Goal: Task Accomplishment & Management: Complete application form

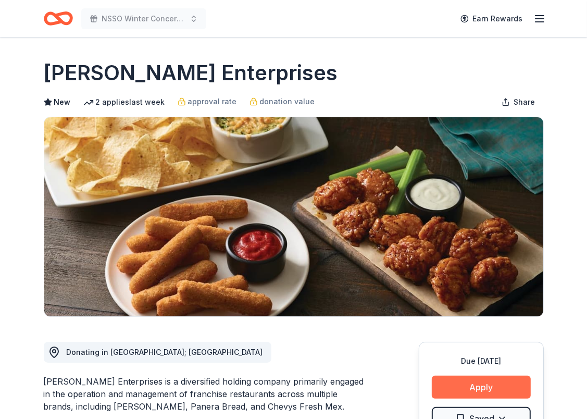
click at [484, 385] on button "Apply" at bounding box center [481, 387] width 99 height 23
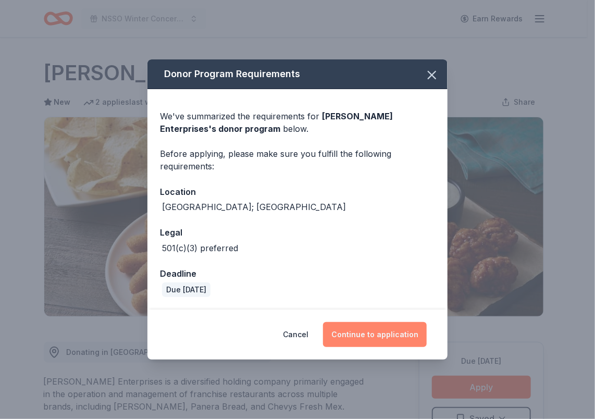
click at [383, 333] on button "Continue to application" at bounding box center [375, 334] width 104 height 25
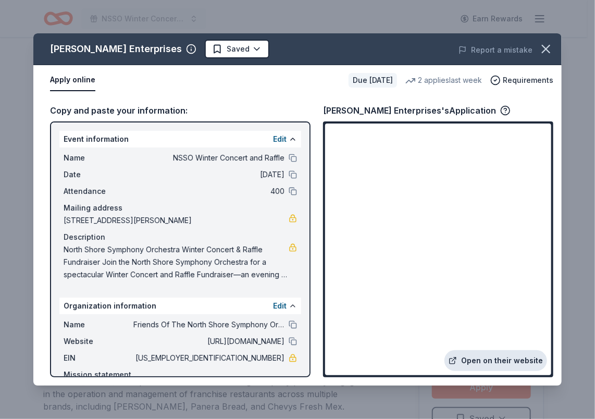
click at [479, 360] on link "Open on their website" at bounding box center [495, 360] width 103 height 21
click at [206, 47] on html "NSSO Winter Concert and Raffle Earn Rewards Due in 39 days Share Doherty Enterp…" at bounding box center [297, 209] width 595 height 419
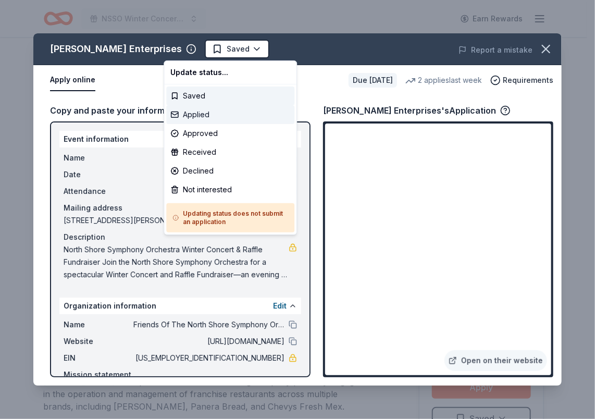
click at [204, 115] on div "Applied" at bounding box center [230, 114] width 128 height 19
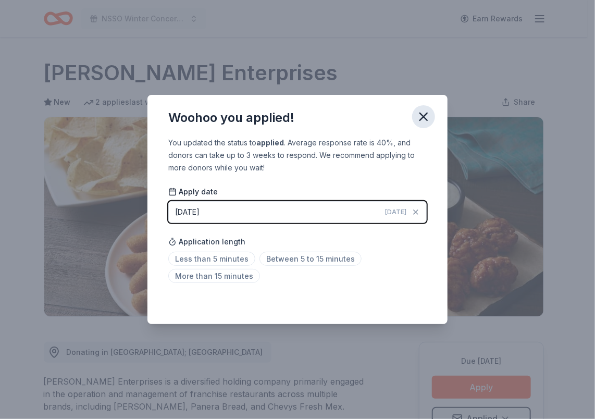
click at [425, 115] on icon "button" at bounding box center [423, 116] width 7 height 7
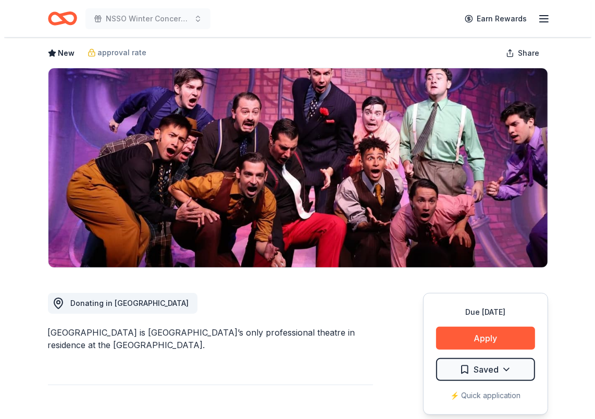
scroll to position [104, 0]
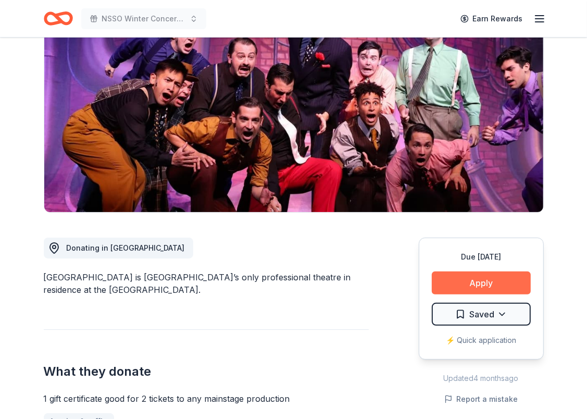
click at [478, 283] on button "Apply" at bounding box center [481, 282] width 99 height 23
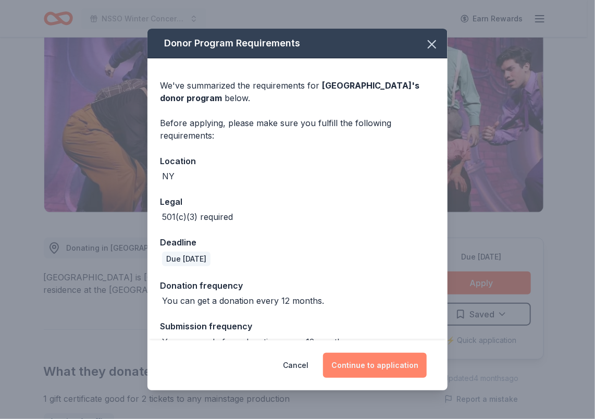
click at [357, 362] on button "Continue to application" at bounding box center [375, 365] width 104 height 25
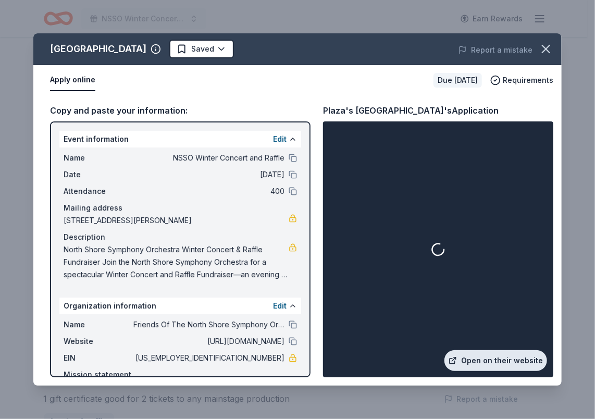
click at [487, 360] on link "Open on their website" at bounding box center [495, 360] width 103 height 21
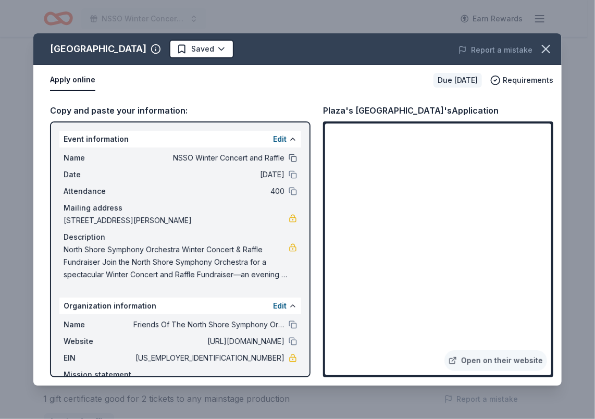
click at [289, 158] on button at bounding box center [293, 158] width 8 height 8
click at [548, 50] on icon "button" at bounding box center [545, 48] width 7 height 7
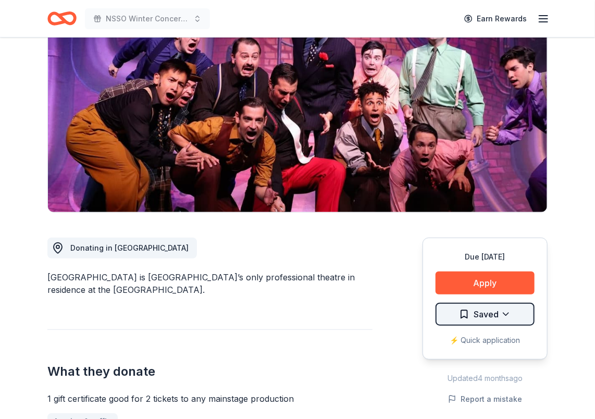
click at [480, 315] on html "NSSO Winter Concert and Raffle Earn Rewards Due in 37 days Share Plaza's Broadw…" at bounding box center [297, 105] width 595 height 419
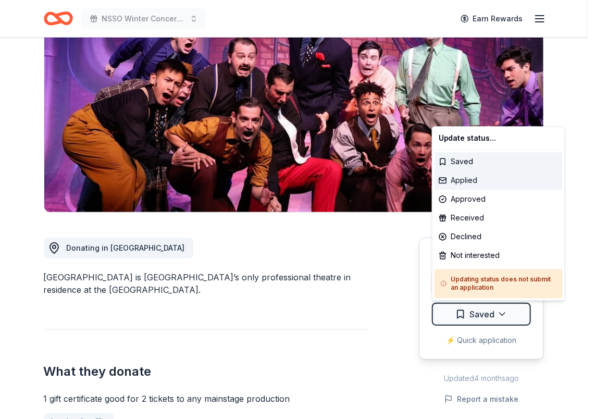
click at [471, 181] on div "Applied" at bounding box center [499, 180] width 128 height 19
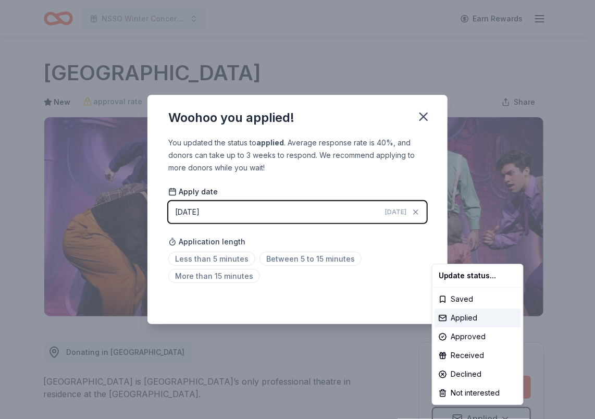
click at [424, 117] on html "NSSO Winter Concert and Raffle Earn Rewards Due in 37 days Share Plaza's Broadw…" at bounding box center [297, 209] width 595 height 419
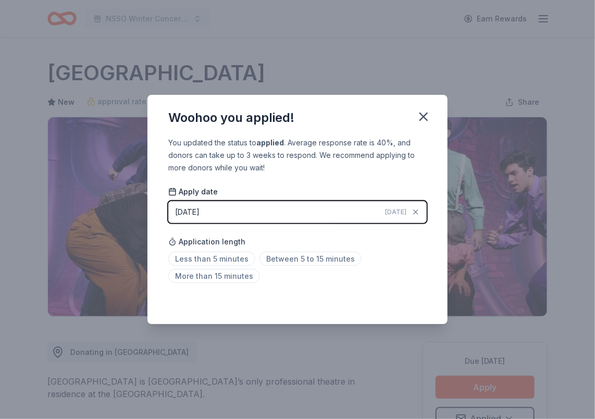
scroll to position [10, 0]
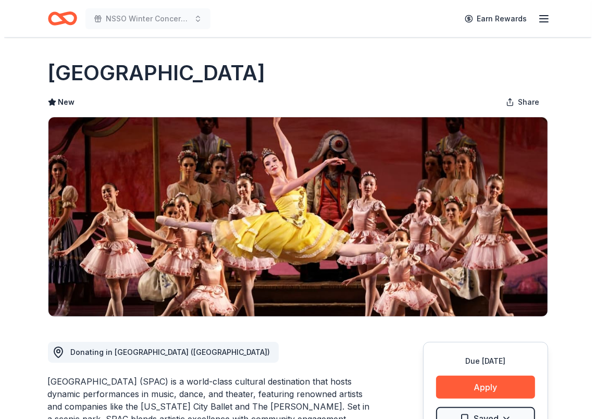
scroll to position [104, 0]
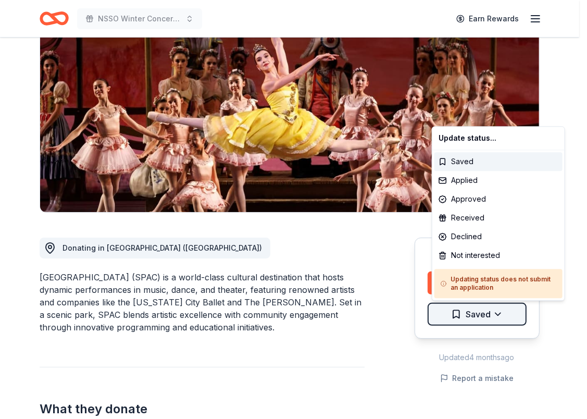
click at [489, 314] on html "NSSO Winter Concert and Raffle Earn Rewards Due in 25 days Share Saratoga Perfo…" at bounding box center [293, 105] width 587 height 419
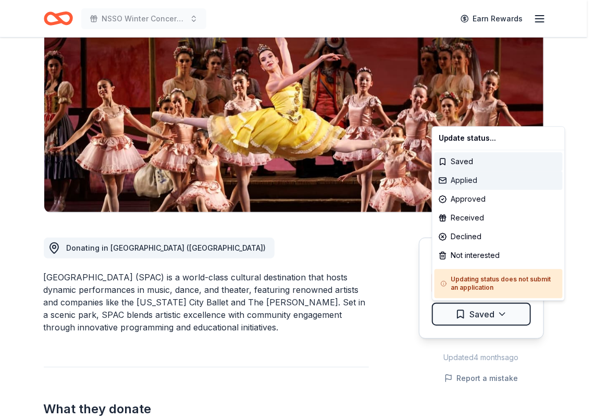
click at [465, 176] on div "Applied" at bounding box center [499, 180] width 128 height 19
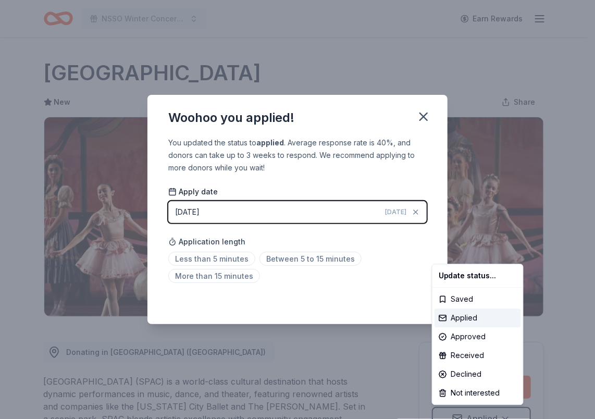
click at [424, 119] on html "NSSO Winter Concert and Raffle Earn Rewards Due in 25 days Share Saratoga Perfo…" at bounding box center [297, 209] width 595 height 419
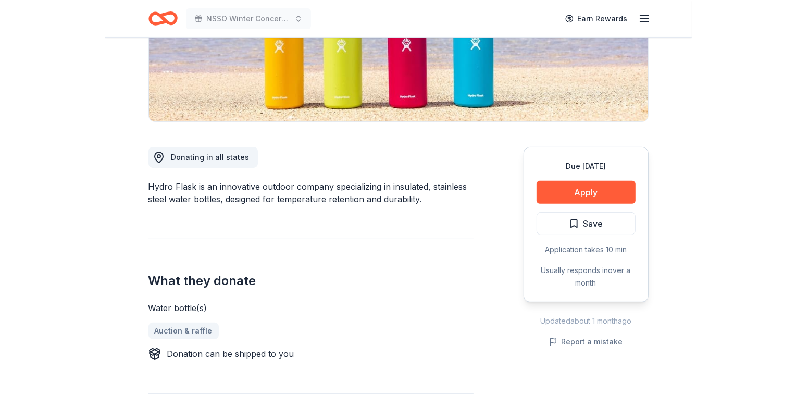
scroll to position [156, 0]
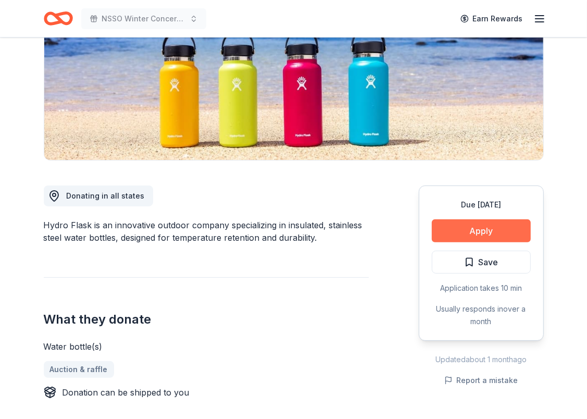
click at [477, 233] on button "Apply" at bounding box center [481, 230] width 99 height 23
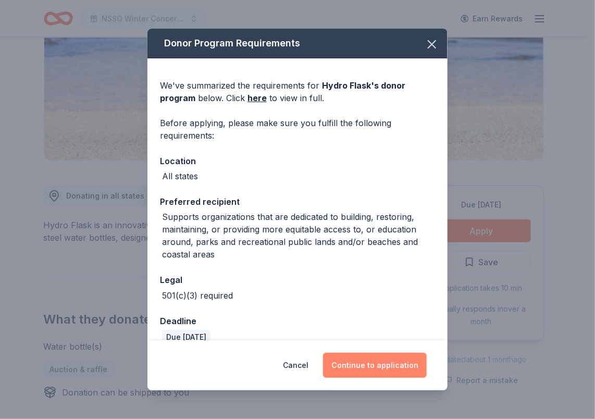
click at [365, 356] on button "Continue to application" at bounding box center [375, 365] width 104 height 25
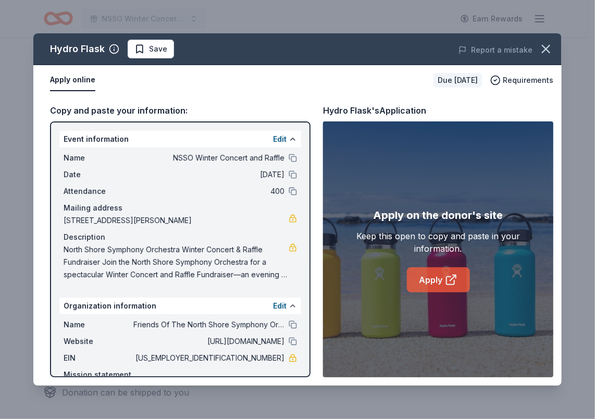
click at [436, 282] on link "Apply" at bounding box center [438, 279] width 63 height 25
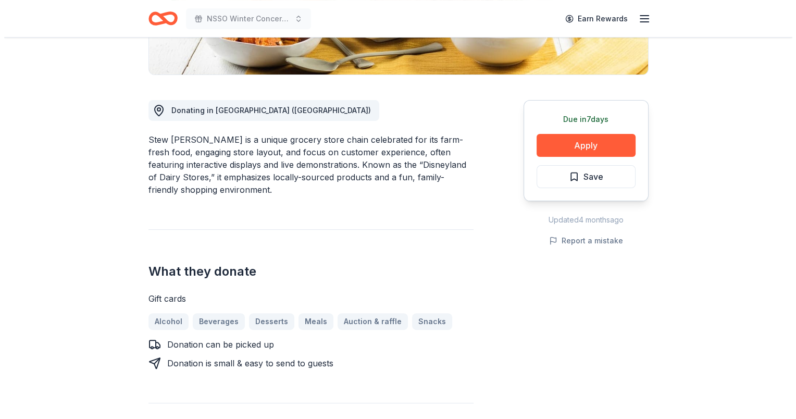
scroll to position [313, 0]
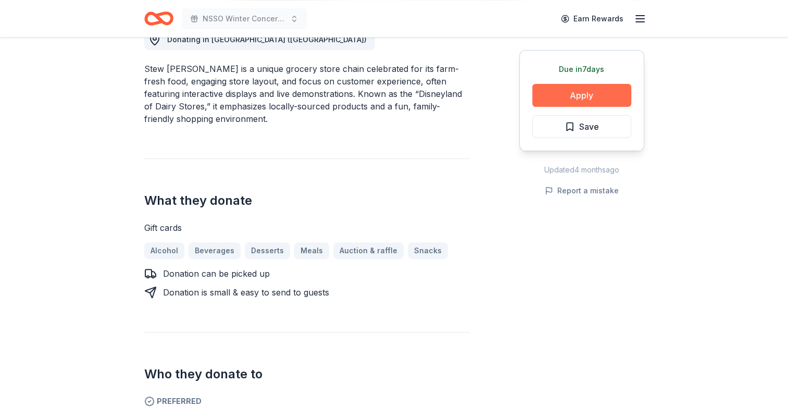
click at [574, 93] on button "Apply" at bounding box center [582, 95] width 99 height 23
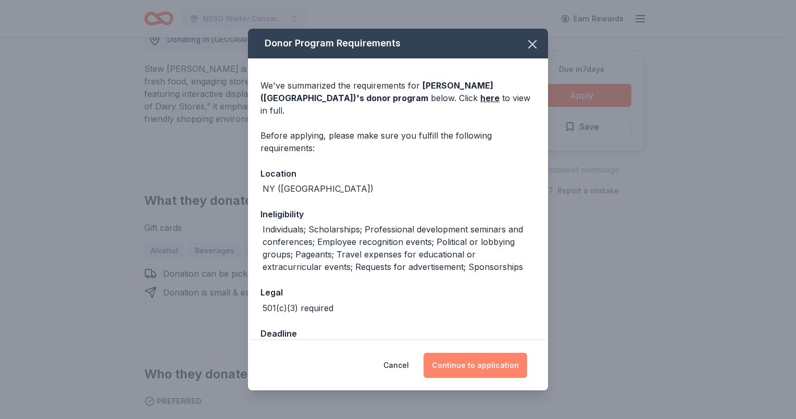
click at [477, 364] on button "Continue to application" at bounding box center [476, 365] width 104 height 25
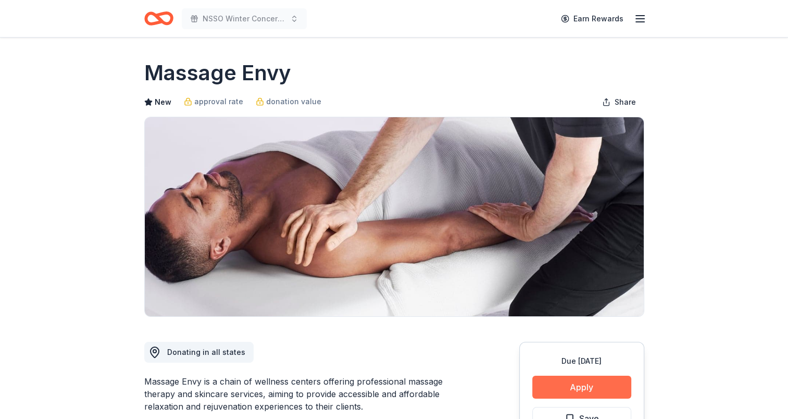
click at [588, 389] on button "Apply" at bounding box center [582, 387] width 99 height 23
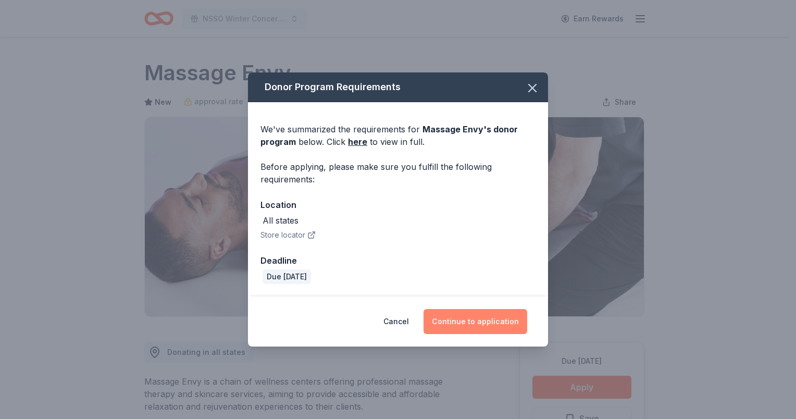
click at [447, 318] on button "Continue to application" at bounding box center [476, 321] width 104 height 25
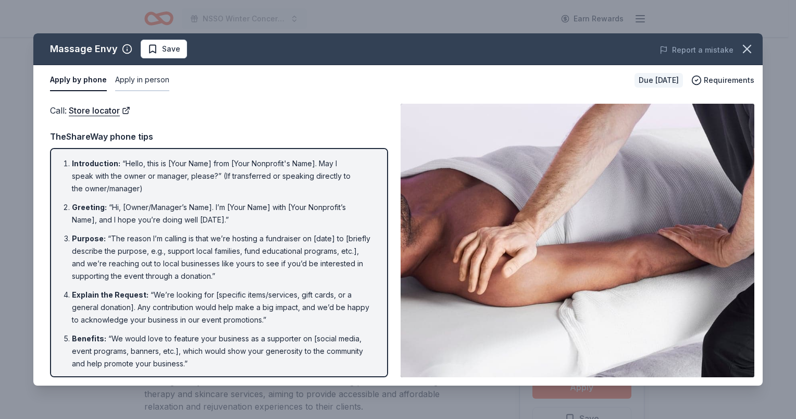
click at [137, 81] on button "Apply in person" at bounding box center [142, 80] width 54 height 22
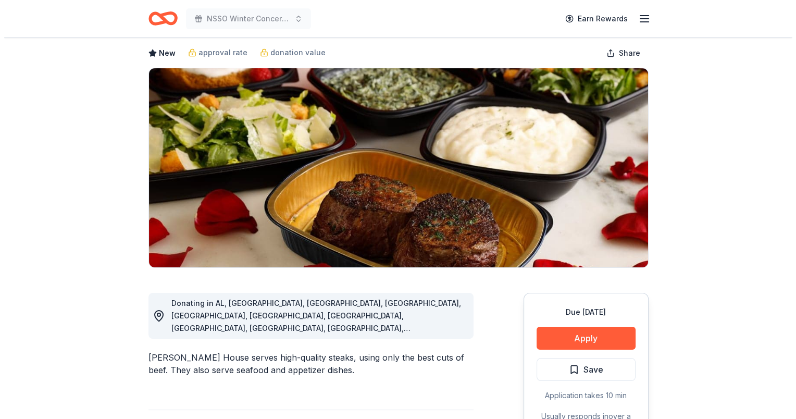
scroll to position [104, 0]
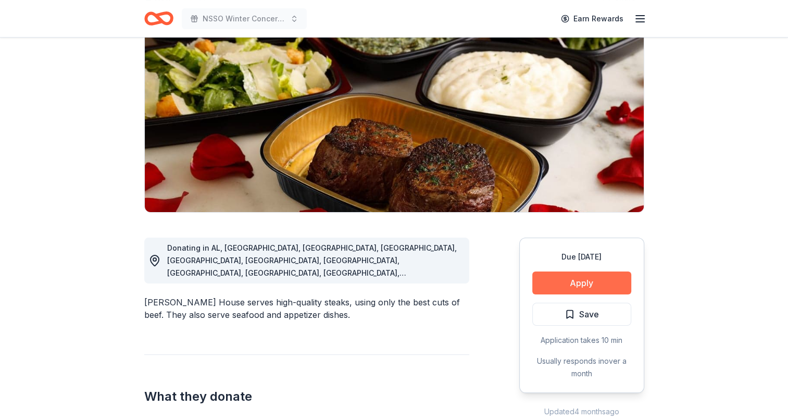
click at [585, 283] on button "Apply" at bounding box center [582, 282] width 99 height 23
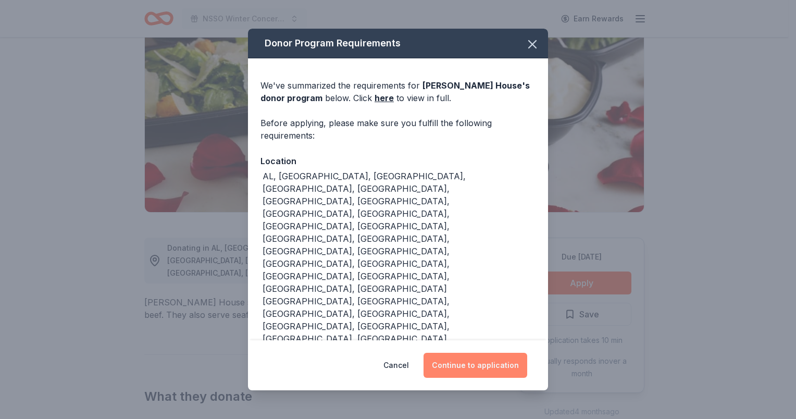
click at [454, 353] on button "Continue to application" at bounding box center [476, 365] width 104 height 25
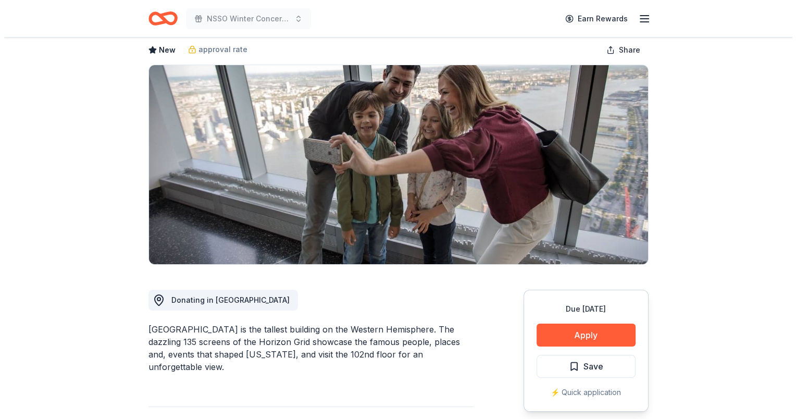
scroll to position [156, 0]
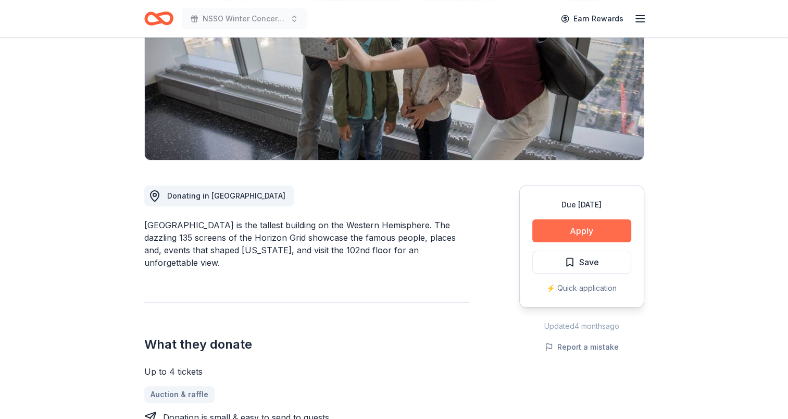
click at [582, 233] on button "Apply" at bounding box center [582, 230] width 99 height 23
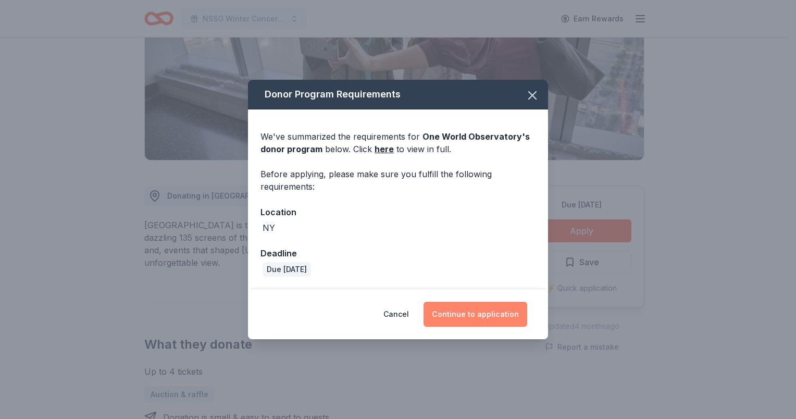
click at [481, 315] on button "Continue to application" at bounding box center [476, 314] width 104 height 25
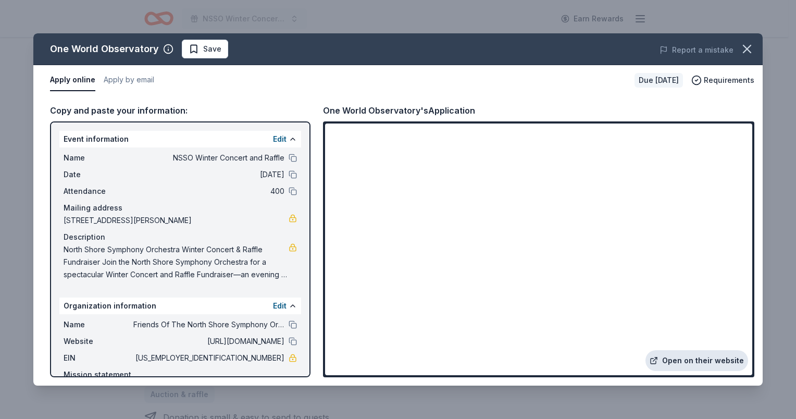
click at [698, 357] on link "Open on their website" at bounding box center [697, 360] width 103 height 21
click at [207, 54] on span "Save" at bounding box center [212, 49] width 18 height 13
click at [217, 50] on html "NSSO Winter Concert and Raffle Earn Rewards Due [DATE] Share One World Observat…" at bounding box center [398, 53] width 796 height 419
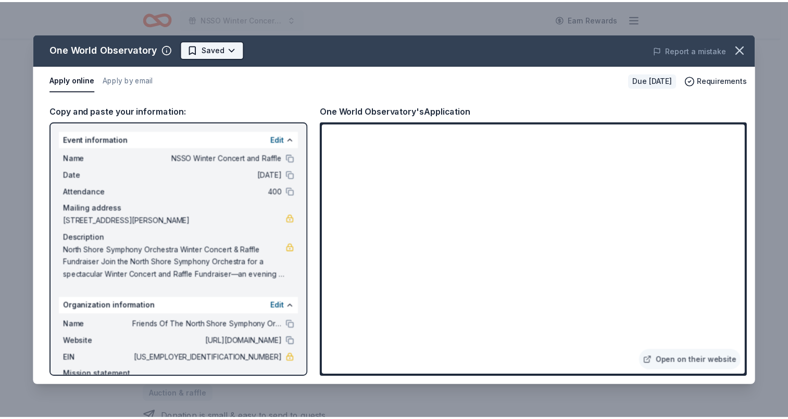
scroll to position [0, 0]
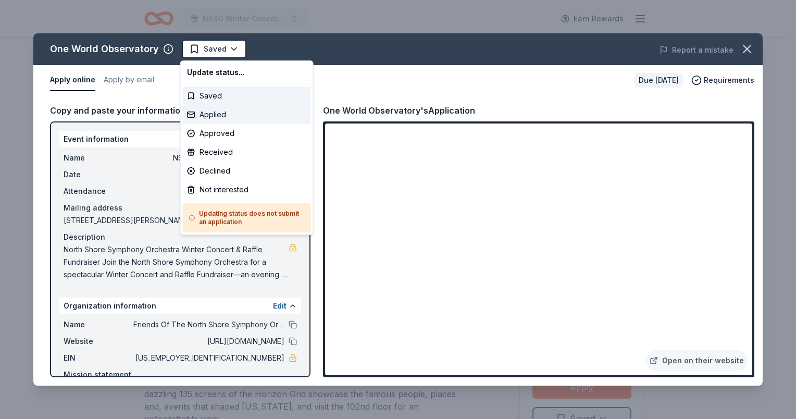
click at [217, 119] on div "Applied" at bounding box center [247, 114] width 128 height 19
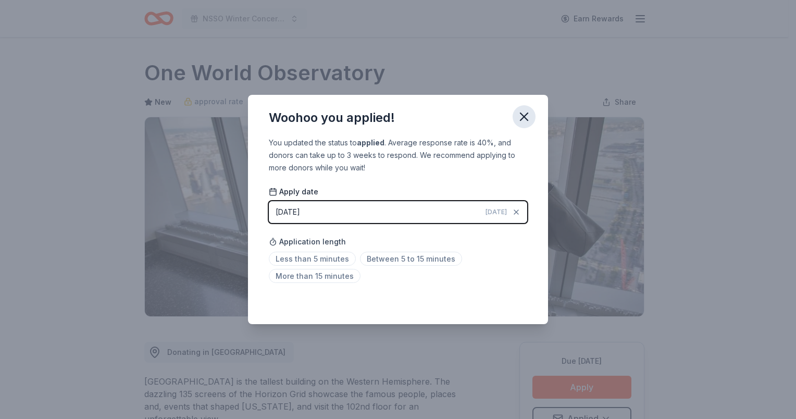
click at [525, 119] on icon "button" at bounding box center [524, 116] width 7 height 7
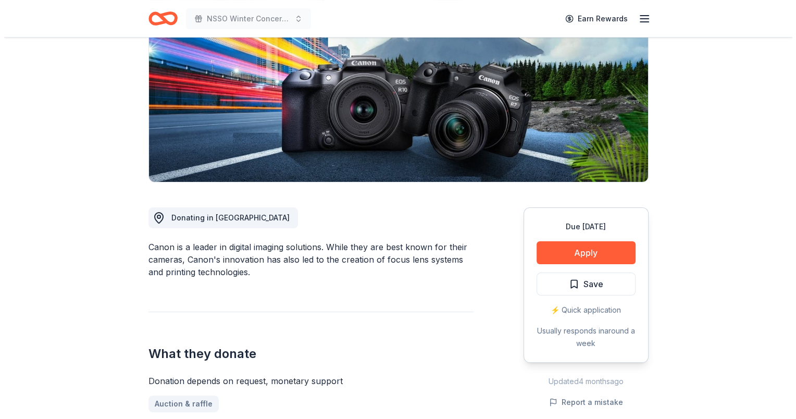
scroll to position [156, 0]
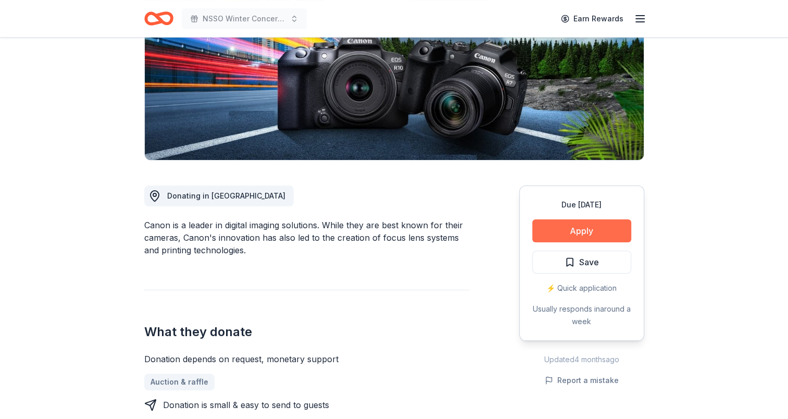
click at [578, 231] on button "Apply" at bounding box center [582, 230] width 99 height 23
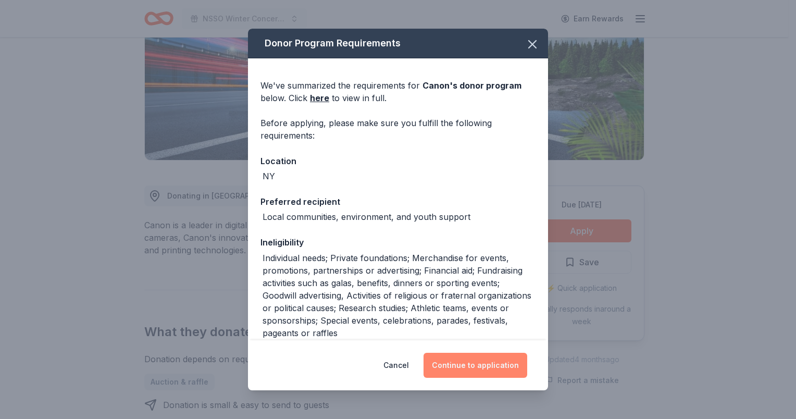
click at [461, 368] on button "Continue to application" at bounding box center [476, 365] width 104 height 25
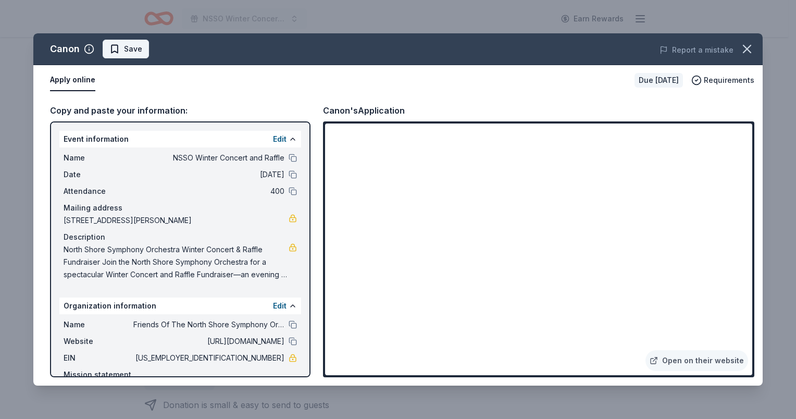
click at [121, 47] on span "Save" at bounding box center [125, 49] width 33 height 13
click at [152, 50] on html "NSSO Winter Concert and Raffle Earn Rewards Due in 37 days Share Canon New • 1 …" at bounding box center [398, 53] width 796 height 419
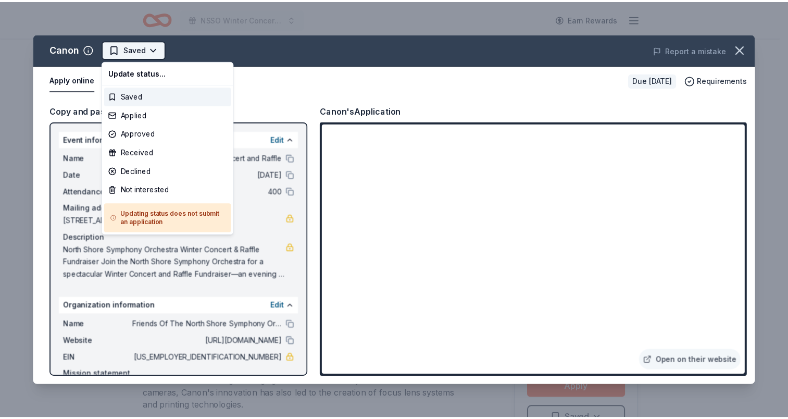
scroll to position [0, 0]
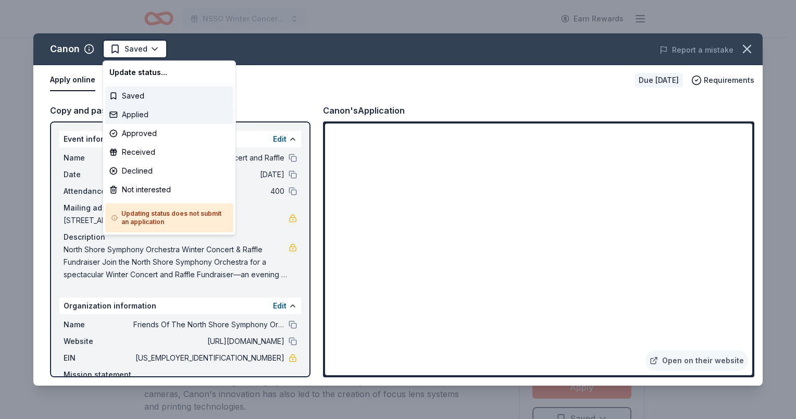
click at [129, 113] on div "Applied" at bounding box center [169, 114] width 128 height 19
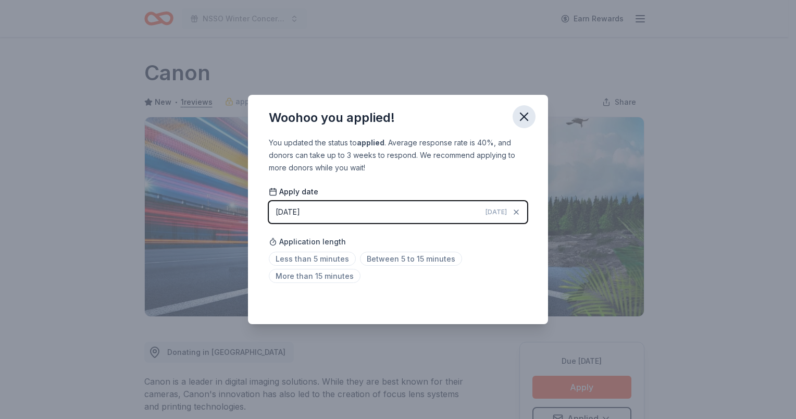
click at [525, 119] on icon "button" at bounding box center [524, 116] width 15 height 15
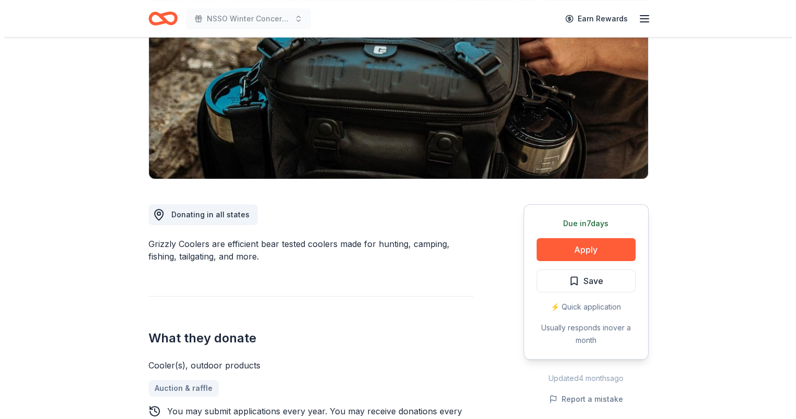
scroll to position [156, 0]
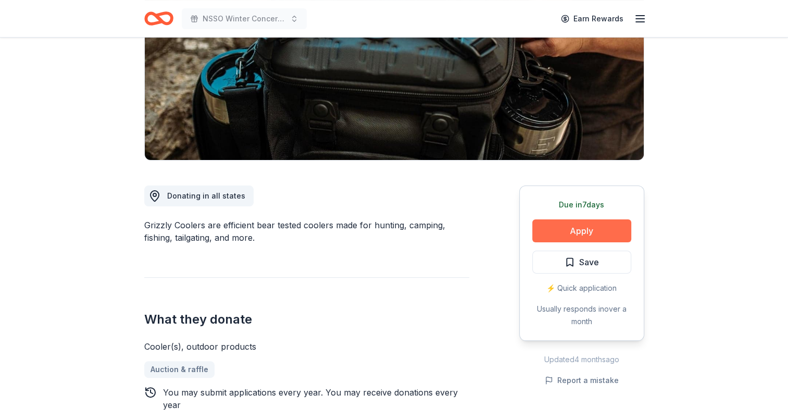
click at [575, 231] on button "Apply" at bounding box center [582, 230] width 99 height 23
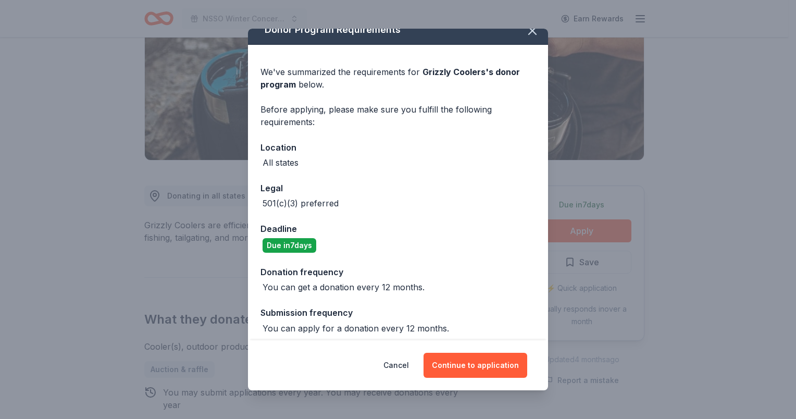
scroll to position [19, 0]
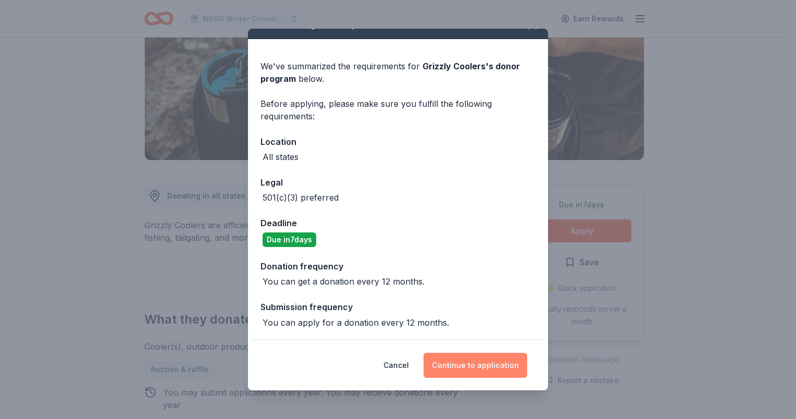
click at [474, 363] on button "Continue to application" at bounding box center [476, 365] width 104 height 25
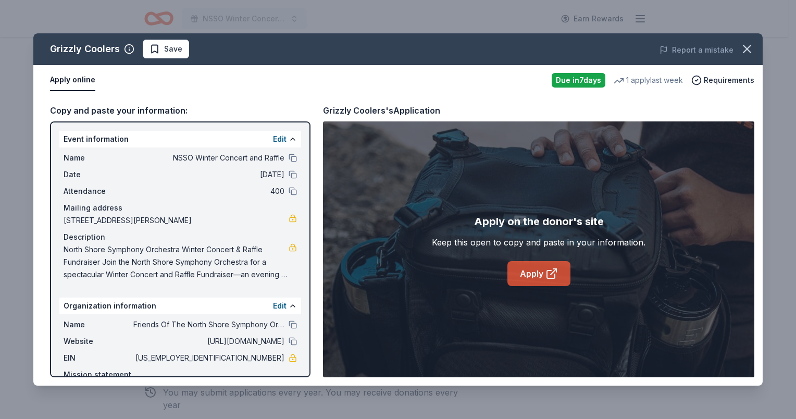
click at [540, 279] on link "Apply" at bounding box center [539, 273] width 63 height 25
click at [282, 153] on div "Name NSSO Winter Concert and Raffle" at bounding box center [180, 158] width 233 height 13
click at [289, 156] on button at bounding box center [293, 158] width 8 height 8
click at [170, 53] on span "Save" at bounding box center [173, 49] width 18 height 13
click at [170, 53] on html "NSSO Winter Concert and Raffle Earn Rewards Due in 7 days Share Grizzly Coolers…" at bounding box center [398, 53] width 796 height 419
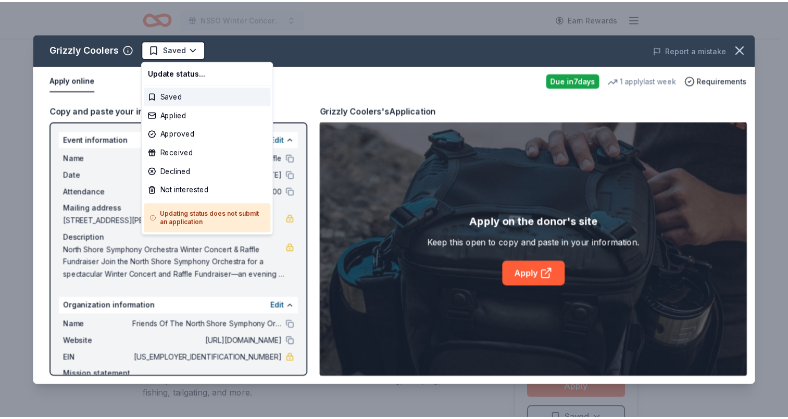
scroll to position [0, 0]
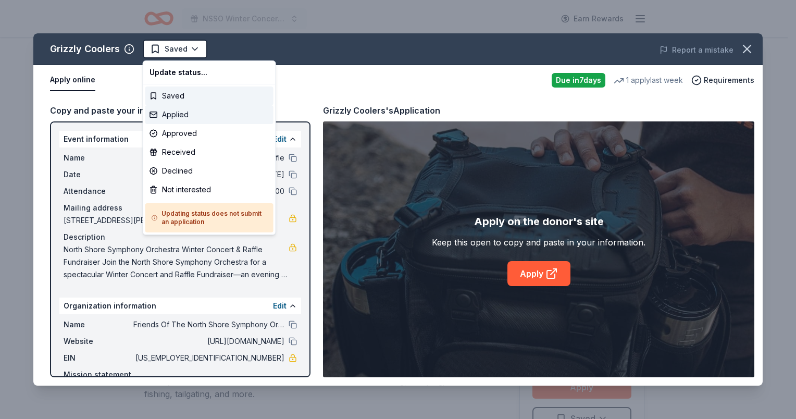
click at [169, 116] on div "Applied" at bounding box center [209, 114] width 128 height 19
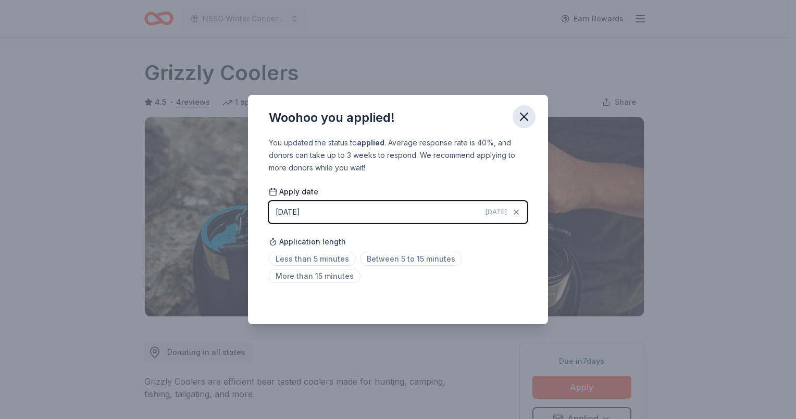
click at [526, 119] on icon "button" at bounding box center [524, 116] width 7 height 7
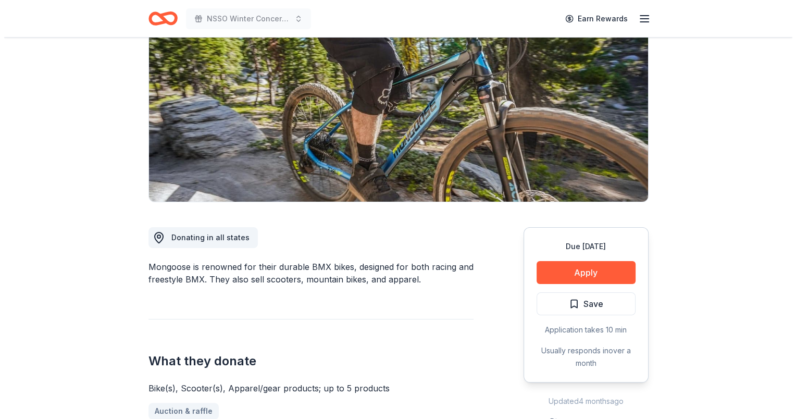
scroll to position [104, 0]
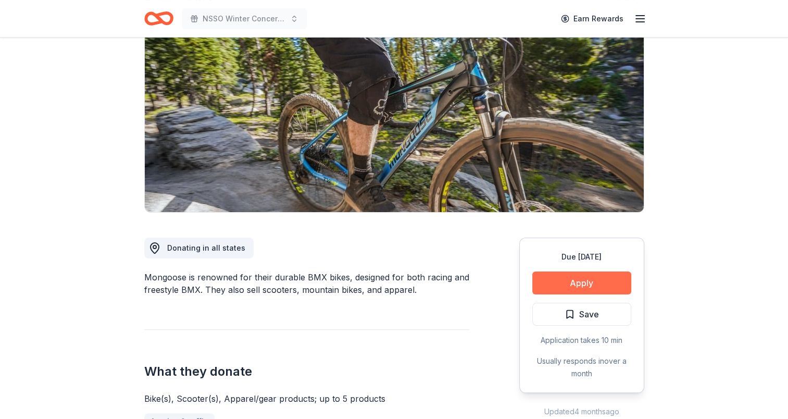
click at [582, 279] on button "Apply" at bounding box center [582, 282] width 99 height 23
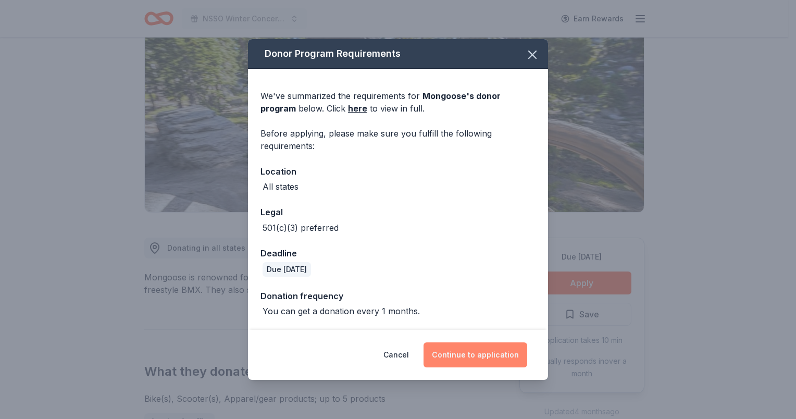
click at [443, 361] on button "Continue to application" at bounding box center [476, 354] width 104 height 25
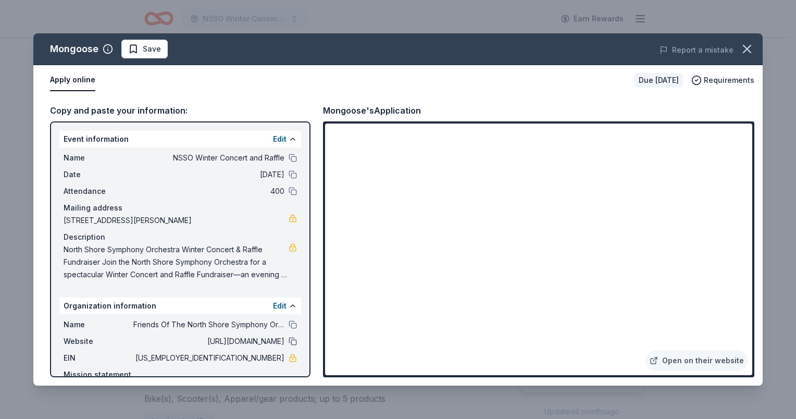
click at [289, 342] on button at bounding box center [293, 341] width 8 height 8
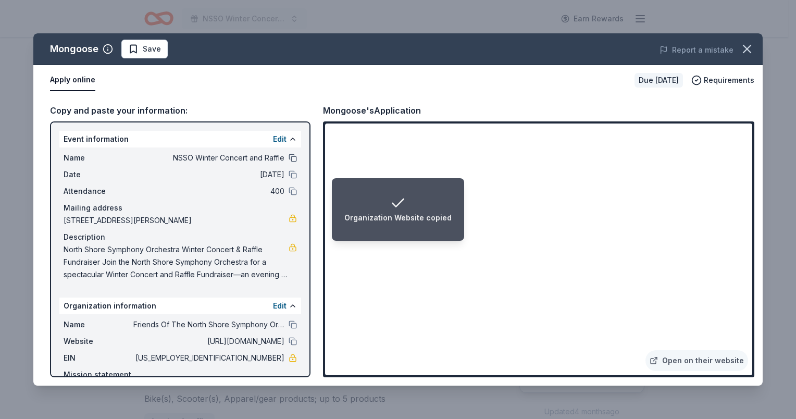
click at [289, 158] on button at bounding box center [293, 158] width 8 height 8
click at [289, 342] on button at bounding box center [293, 341] width 8 height 8
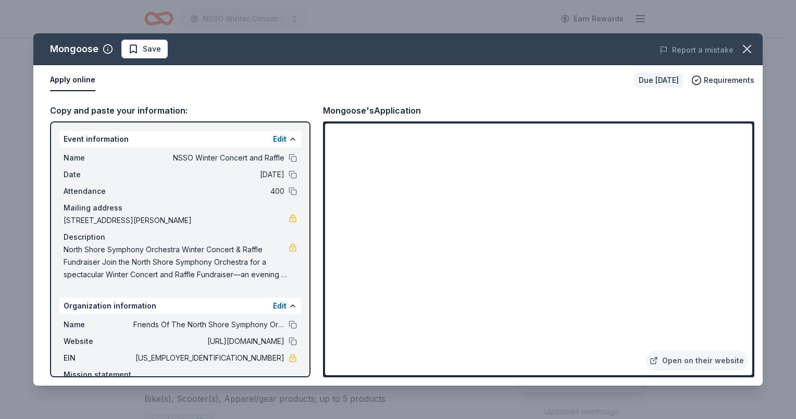
click at [147, 52] on span "Save" at bounding box center [152, 49] width 18 height 13
click at [147, 52] on html "NSSO Winter Concert and Raffle Earn Rewards Due in 37 days Share Mongoose New •…" at bounding box center [398, 105] width 796 height 419
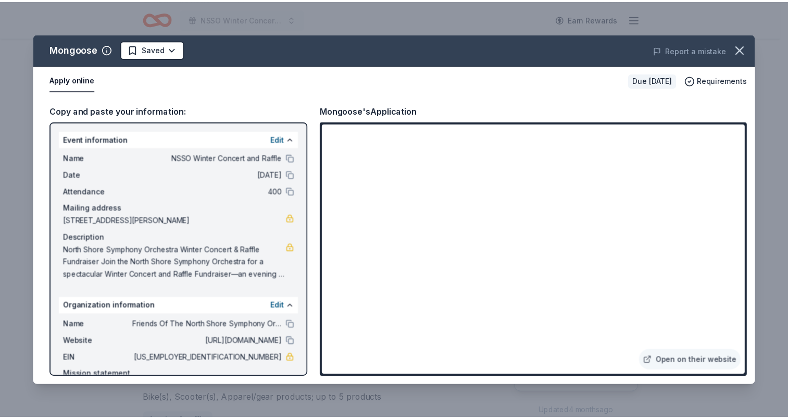
scroll to position [0, 0]
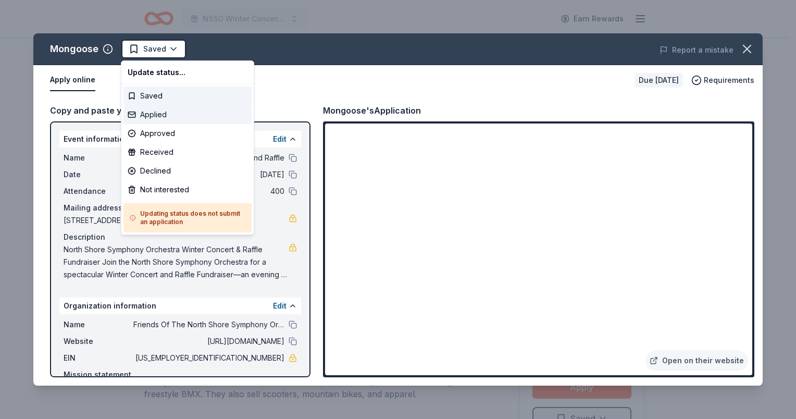
click at [156, 117] on div "Applied" at bounding box center [187, 114] width 128 height 19
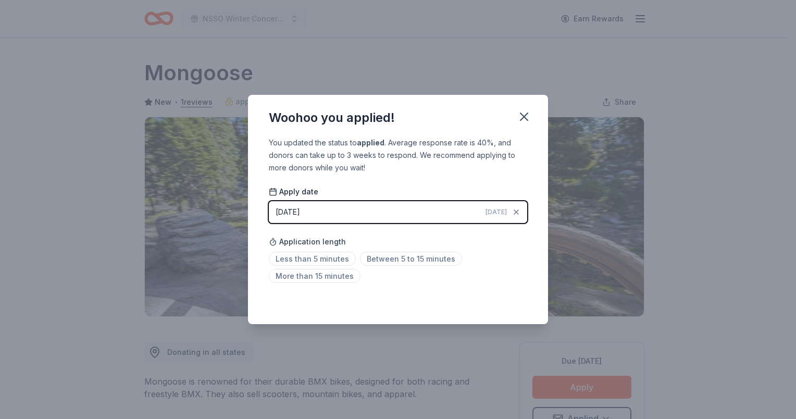
drag, startPoint x: 529, startPoint y: 119, endPoint x: 479, endPoint y: 60, distance: 77.7
click at [529, 116] on icon "button" at bounding box center [524, 116] width 15 height 15
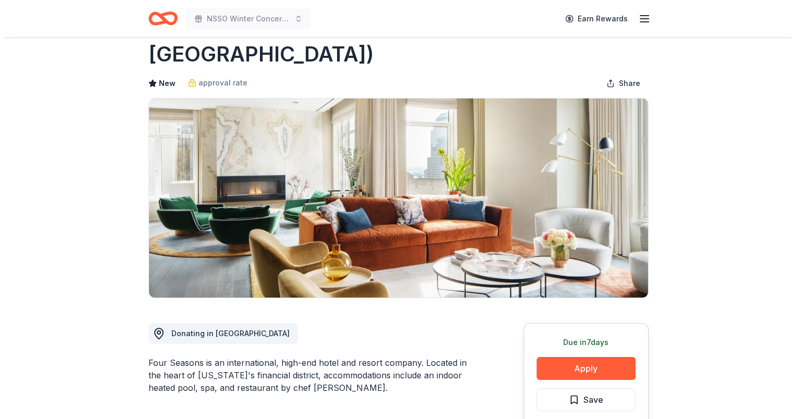
scroll to position [104, 0]
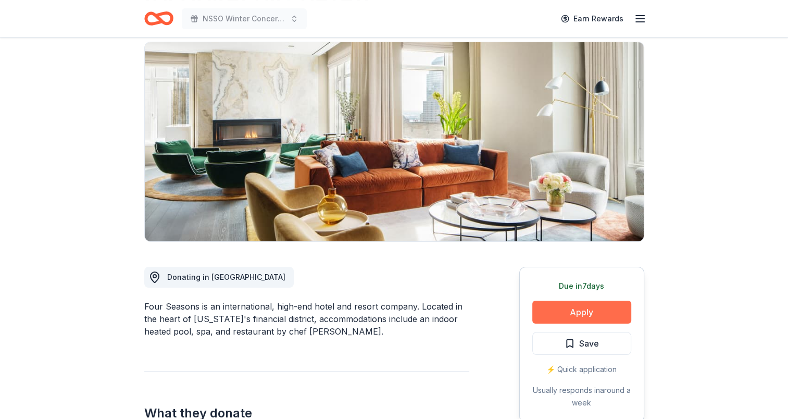
click at [573, 301] on button "Apply" at bounding box center [582, 312] width 99 height 23
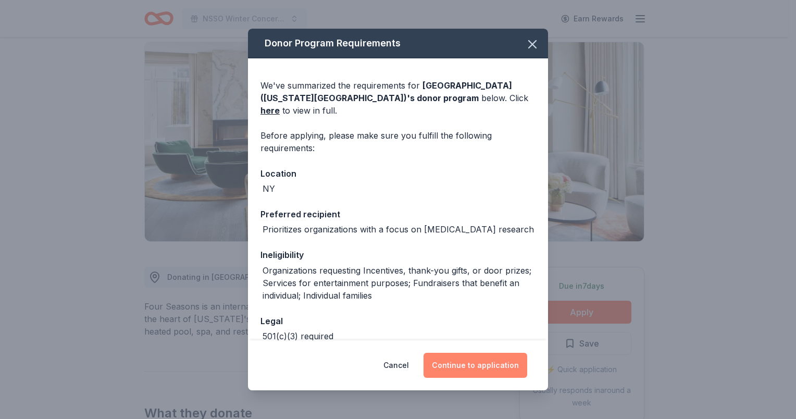
click at [468, 363] on button "Continue to application" at bounding box center [476, 365] width 104 height 25
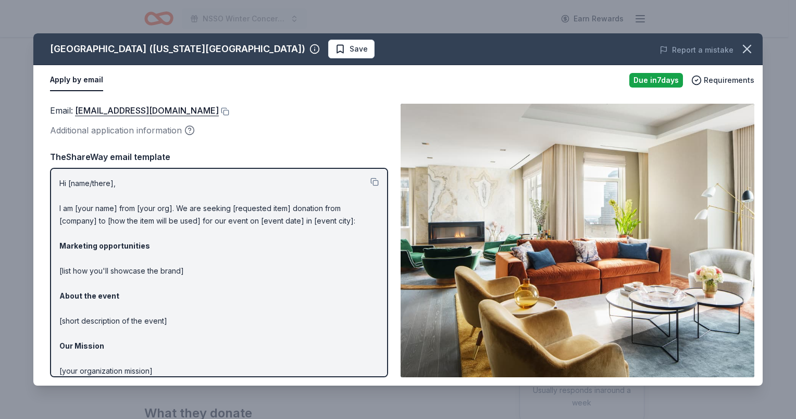
drag, startPoint x: 242, startPoint y: 49, endPoint x: 105, endPoint y: 49, distance: 137.0
click at [105, 49] on div "[GEOGRAPHIC_DATA] ([US_STATE][GEOGRAPHIC_DATA])" at bounding box center [185, 49] width 270 height 17
click at [229, 110] on button at bounding box center [224, 111] width 10 height 8
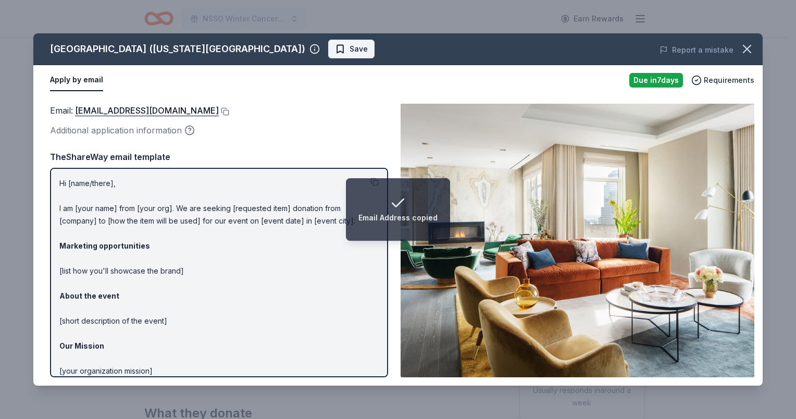
click at [335, 50] on span "Save" at bounding box center [351, 49] width 33 height 13
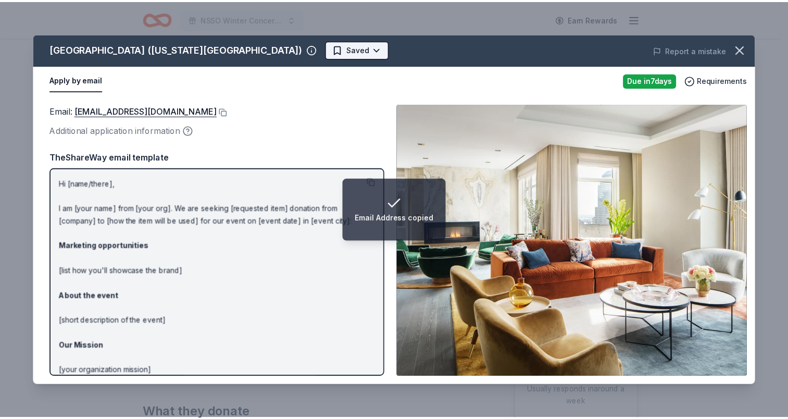
scroll to position [0, 0]
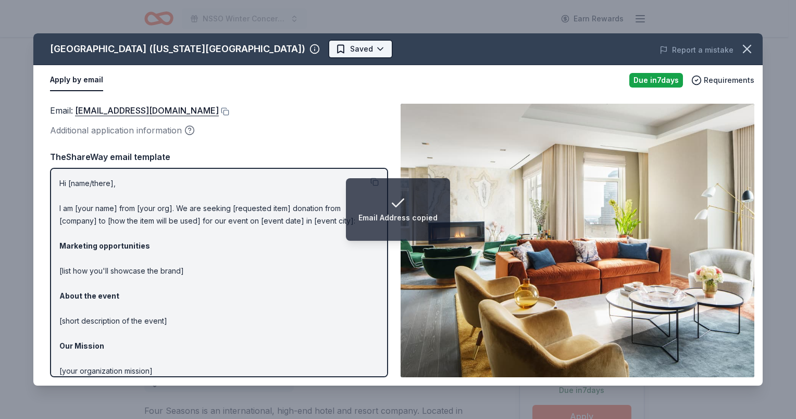
click at [285, 51] on html "Email Address copied NSSO Winter Concert and Raffle Earn Rewards Due [DATE] Sha…" at bounding box center [398, 209] width 796 height 419
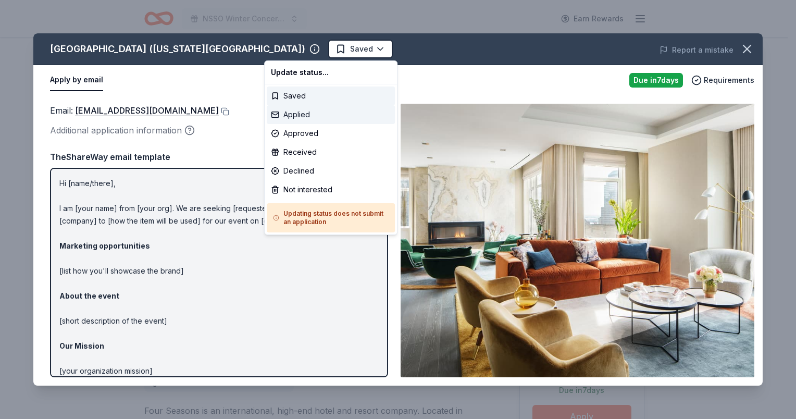
click at [286, 113] on div "Applied" at bounding box center [331, 114] width 128 height 19
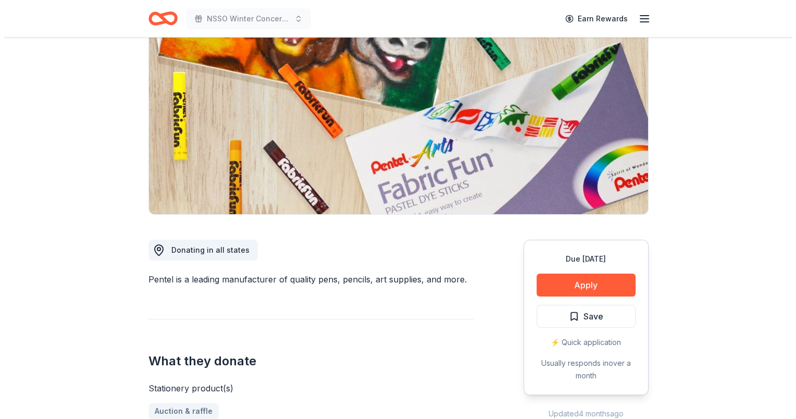
scroll to position [104, 0]
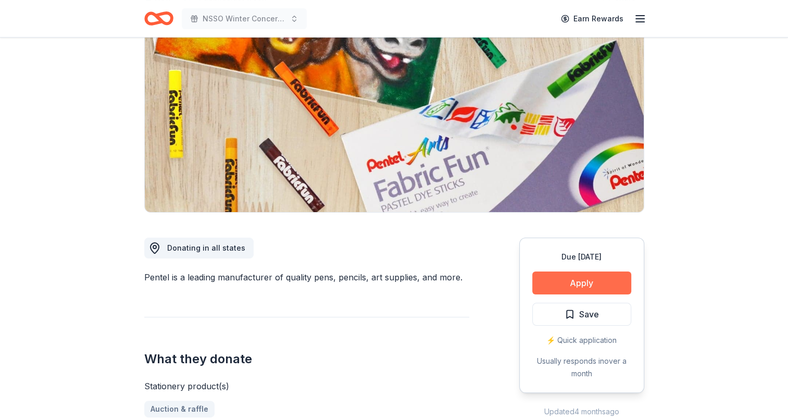
click at [571, 279] on button "Apply" at bounding box center [582, 282] width 99 height 23
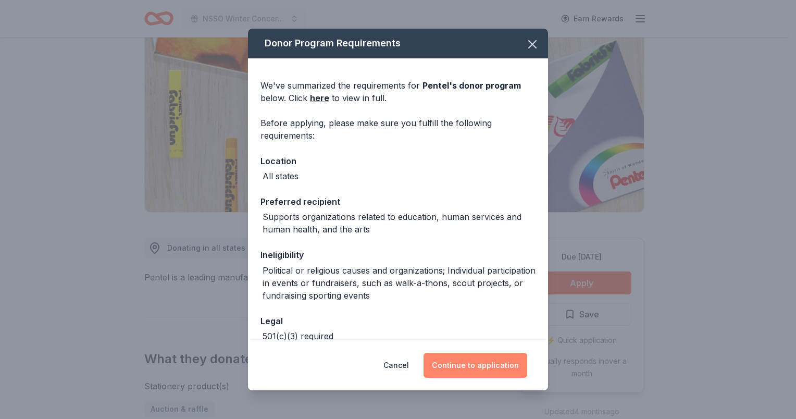
click at [475, 365] on button "Continue to application" at bounding box center [476, 365] width 104 height 25
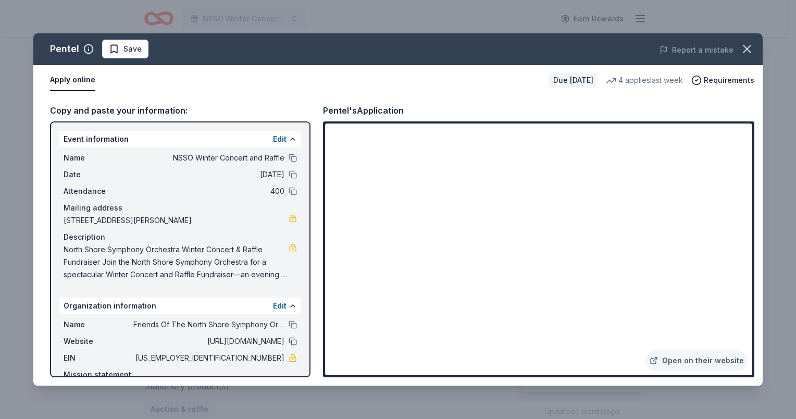
click at [289, 341] on button at bounding box center [293, 341] width 8 height 8
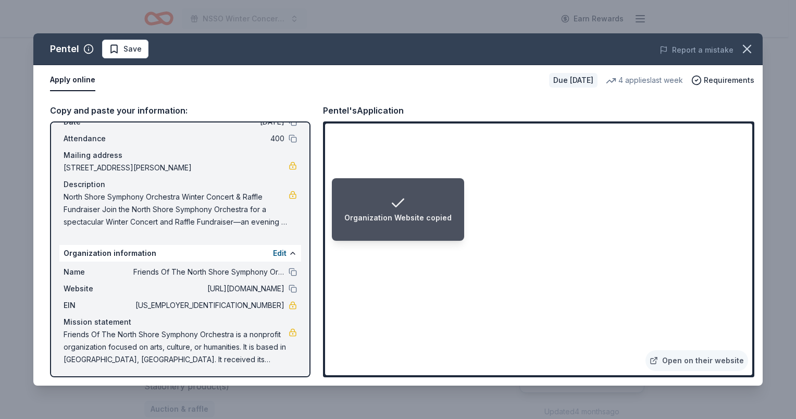
scroll to position [54, 0]
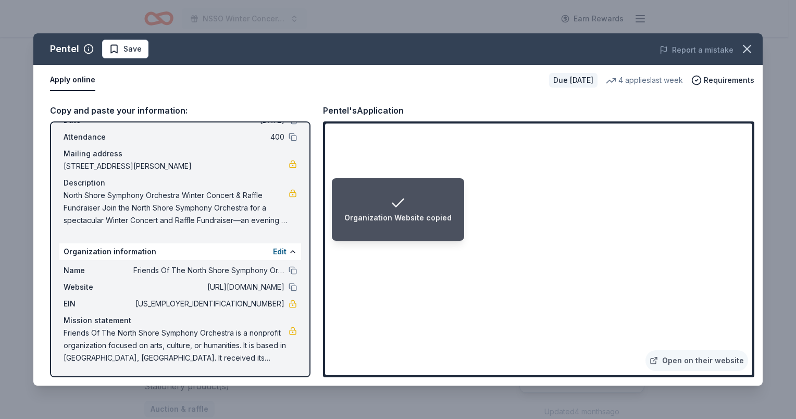
click at [192, 341] on span "Friends Of The North Shore Symphony Orchestra is a nonprofit organization focus…" at bounding box center [176, 346] width 225 height 38
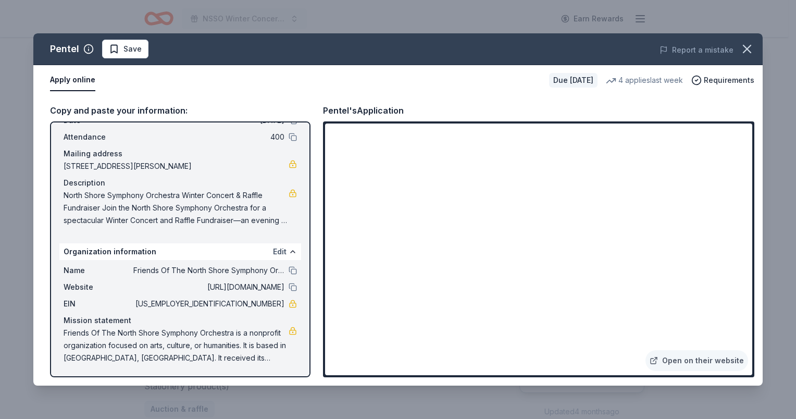
click at [275, 251] on button "Edit" at bounding box center [280, 251] width 14 height 13
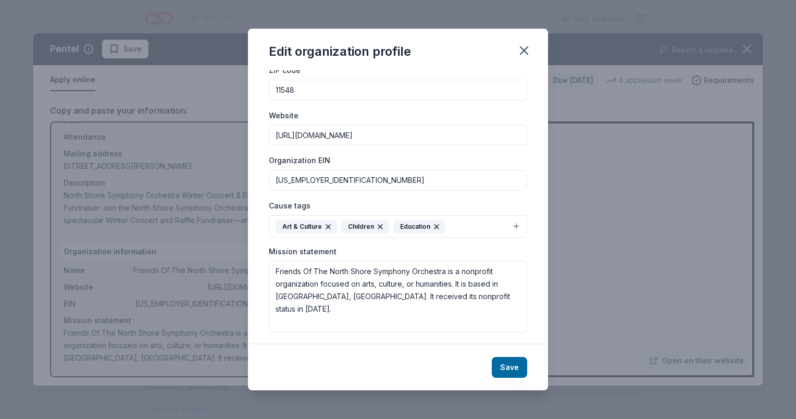
scroll to position [75, 0]
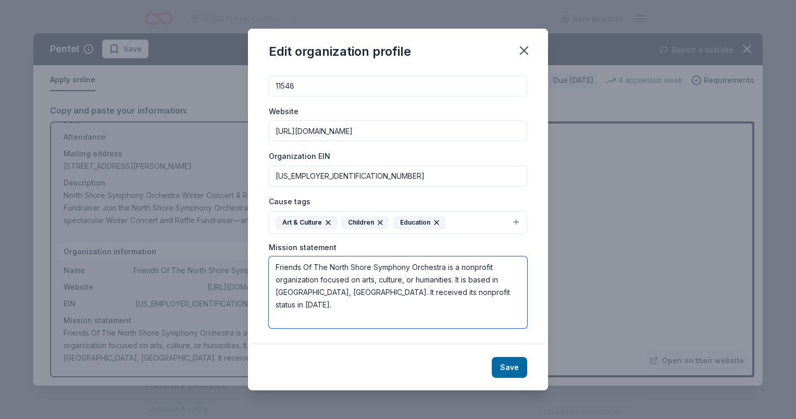
drag, startPoint x: 470, startPoint y: 293, endPoint x: 269, endPoint y: 269, distance: 202.0
click at [269, 269] on textarea "Friends Of The North Shore Symphony Orchestra is a nonprofit organization focus…" at bounding box center [398, 292] width 258 height 72
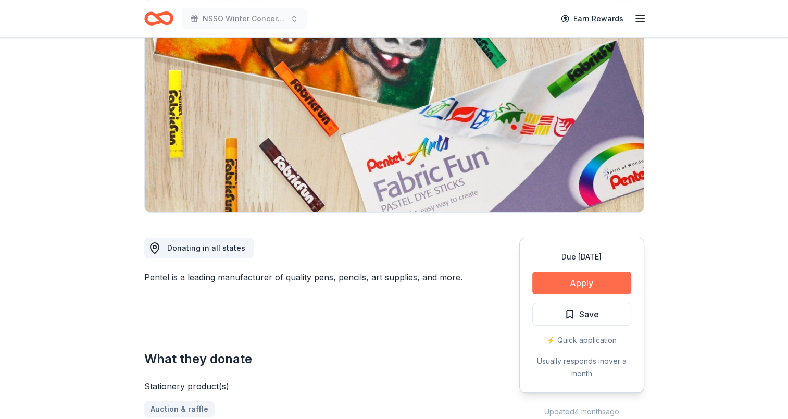
click at [565, 286] on button "Apply" at bounding box center [582, 282] width 99 height 23
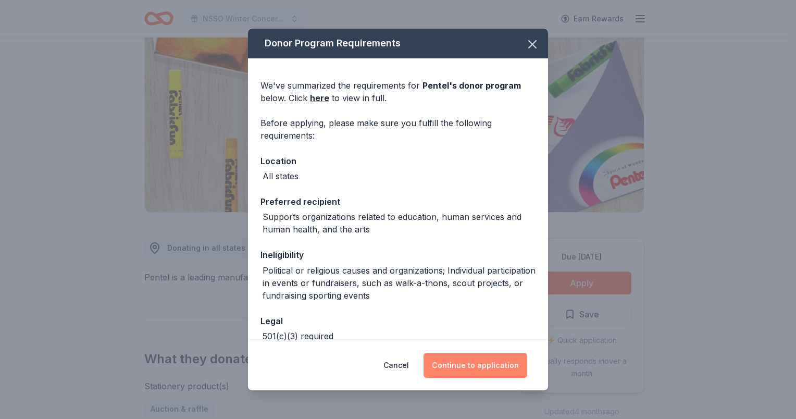
click at [459, 364] on button "Continue to application" at bounding box center [476, 365] width 104 height 25
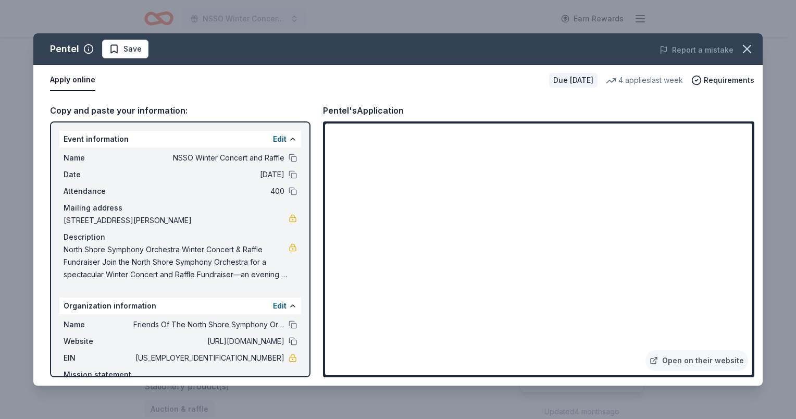
click at [289, 340] on button at bounding box center [293, 341] width 8 height 8
click at [119, 52] on span "Save" at bounding box center [125, 49] width 33 height 13
click at [119, 54] on html "NSSO Winter Concert and Raffle Earn Rewards Due [DATE] Share Pentel New 4 appli…" at bounding box center [398, 105] width 796 height 419
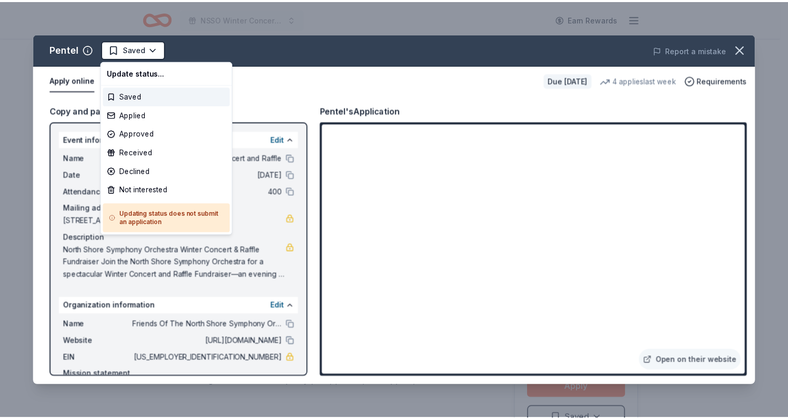
scroll to position [0, 0]
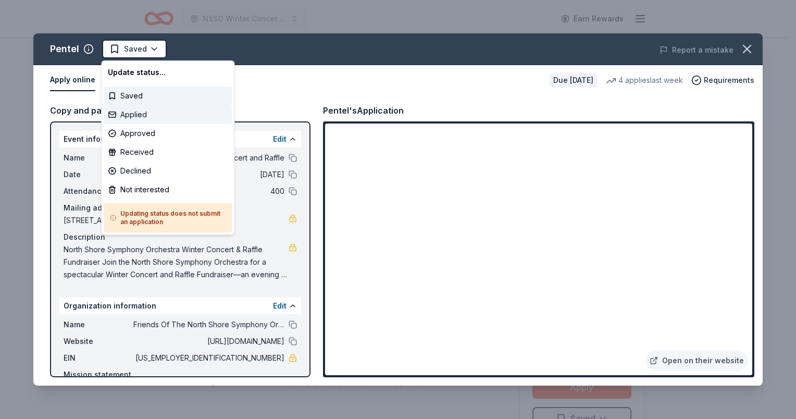
click at [137, 115] on div "Applied" at bounding box center [168, 114] width 128 height 19
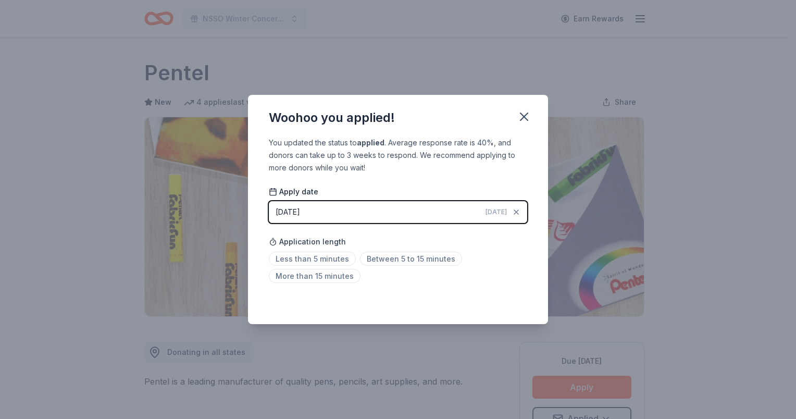
drag, startPoint x: 524, startPoint y: 119, endPoint x: 491, endPoint y: 73, distance: 56.4
click at [523, 118] on icon "button" at bounding box center [524, 116] width 15 height 15
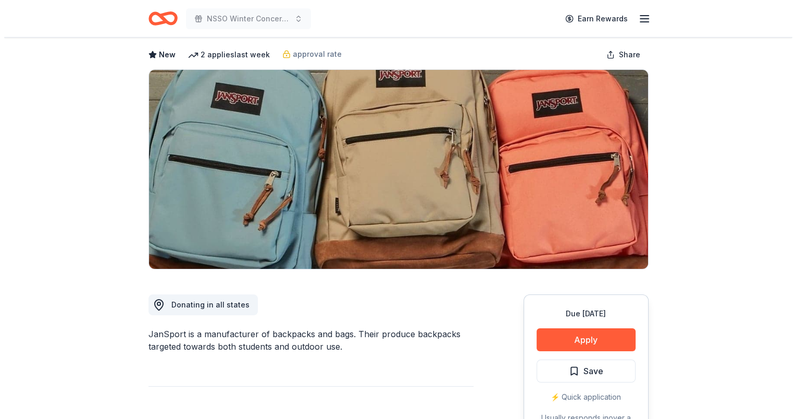
scroll to position [104, 0]
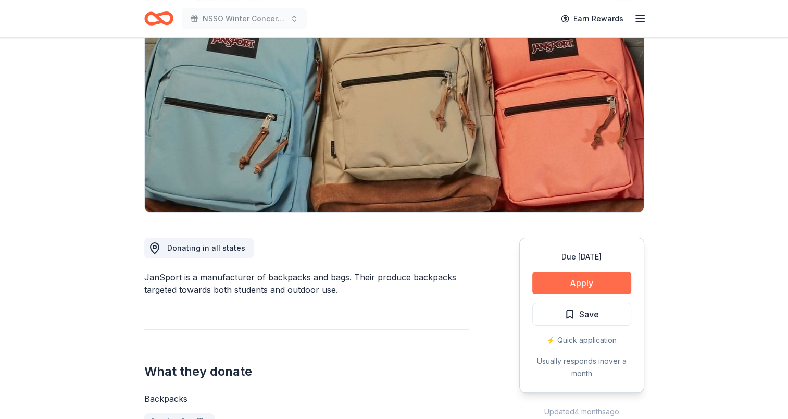
click at [566, 285] on button "Apply" at bounding box center [582, 282] width 99 height 23
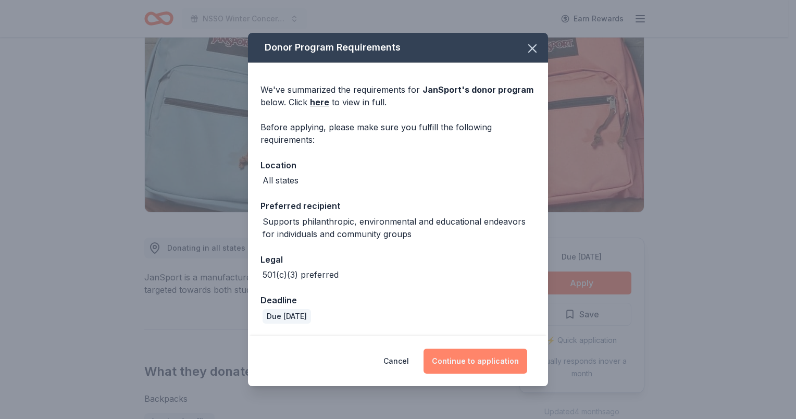
click at [461, 358] on button "Continue to application" at bounding box center [476, 361] width 104 height 25
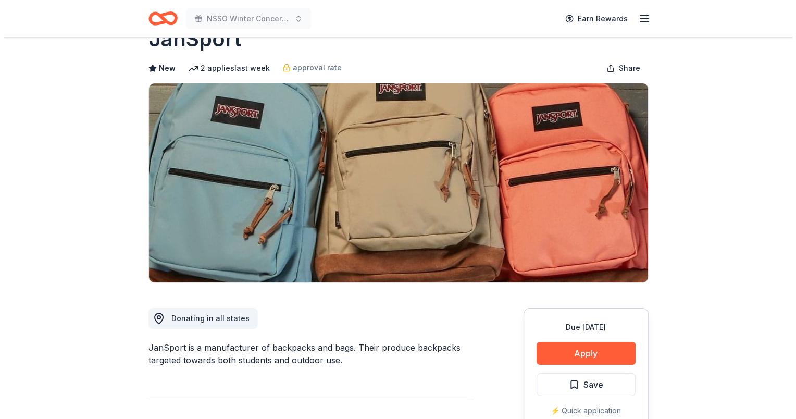
scroll to position [52, 0]
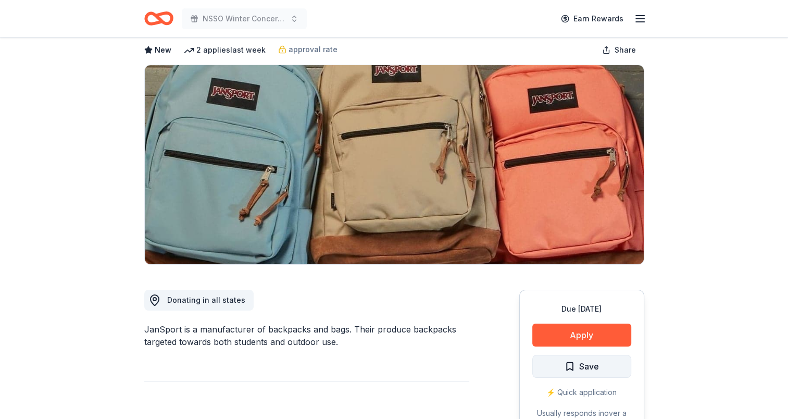
click at [580, 369] on span "Save" at bounding box center [589, 367] width 20 height 14
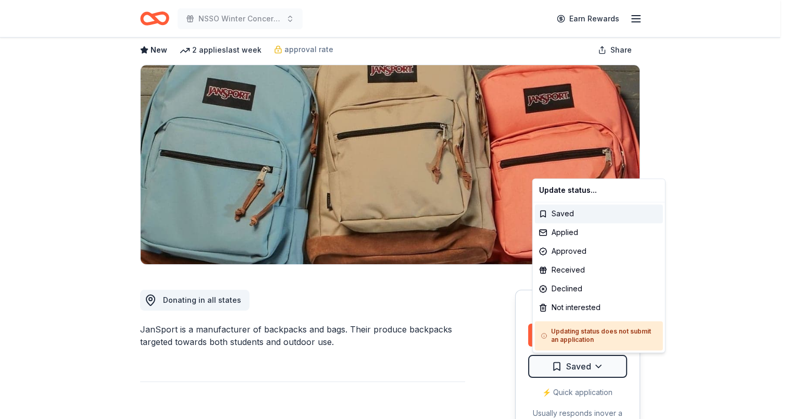
click at [580, 367] on html "NSSO Winter Concert and Raffle Earn Rewards Due [DATE] Share JanSport New 2 app…" at bounding box center [394, 157] width 788 height 419
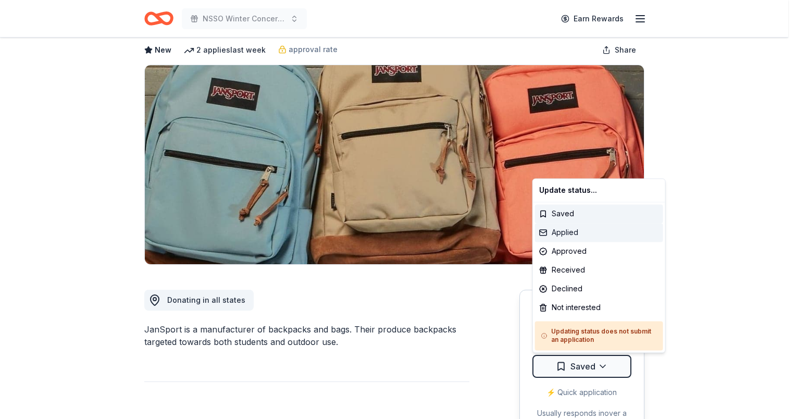
click at [559, 229] on div "Applied" at bounding box center [599, 232] width 128 height 19
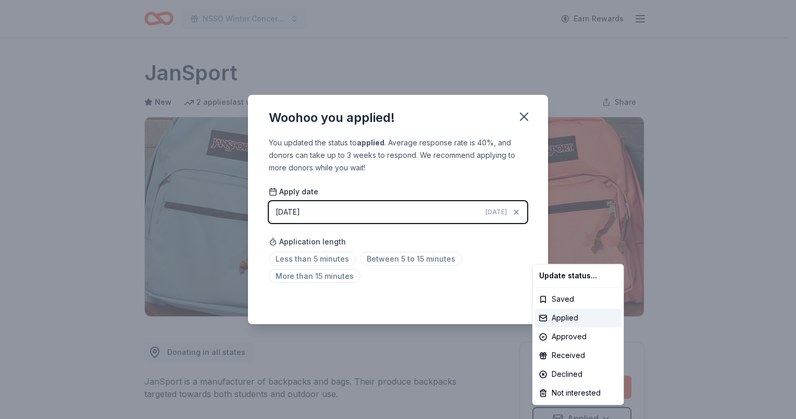
click at [523, 118] on html "NSSO Winter Concert and Raffle Earn Rewards Due in 37 days Share JanSport New 2…" at bounding box center [398, 209] width 796 height 419
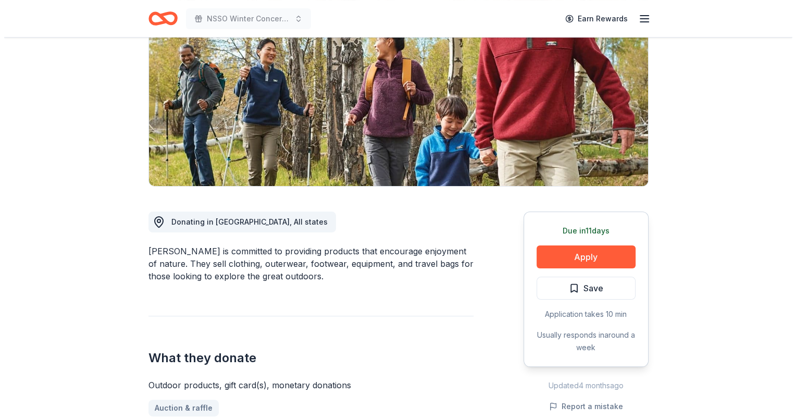
scroll to position [104, 0]
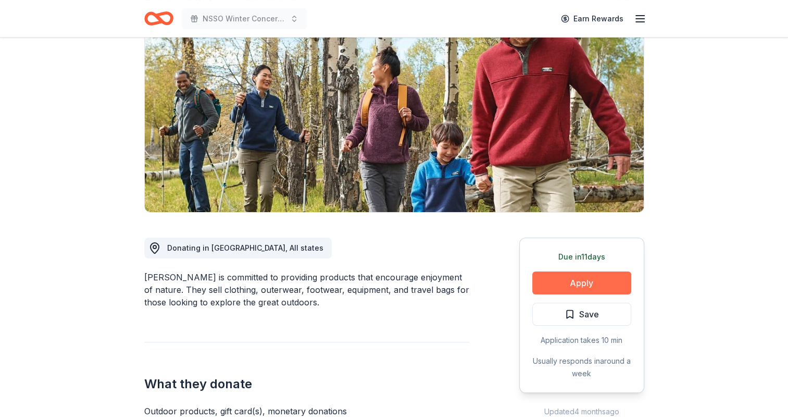
click at [572, 284] on button "Apply" at bounding box center [582, 282] width 99 height 23
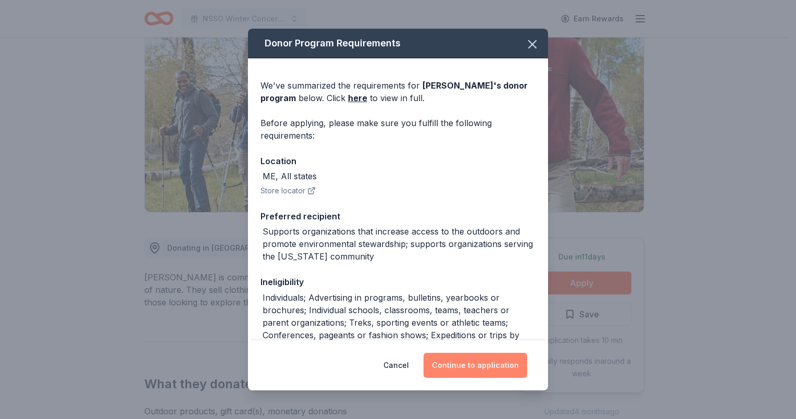
click at [470, 368] on button "Continue to application" at bounding box center [476, 365] width 104 height 25
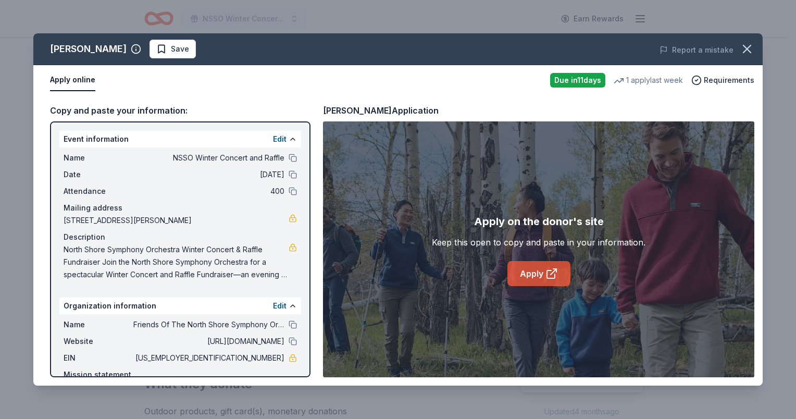
click at [538, 275] on link "Apply" at bounding box center [539, 273] width 63 height 25
click at [171, 51] on span "Save" at bounding box center [180, 49] width 18 height 13
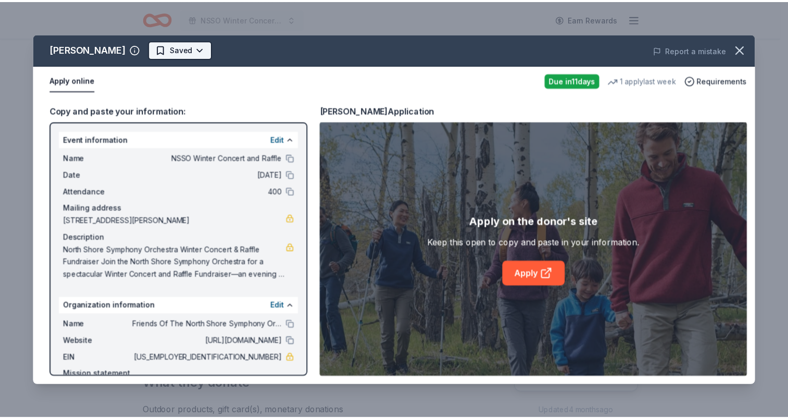
scroll to position [0, 0]
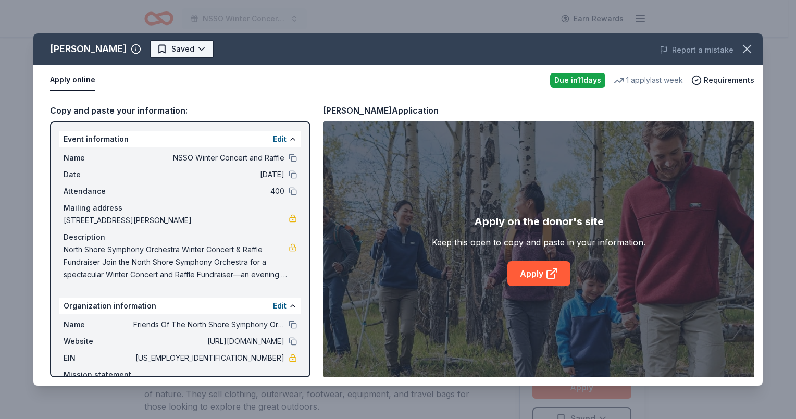
click at [139, 47] on html "NSSO Winter Concert and Raffle Earn Rewards Due in 11 days Share L.L.Bean New •…" at bounding box center [398, 209] width 796 height 419
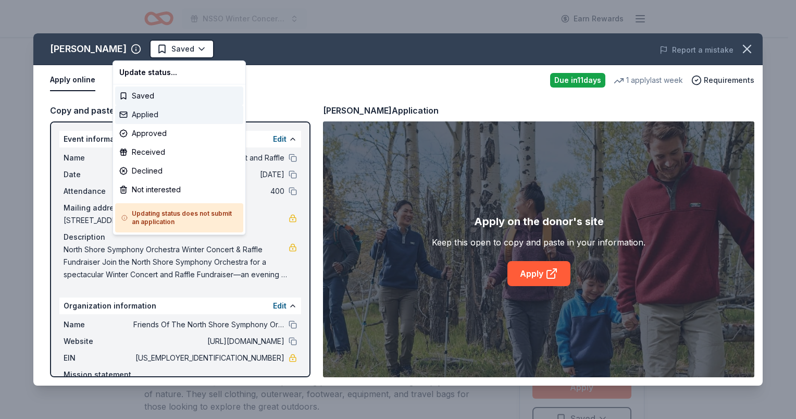
click at [140, 113] on div "Applied" at bounding box center [179, 114] width 128 height 19
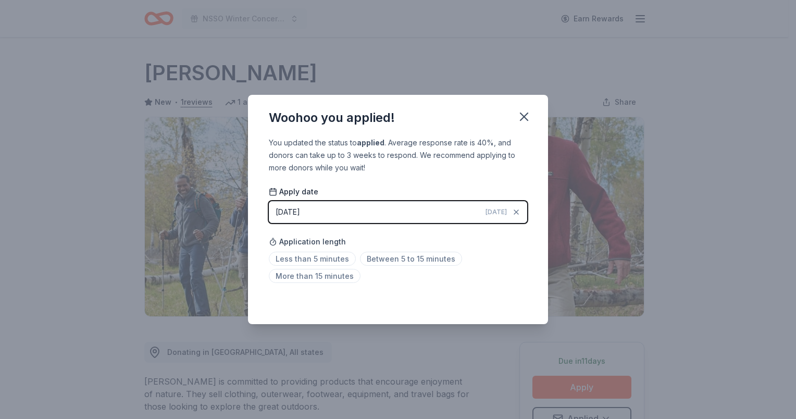
drag, startPoint x: 526, startPoint y: 118, endPoint x: 480, endPoint y: 46, distance: 85.0
click at [526, 117] on icon "button" at bounding box center [524, 116] width 15 height 15
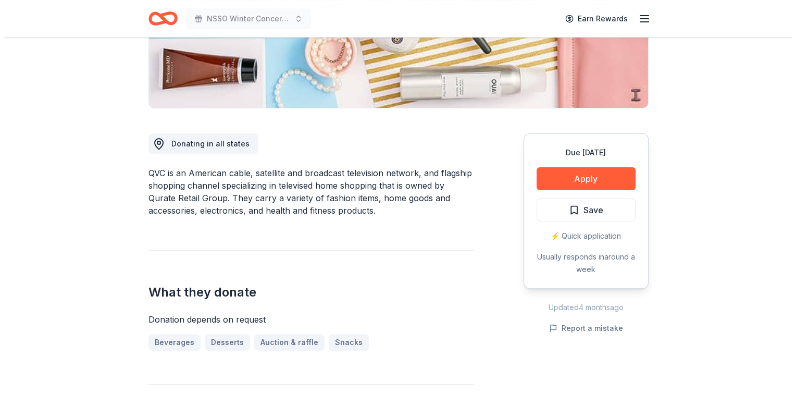
scroll to position [156, 0]
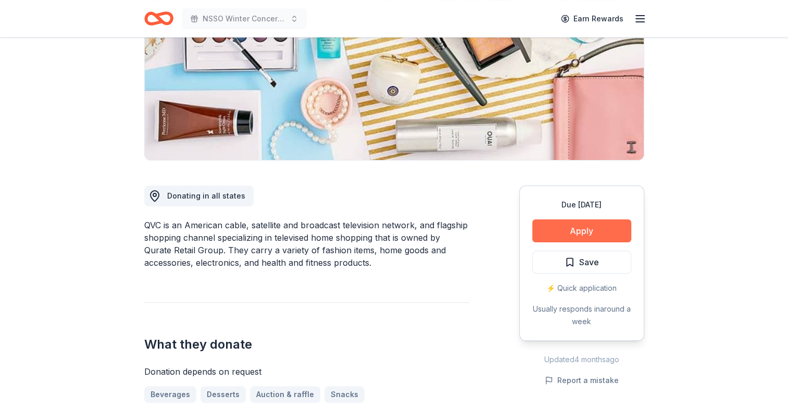
click at [586, 231] on button "Apply" at bounding box center [582, 230] width 99 height 23
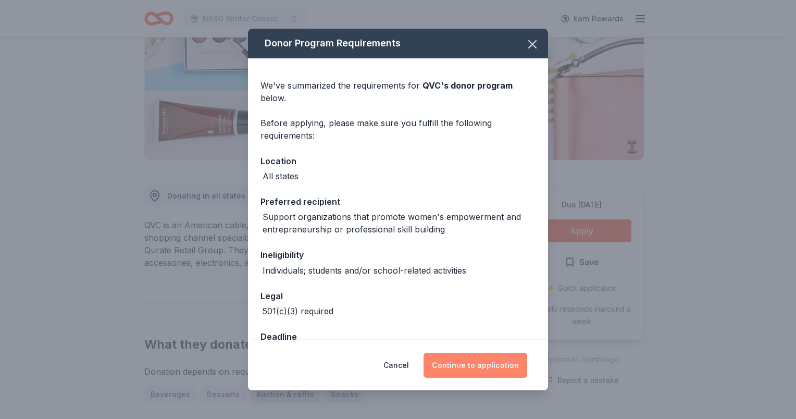
click at [488, 368] on button "Continue to application" at bounding box center [476, 365] width 104 height 25
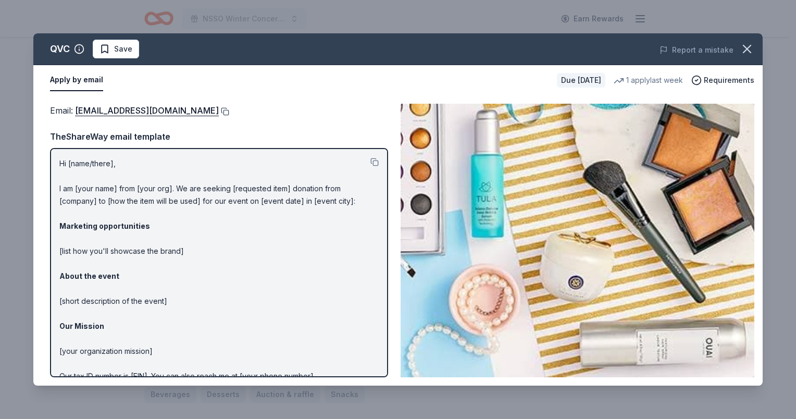
click at [219, 110] on button at bounding box center [224, 111] width 10 height 8
click at [116, 48] on span "Save" at bounding box center [123, 49] width 18 height 13
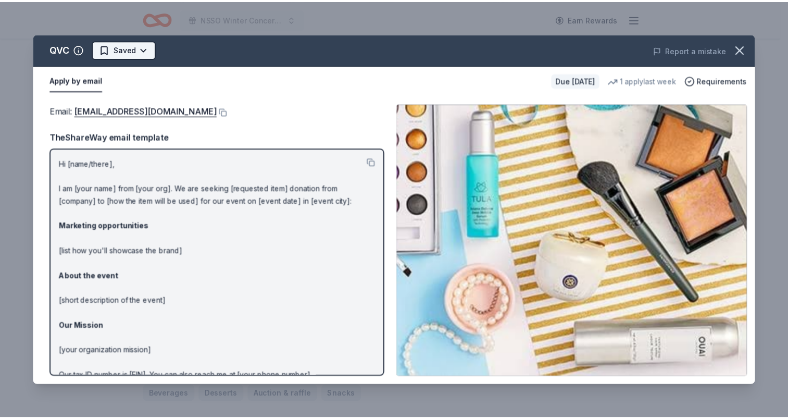
scroll to position [0, 0]
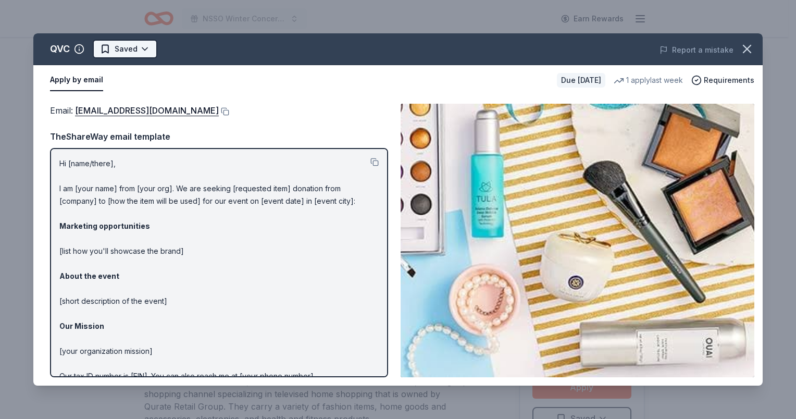
click at [116, 50] on html "NSSO Winter Concert and Raffle Earn Rewards Due [DATE] Share QVC New • 1 review…" at bounding box center [398, 209] width 796 height 419
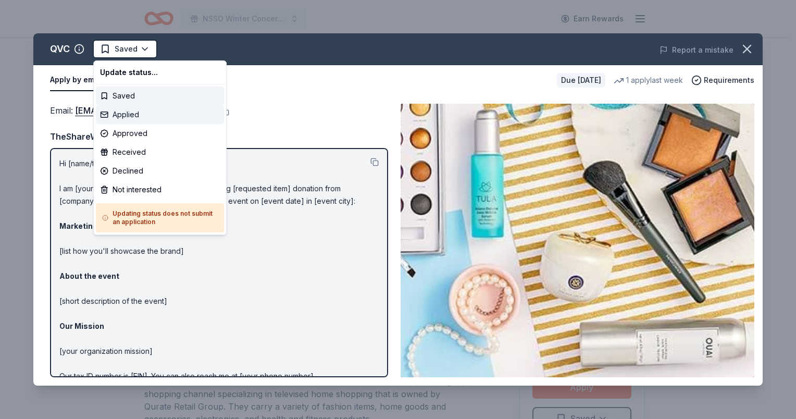
click at [120, 114] on div "Applied" at bounding box center [160, 114] width 128 height 19
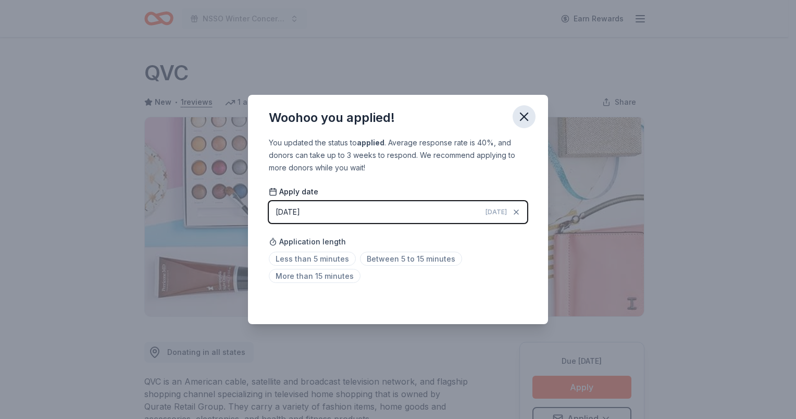
click at [523, 113] on icon "button" at bounding box center [524, 116] width 15 height 15
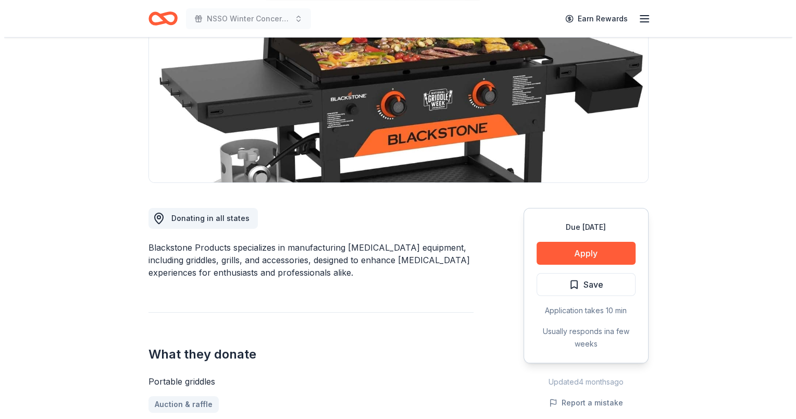
scroll to position [156, 0]
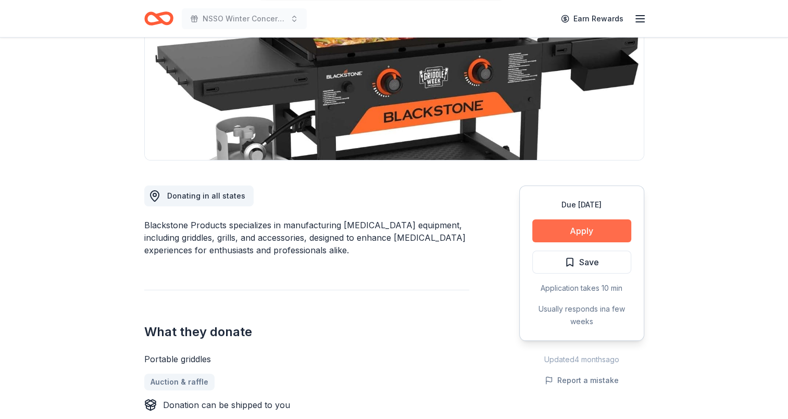
click at [576, 231] on button "Apply" at bounding box center [582, 230] width 99 height 23
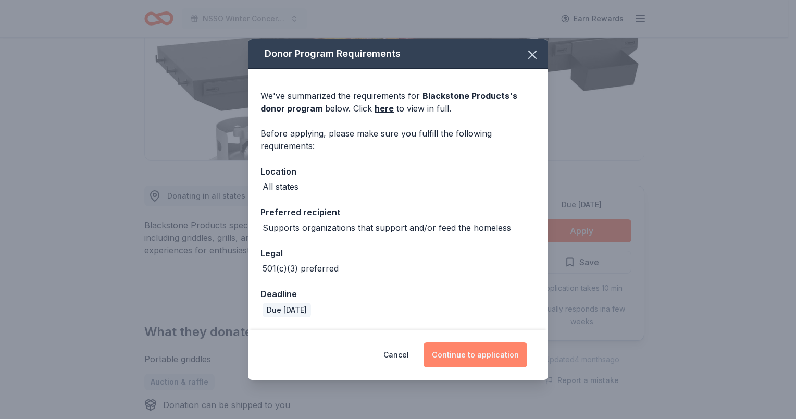
click at [474, 351] on button "Continue to application" at bounding box center [476, 354] width 104 height 25
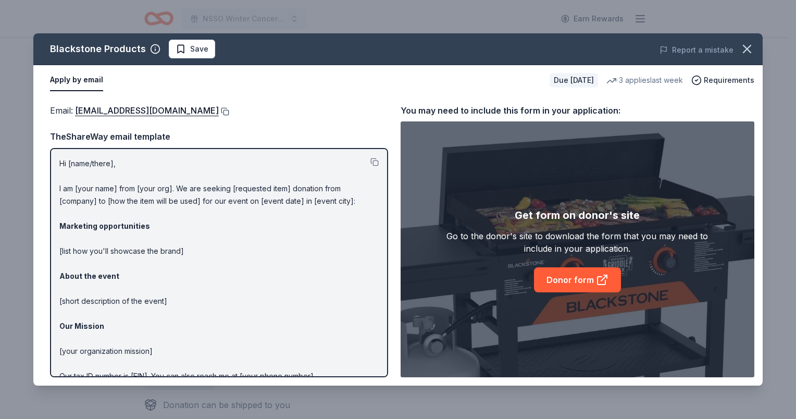
click at [227, 110] on button at bounding box center [224, 111] width 10 height 8
click at [200, 46] on span "Save" at bounding box center [199, 49] width 18 height 13
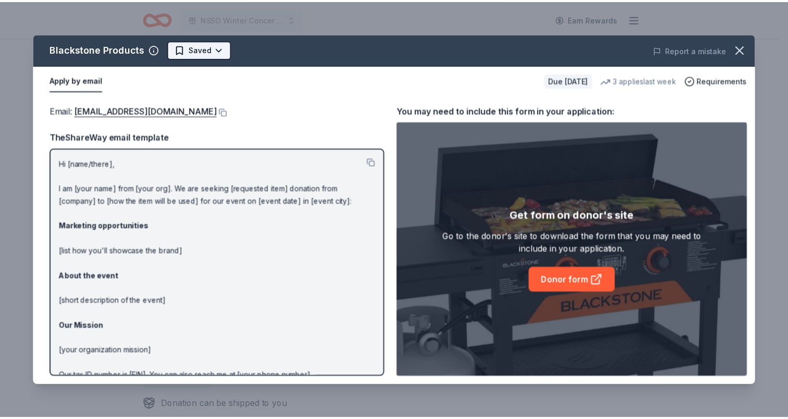
scroll to position [0, 0]
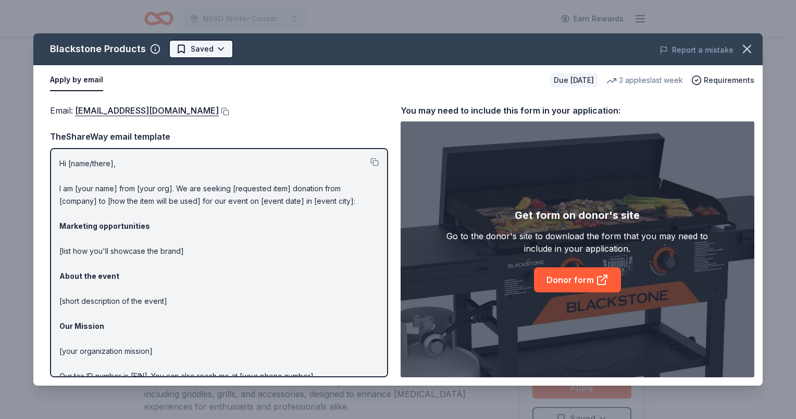
click at [200, 48] on html "NSSO Winter Concert and Raffle Earn Rewards Due in 25 days Share Blackstone Pro…" at bounding box center [398, 209] width 796 height 419
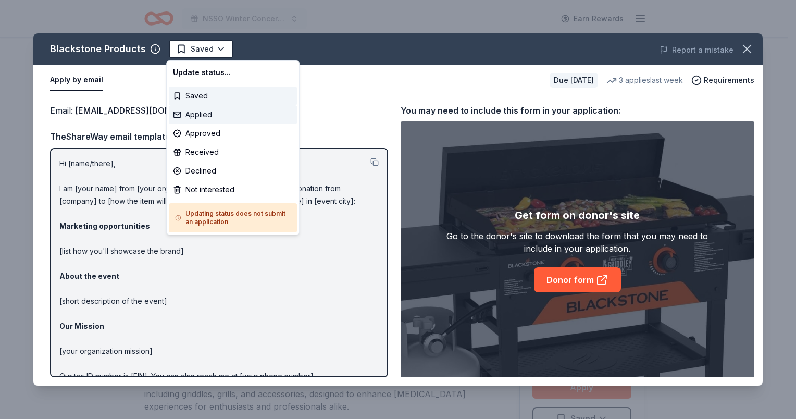
click at [194, 110] on div "Applied" at bounding box center [233, 114] width 128 height 19
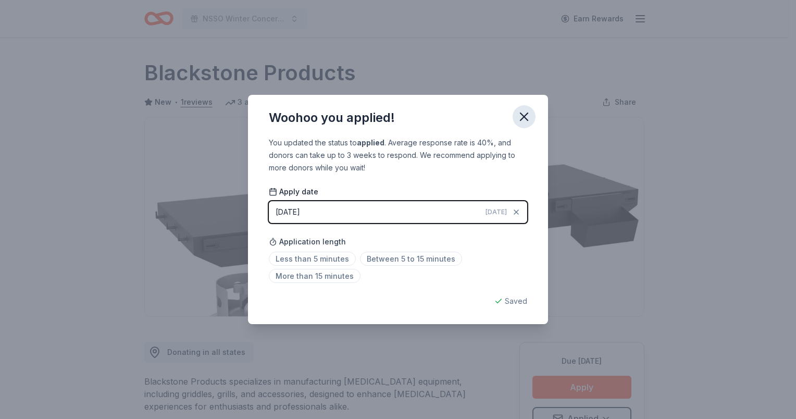
click at [524, 114] on icon "button" at bounding box center [524, 116] width 15 height 15
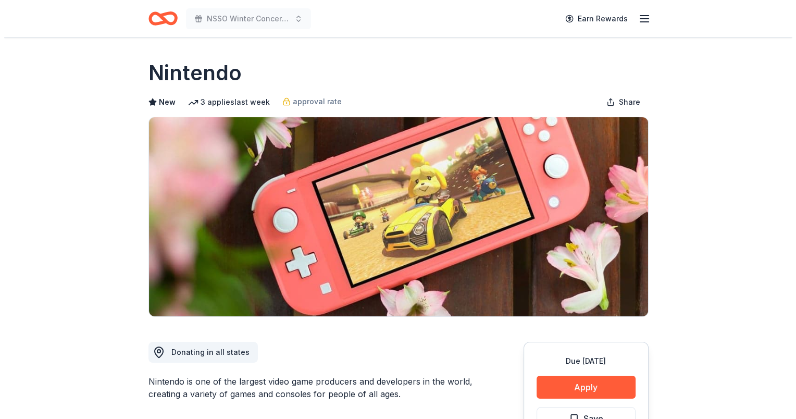
scroll to position [104, 0]
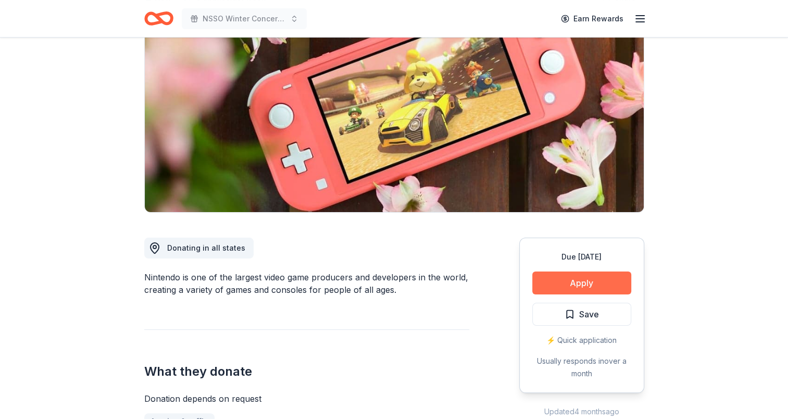
click at [564, 280] on button "Apply" at bounding box center [582, 282] width 99 height 23
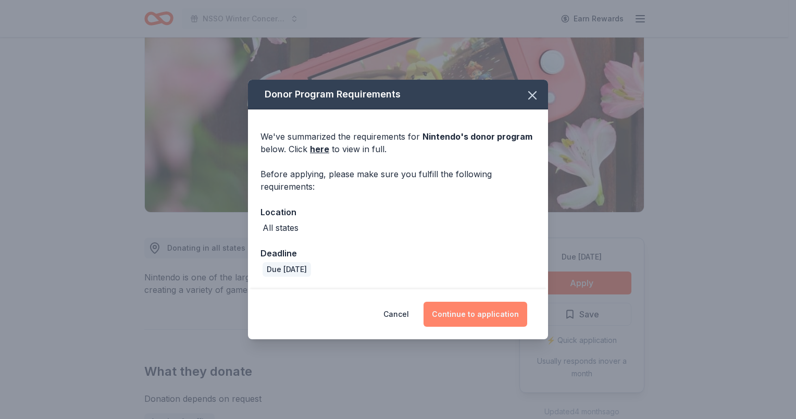
click at [488, 310] on button "Continue to application" at bounding box center [476, 314] width 104 height 25
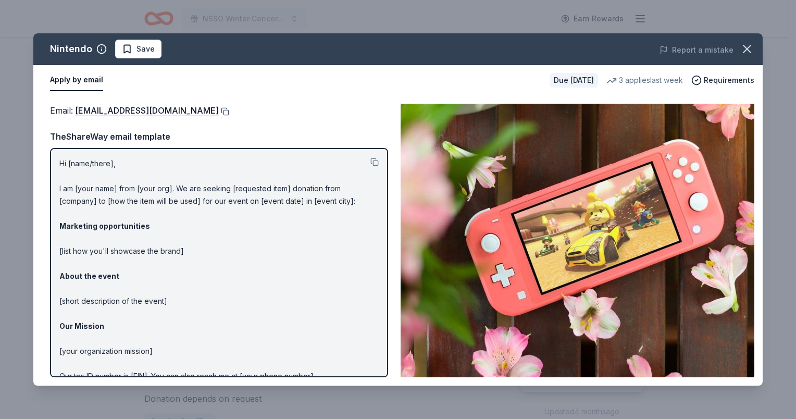
click at [229, 112] on button at bounding box center [224, 111] width 10 height 8
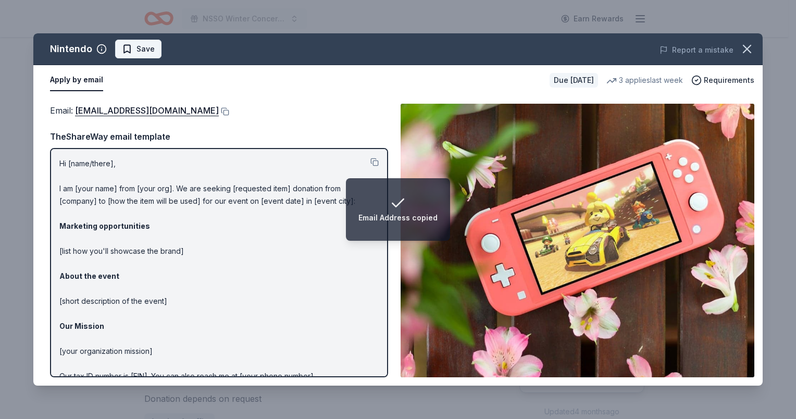
click at [137, 50] on span "Save" at bounding box center [146, 49] width 18 height 13
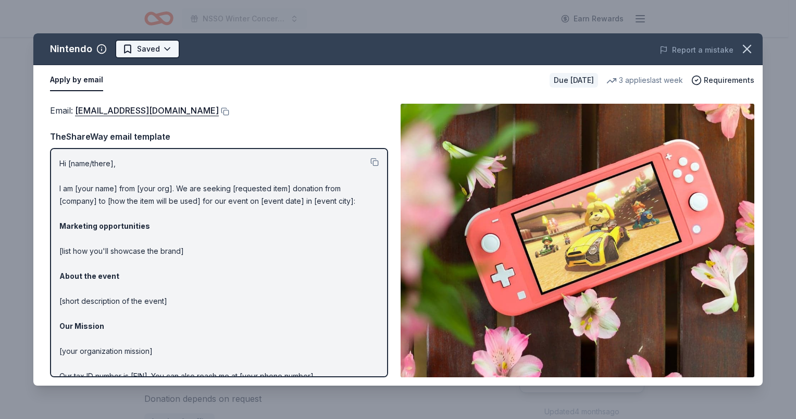
click at [137, 50] on html "NSSO Winter Concert and Raffle Earn Rewards Due in 37 days Share Nintendo New 3…" at bounding box center [398, 105] width 796 height 419
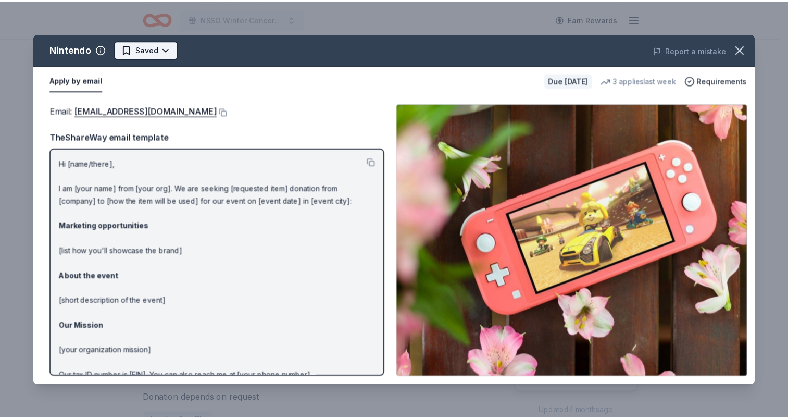
scroll to position [0, 0]
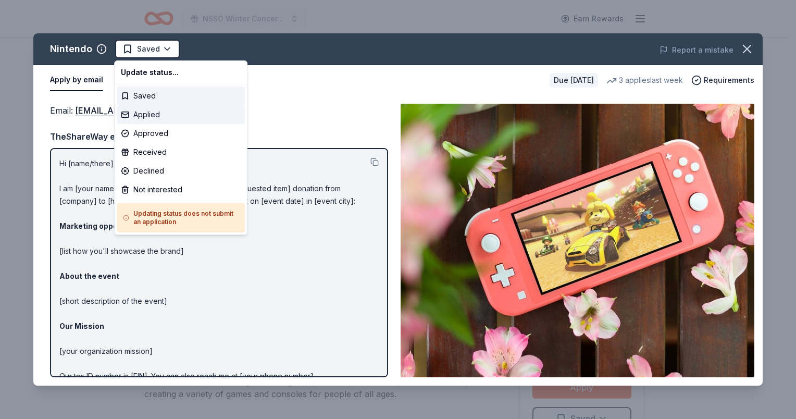
click at [138, 112] on div "Applied" at bounding box center [181, 114] width 128 height 19
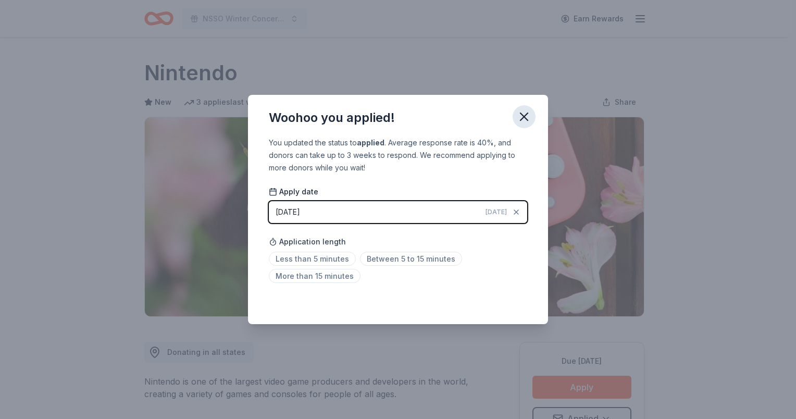
click at [520, 115] on icon "button" at bounding box center [524, 116] width 15 height 15
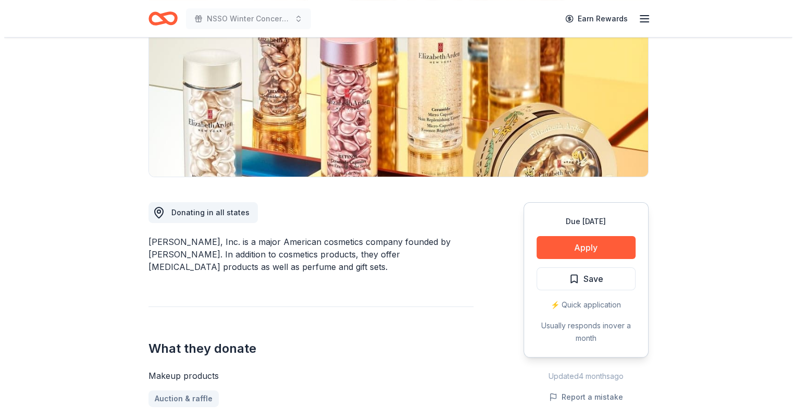
scroll to position [156, 0]
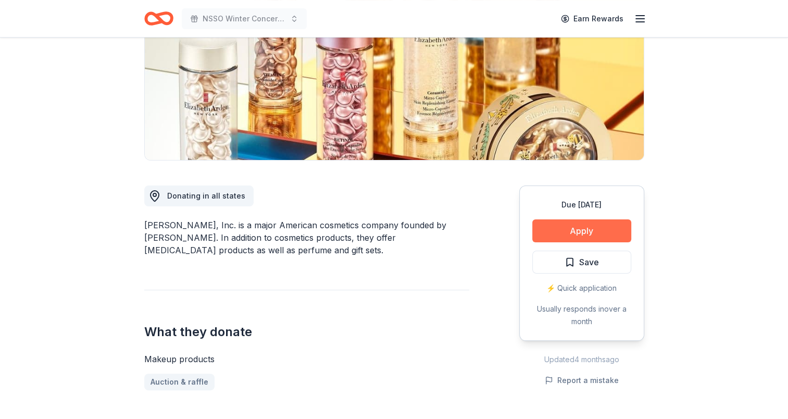
click at [579, 220] on button "Apply" at bounding box center [582, 230] width 99 height 23
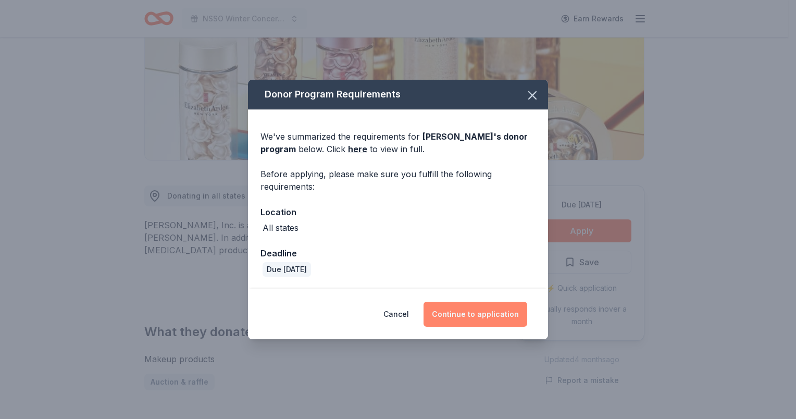
click at [476, 312] on button "Continue to application" at bounding box center [476, 314] width 104 height 25
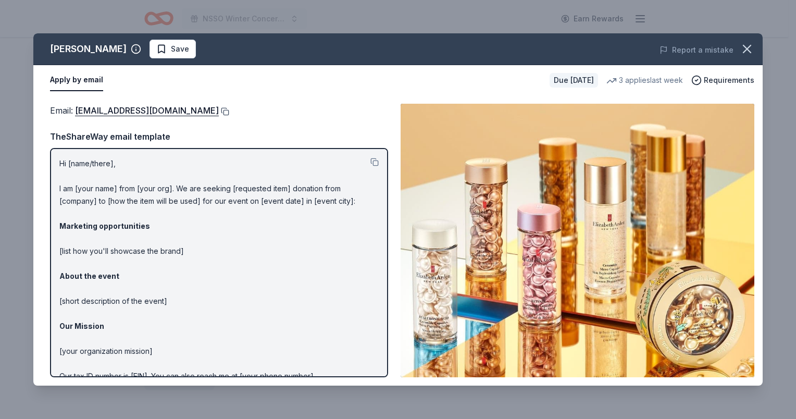
click at [226, 108] on button at bounding box center [224, 111] width 10 height 8
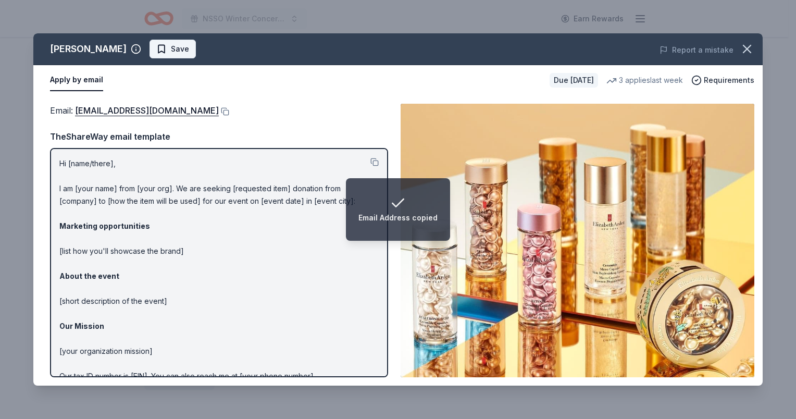
click at [175, 51] on span "Save" at bounding box center [180, 49] width 18 height 13
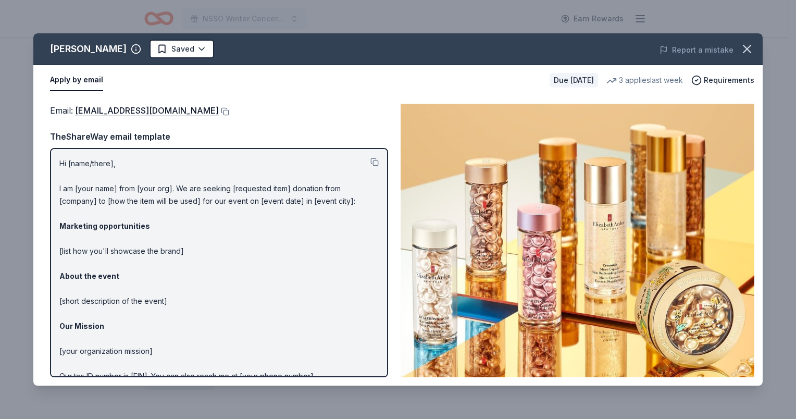
click at [175, 51] on html "NSSO Winter Concert and Raffle Earn Rewards Due [DATE] Share [PERSON_NAME] New …" at bounding box center [398, 53] width 796 height 419
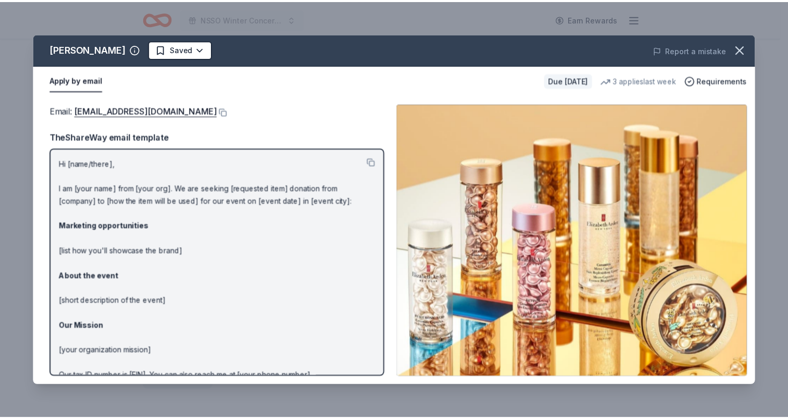
scroll to position [0, 0]
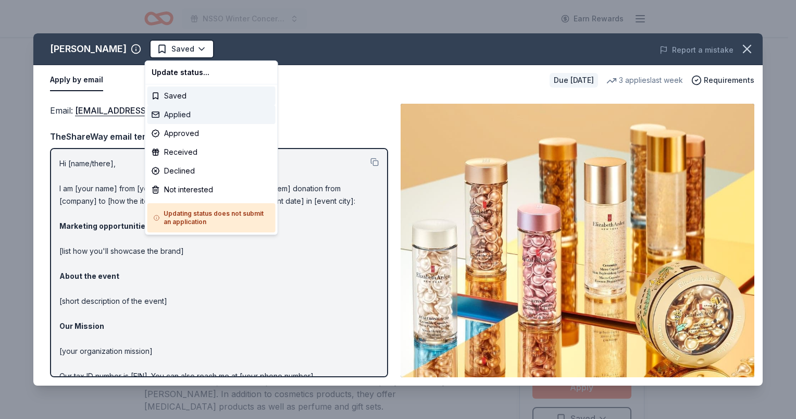
click at [177, 116] on div "Applied" at bounding box center [211, 114] width 128 height 19
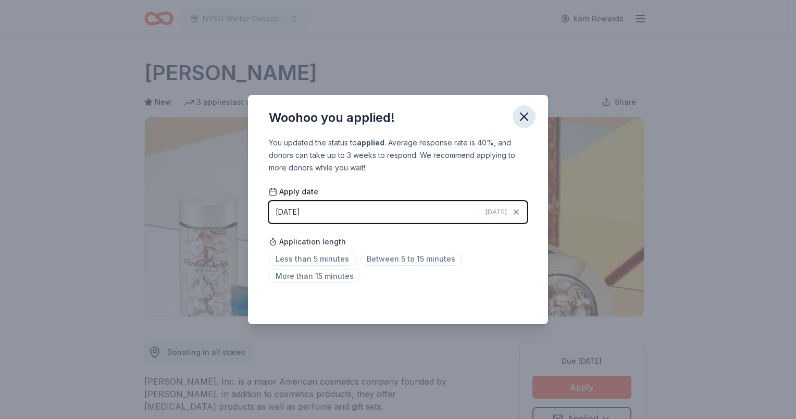
click at [525, 115] on icon "button" at bounding box center [524, 116] width 7 height 7
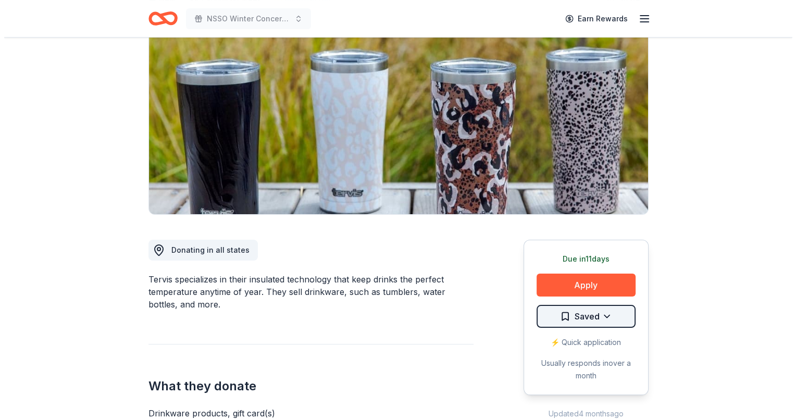
scroll to position [104, 0]
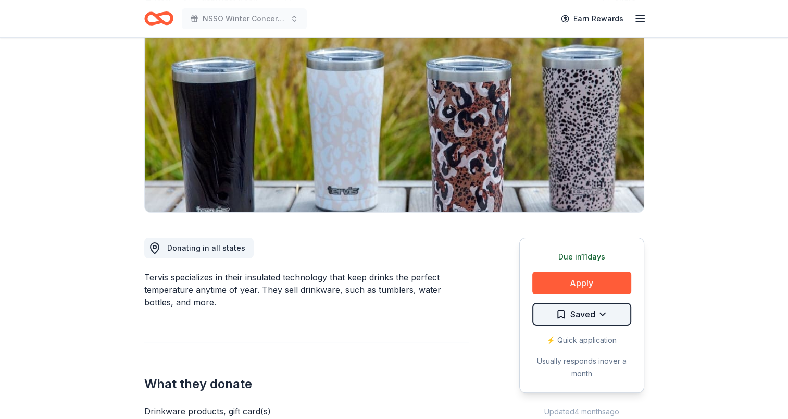
click at [561, 315] on html "NSSO Winter Concert and Raffle Earn Rewards Due [DATE] Share Tervis New 1 apply…" at bounding box center [394, 105] width 788 height 419
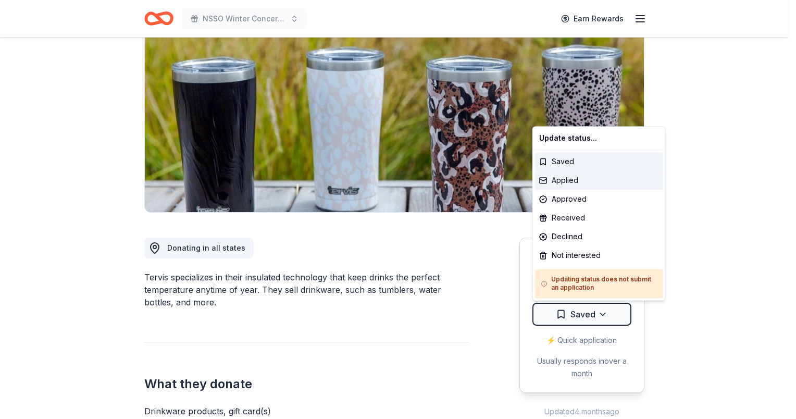
click at [561, 179] on div "Applied" at bounding box center [599, 180] width 128 height 19
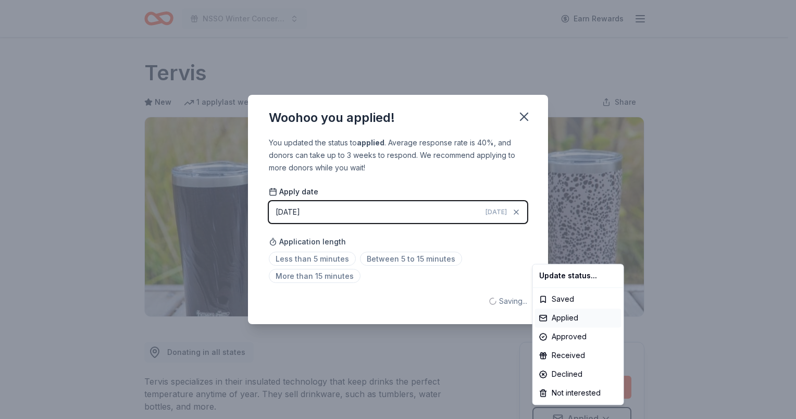
scroll to position [0, 0]
click at [525, 115] on html "NSSO Winter Concert and Raffle Earn Rewards Due in 11 days Share Tervis New 1 a…" at bounding box center [398, 209] width 796 height 419
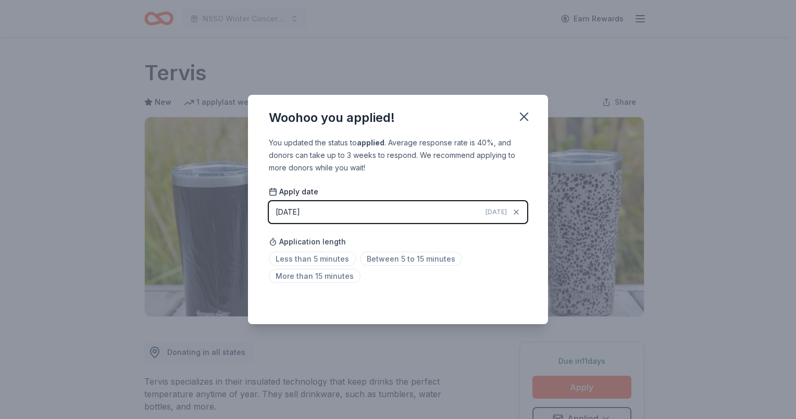
scroll to position [10, 0]
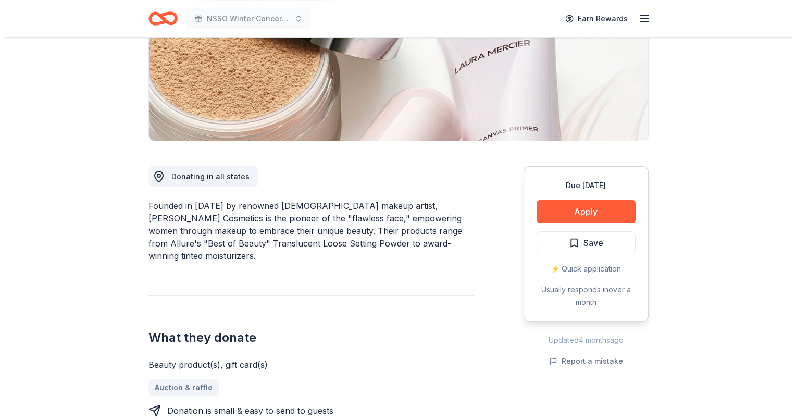
scroll to position [261, 0]
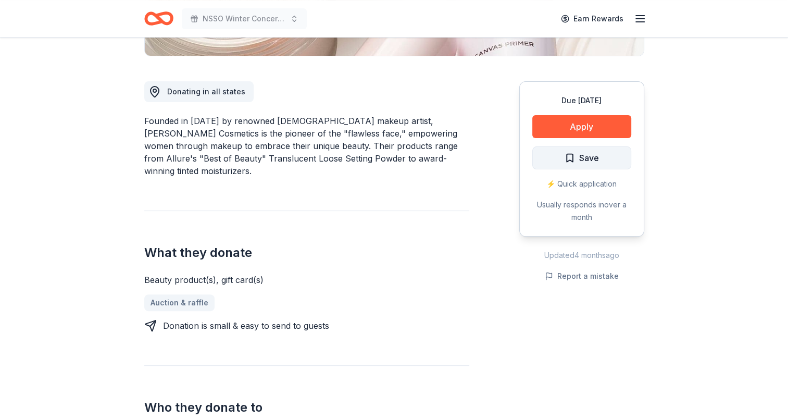
click at [577, 162] on span "Save" at bounding box center [582, 158] width 34 height 14
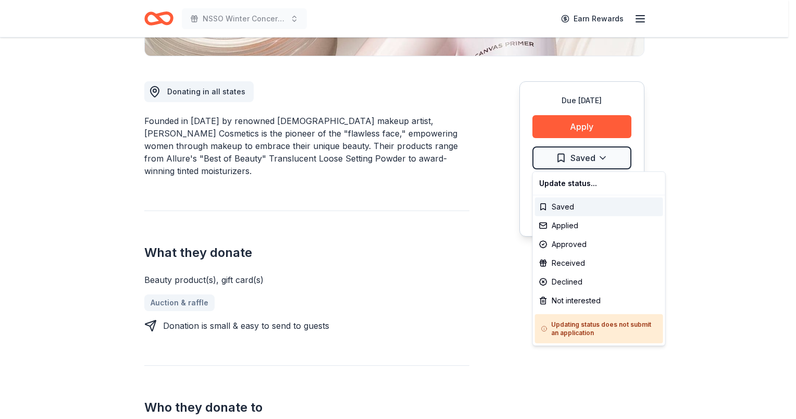
click at [561, 228] on div "Applied" at bounding box center [599, 225] width 128 height 19
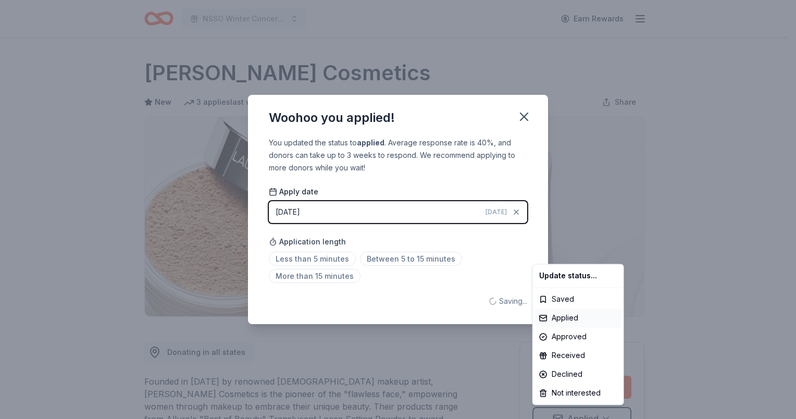
scroll to position [0, 0]
click at [520, 115] on html "NSSO Winter Concert and Raffle Earn Rewards Due in 37 days Share Laura Mercier …" at bounding box center [398, 209] width 796 height 419
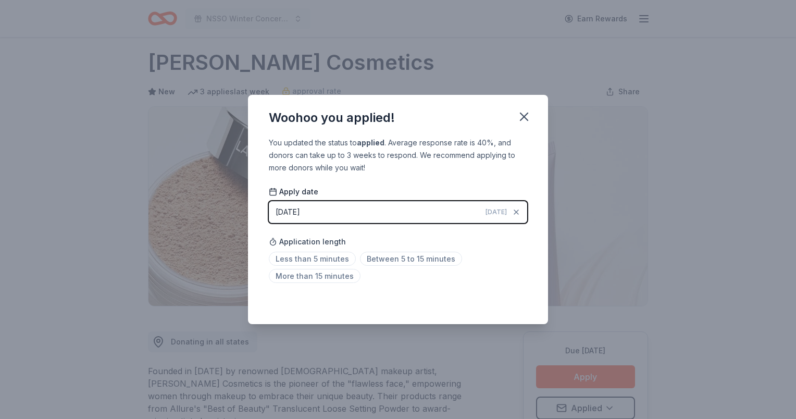
click at [685, 241] on div "Woohoo you applied! You updated the status to applied . Average response rate i…" at bounding box center [398, 209] width 796 height 419
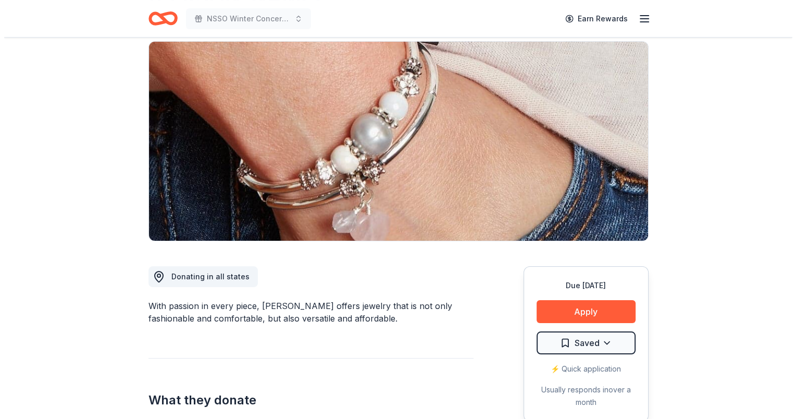
scroll to position [52, 0]
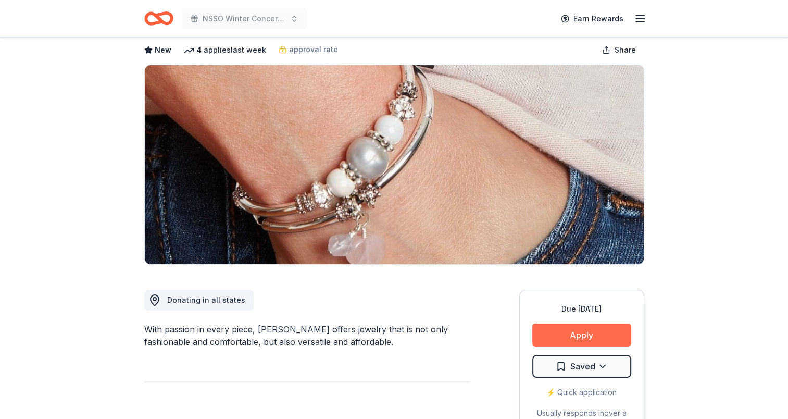
click at [572, 339] on button "Apply" at bounding box center [582, 335] width 99 height 23
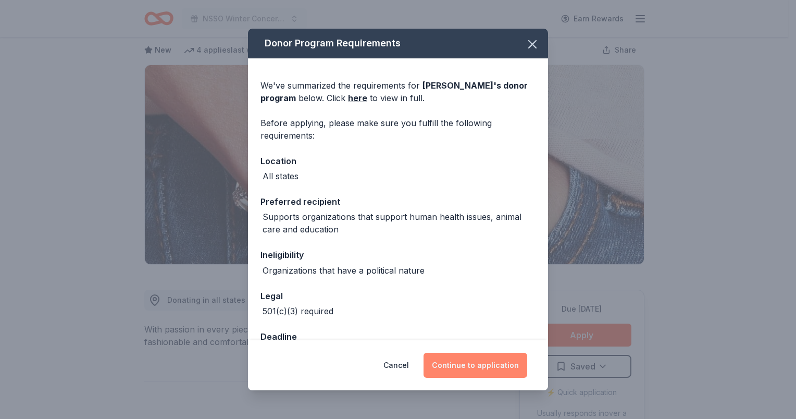
click at [469, 369] on button "Continue to application" at bounding box center [476, 365] width 104 height 25
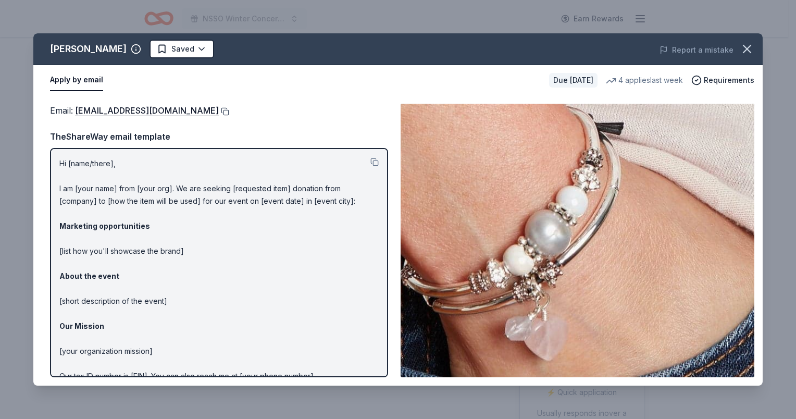
click at [219, 110] on button at bounding box center [224, 111] width 10 height 8
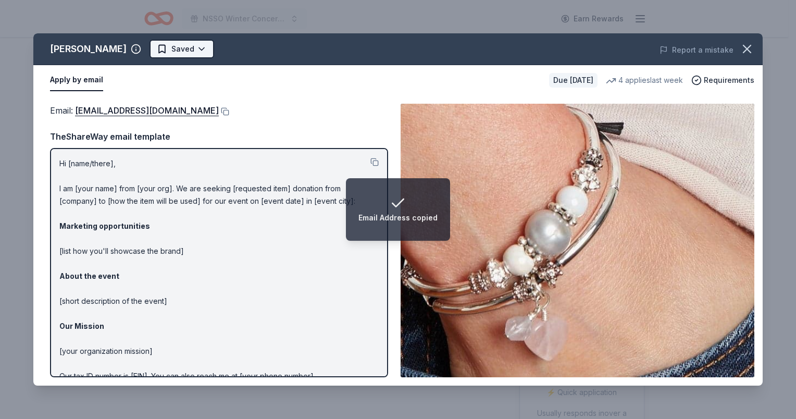
click at [150, 50] on html "Email Address copied NSSO Winter Concert and Raffle Earn Rewards Due [DATE] Sha…" at bounding box center [398, 157] width 796 height 419
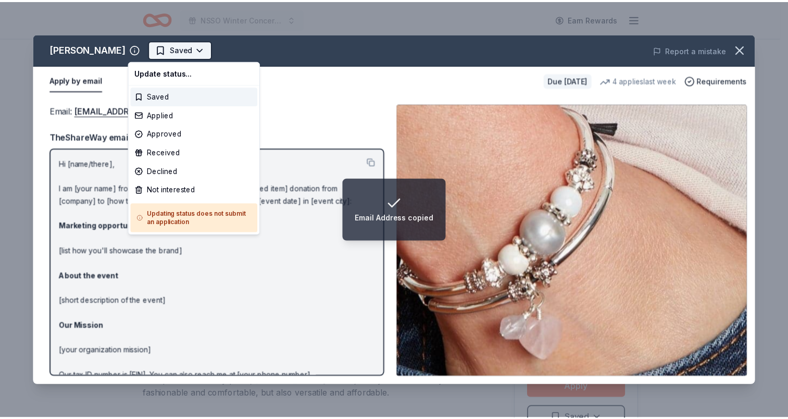
scroll to position [0, 0]
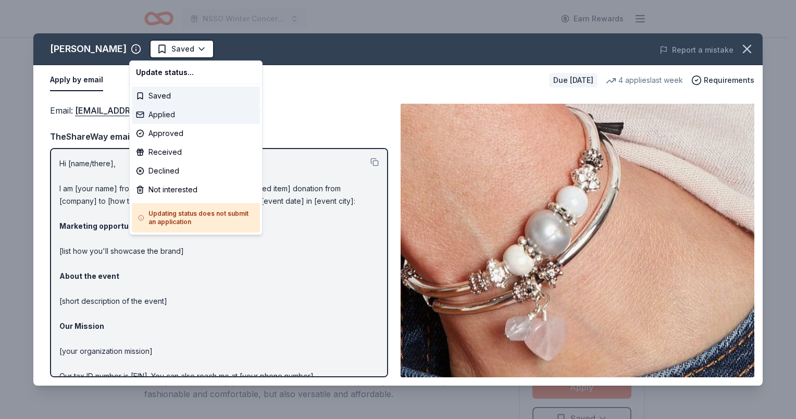
click at [155, 119] on div "Applied" at bounding box center [196, 114] width 128 height 19
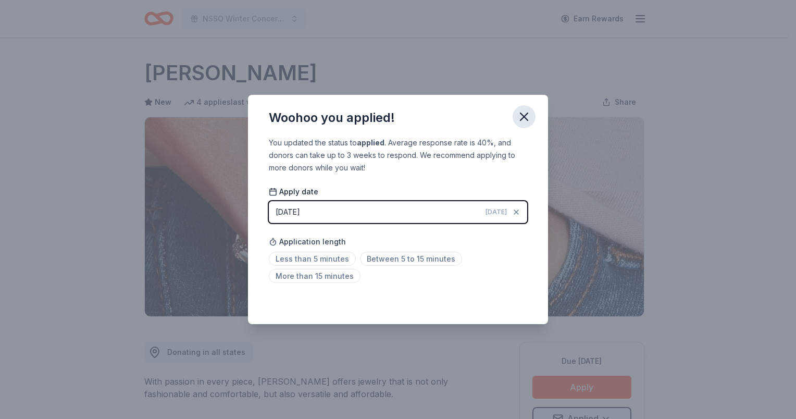
click at [522, 114] on icon "button" at bounding box center [524, 116] width 7 height 7
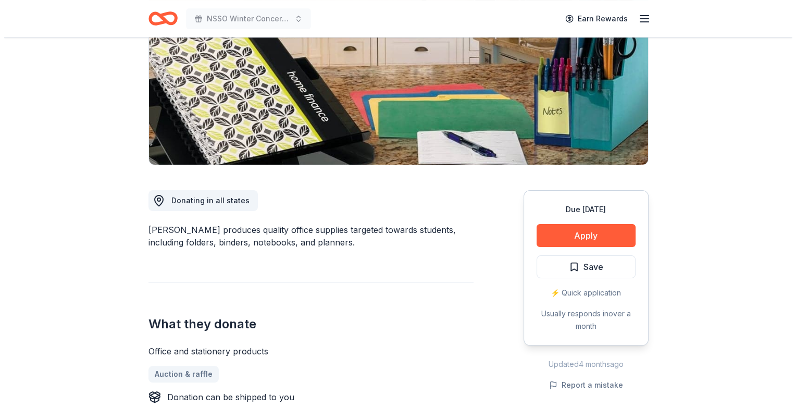
scroll to position [208, 0]
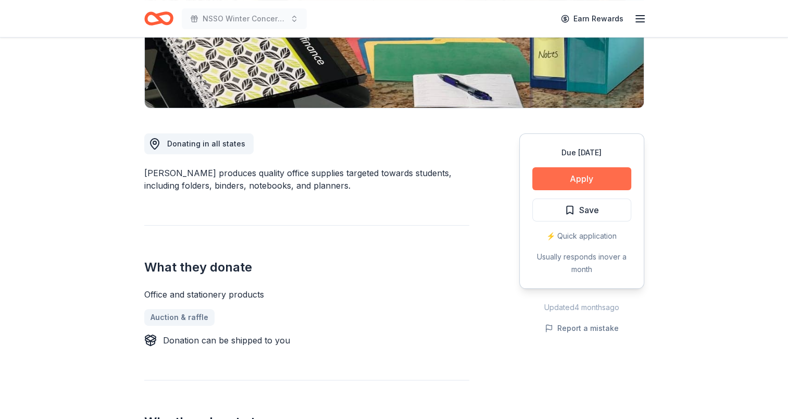
click at [585, 176] on button "Apply" at bounding box center [582, 178] width 99 height 23
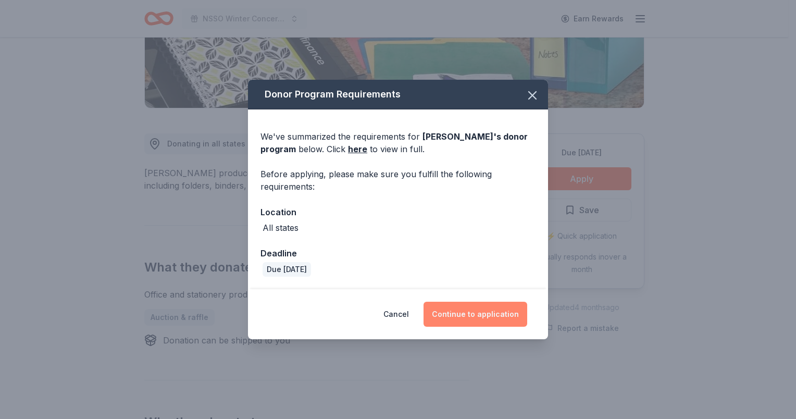
click at [479, 315] on button "Continue to application" at bounding box center [476, 314] width 104 height 25
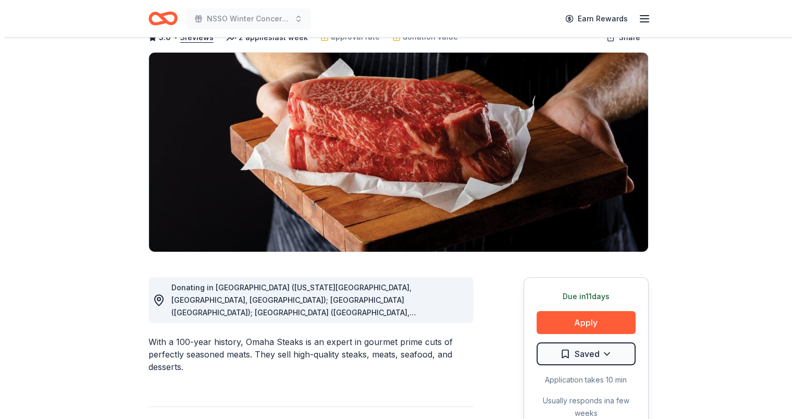
scroll to position [156, 0]
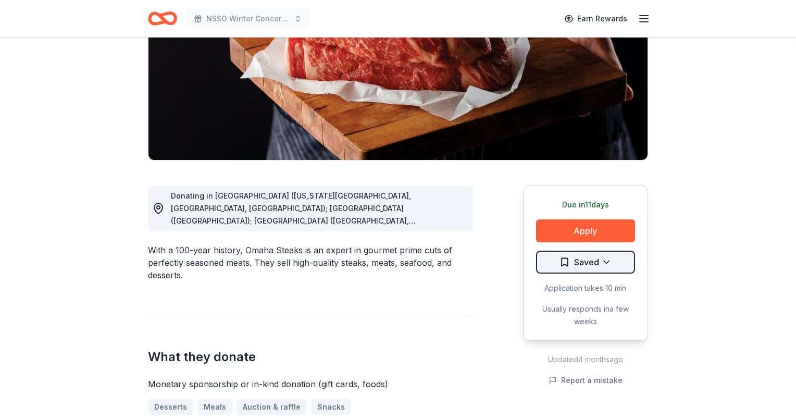
click at [592, 262] on html "NSSO Winter Concert and Raffle Earn Rewards Due in 11 days Share Omaha Steaks 5…" at bounding box center [398, 53] width 796 height 419
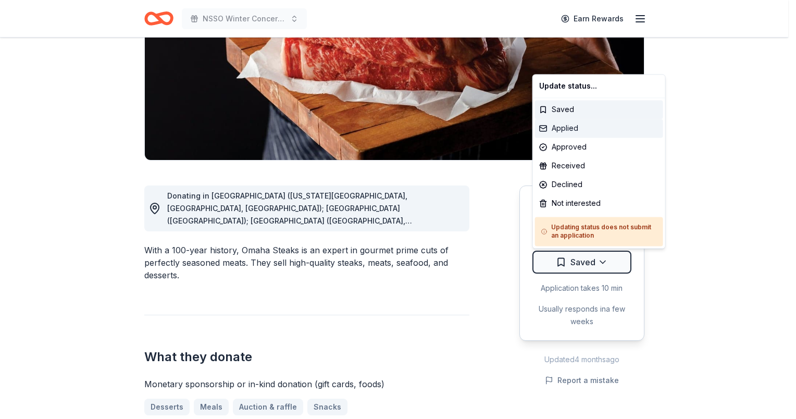
click at [567, 125] on div "Applied" at bounding box center [599, 128] width 128 height 19
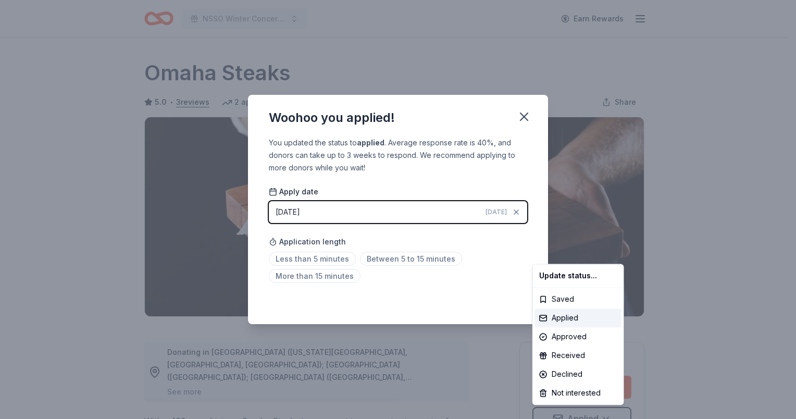
click at [524, 113] on html "NSSO Winter Concert and Raffle Earn Rewards Due in 11 days Share Omaha Steaks 5…" at bounding box center [398, 209] width 796 height 419
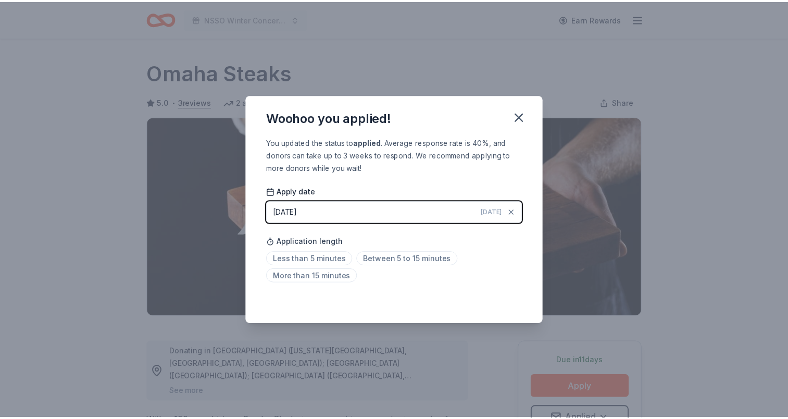
scroll to position [10, 0]
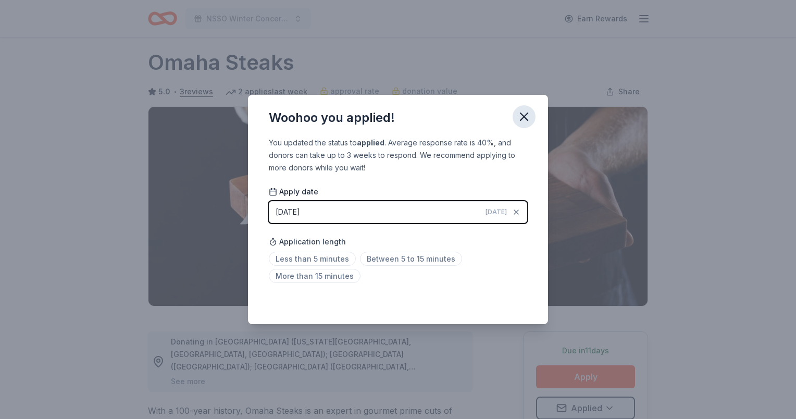
click at [523, 117] on icon "button" at bounding box center [524, 116] width 7 height 7
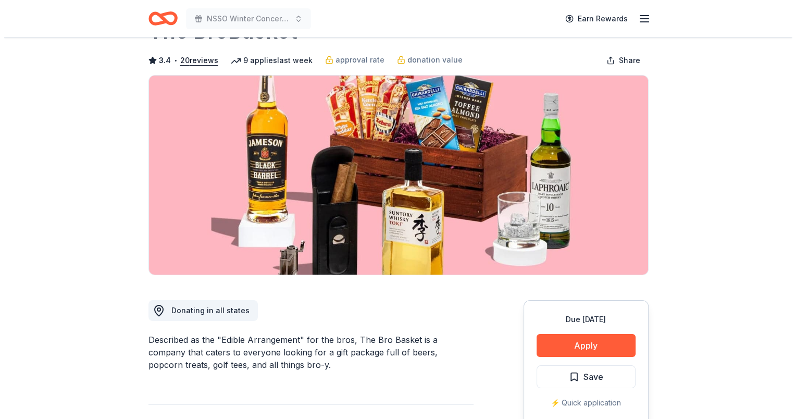
scroll to position [156, 0]
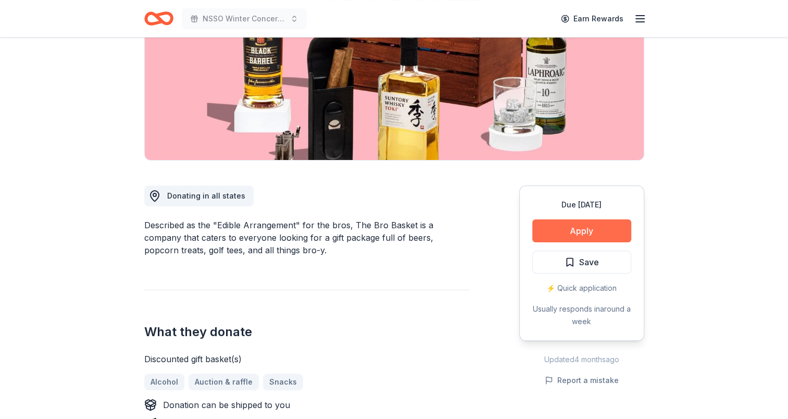
click at [564, 234] on button "Apply" at bounding box center [582, 230] width 99 height 23
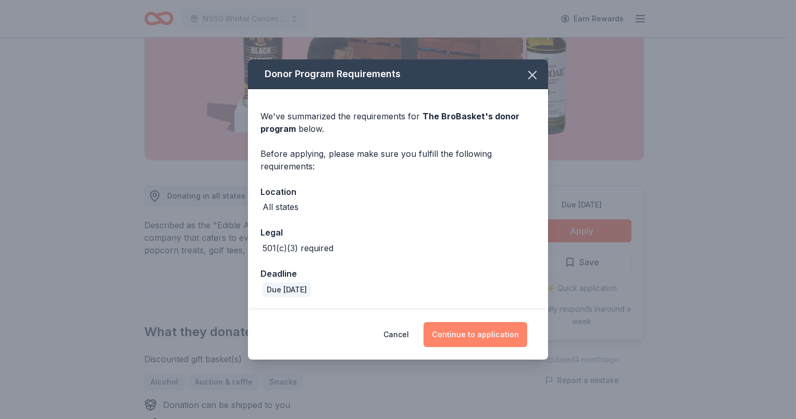
click at [464, 331] on button "Continue to application" at bounding box center [476, 334] width 104 height 25
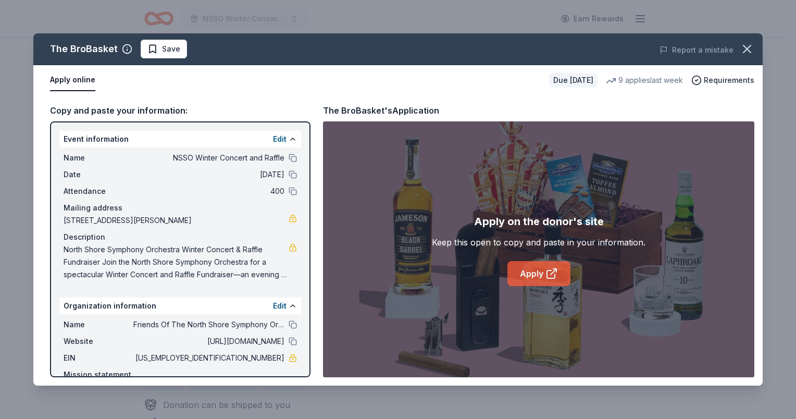
click at [541, 274] on link "Apply" at bounding box center [539, 273] width 63 height 25
click at [156, 48] on span "Save" at bounding box center [163, 49] width 33 height 13
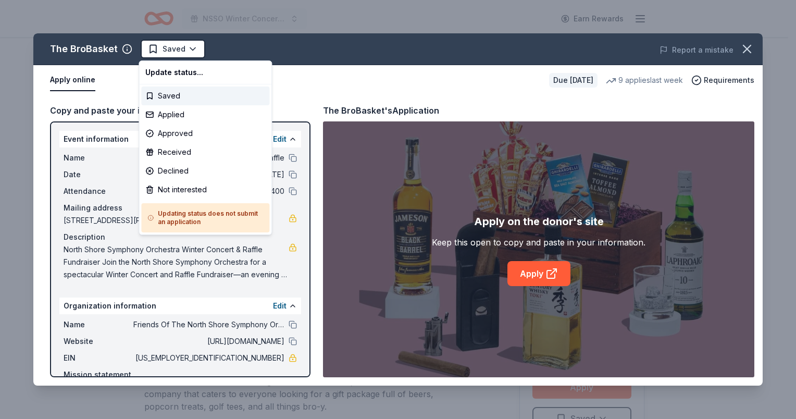
click at [156, 48] on html "NSSO Winter Concert and Raffle Earn Rewards Due [DATE] Share The BroBasket 3.4 …" at bounding box center [398, 209] width 796 height 419
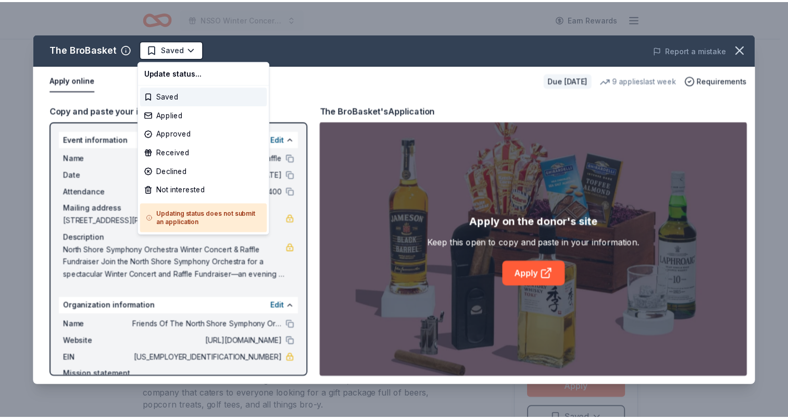
scroll to position [0, 0]
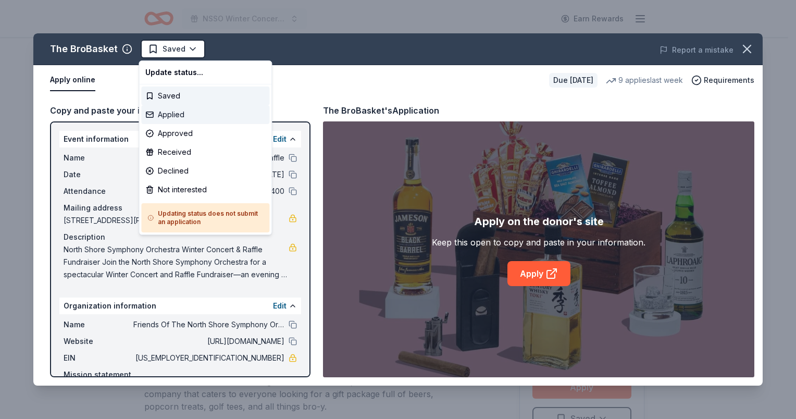
click at [158, 119] on div "Applied" at bounding box center [205, 114] width 128 height 19
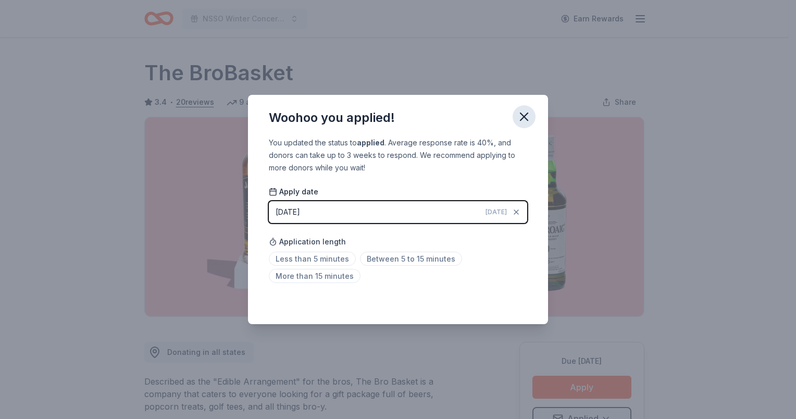
click at [521, 118] on icon "button" at bounding box center [524, 116] width 15 height 15
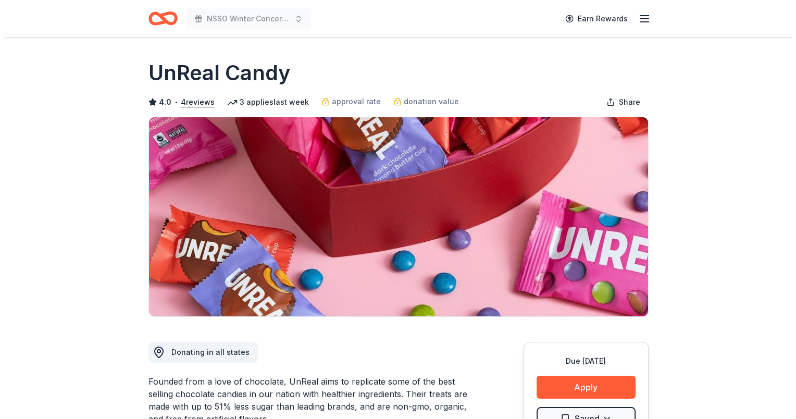
scroll to position [156, 0]
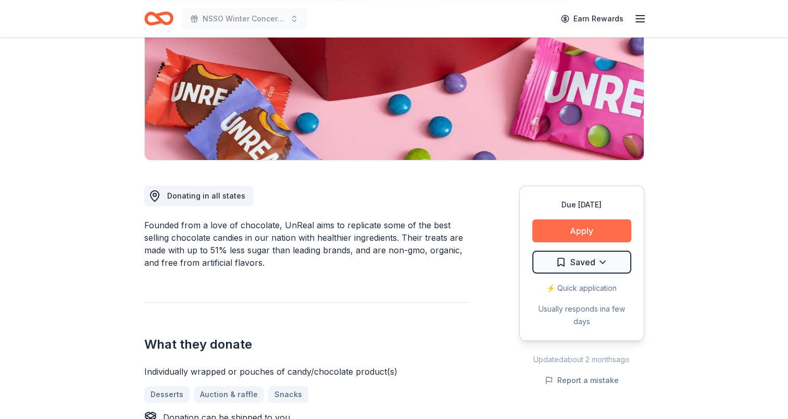
click at [572, 232] on button "Apply" at bounding box center [582, 230] width 99 height 23
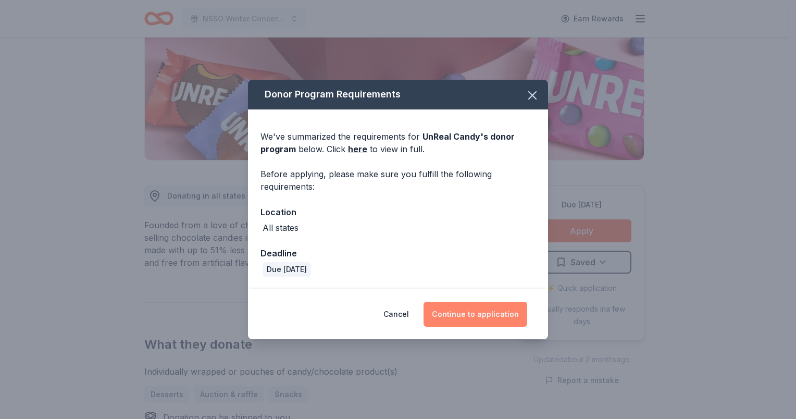
click at [459, 312] on button "Continue to application" at bounding box center [476, 314] width 104 height 25
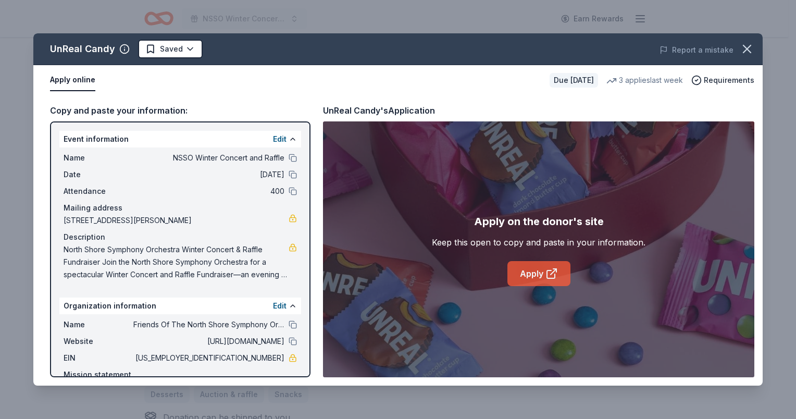
click at [537, 276] on link "Apply" at bounding box center [539, 273] width 63 height 25
click at [289, 157] on button at bounding box center [293, 158] width 8 height 8
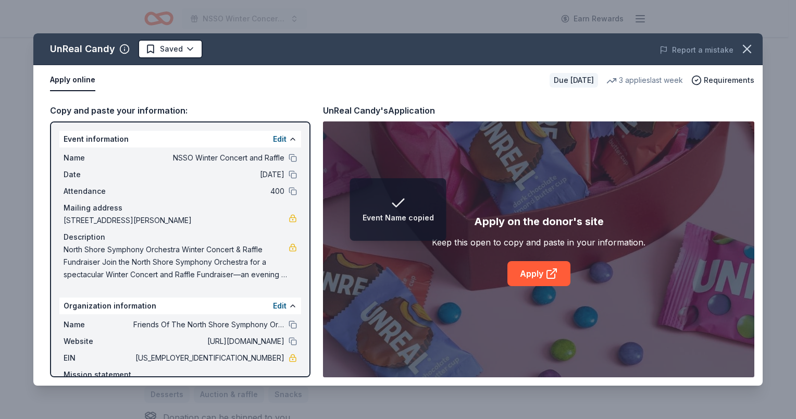
click at [175, 246] on span "North Shore Symphony Orchestra Winter Concert & Raffle Fundraiser Join the Nort…" at bounding box center [176, 262] width 225 height 38
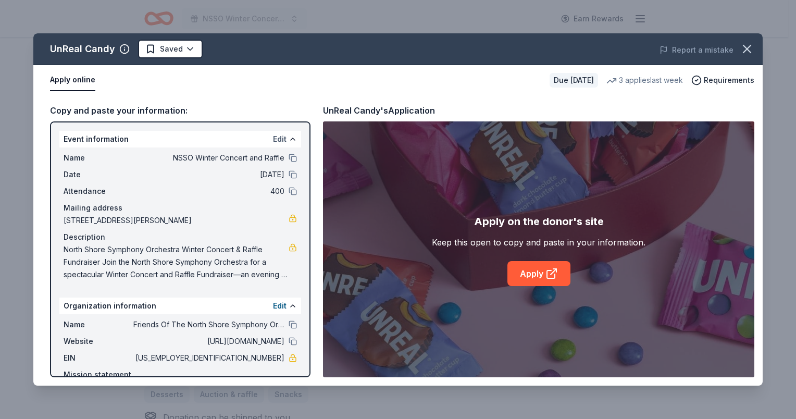
click at [273, 140] on button "Edit" at bounding box center [280, 139] width 14 height 13
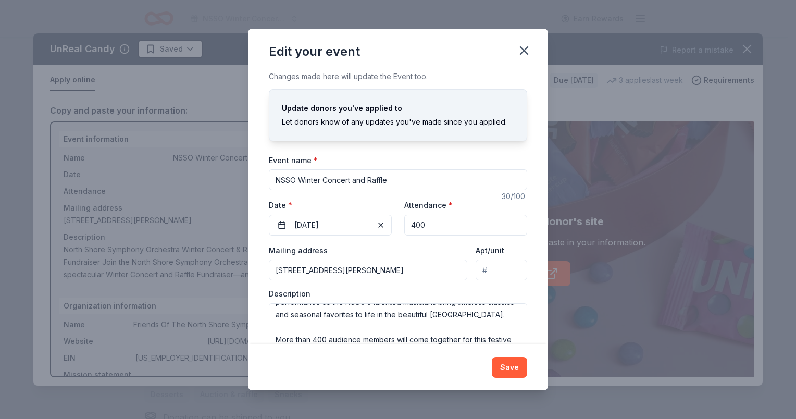
scroll to position [46, 0]
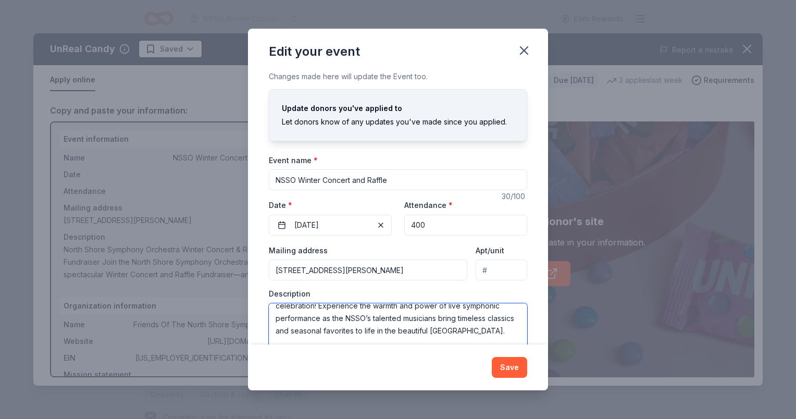
click at [320, 319] on textarea "North Shore Symphony Orchestra Winter Concert & Raffle Fundraiser Join the Nort…" at bounding box center [398, 326] width 258 height 47
click at [524, 46] on icon "button" at bounding box center [524, 50] width 15 height 15
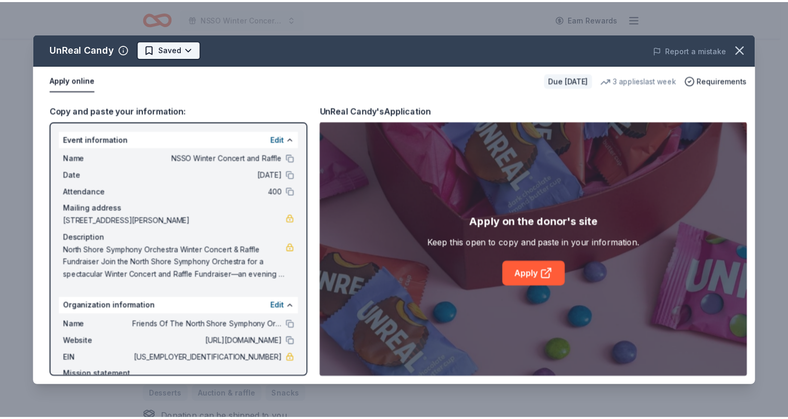
scroll to position [0, 0]
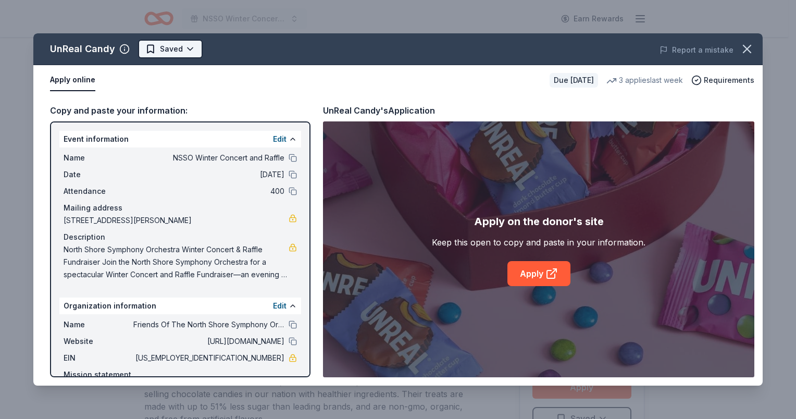
click at [171, 51] on html "NSSO Winter Concert and Raffle Earn Rewards Due in 37 days Share UnReal Candy 4…" at bounding box center [398, 209] width 796 height 419
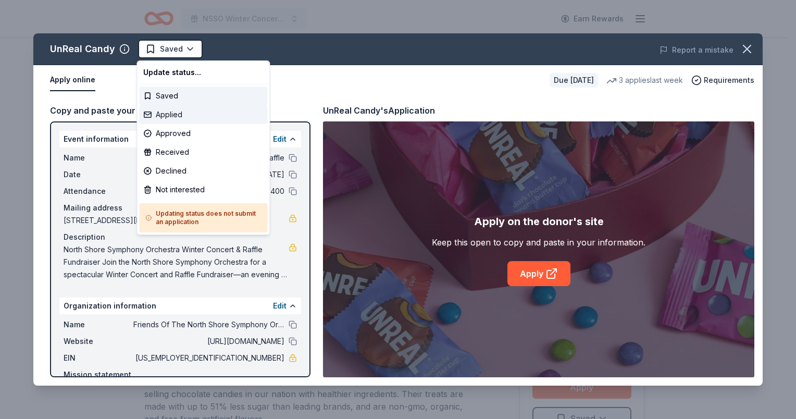
click at [167, 115] on div "Applied" at bounding box center [203, 114] width 128 height 19
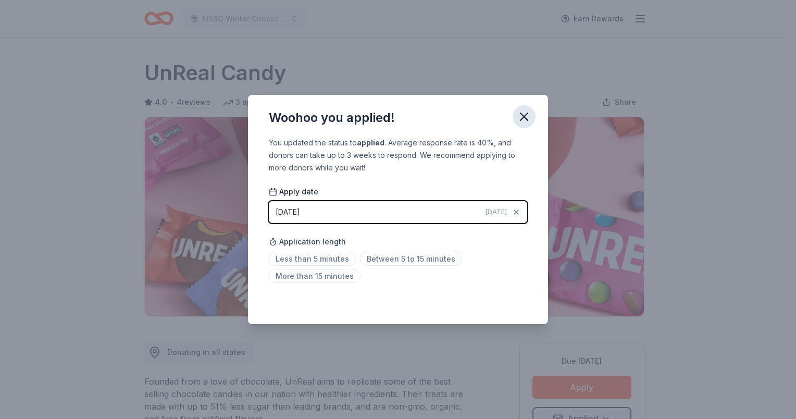
click at [525, 117] on icon "button" at bounding box center [524, 116] width 7 height 7
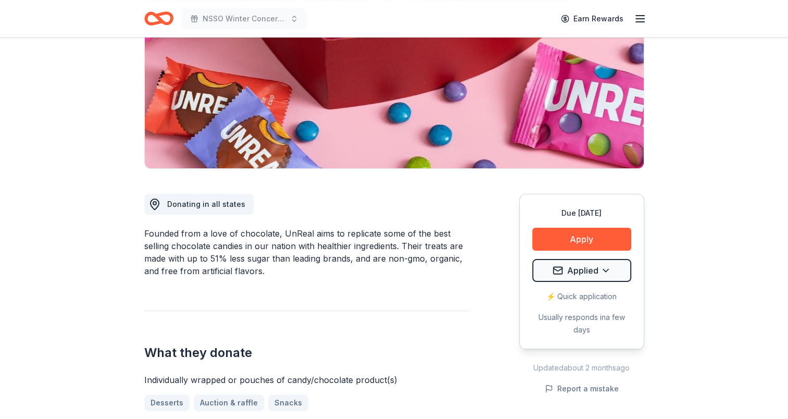
scroll to position [156, 0]
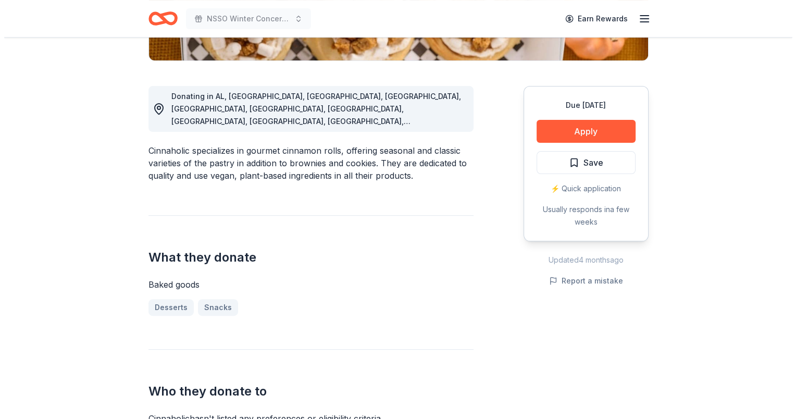
scroll to position [261, 0]
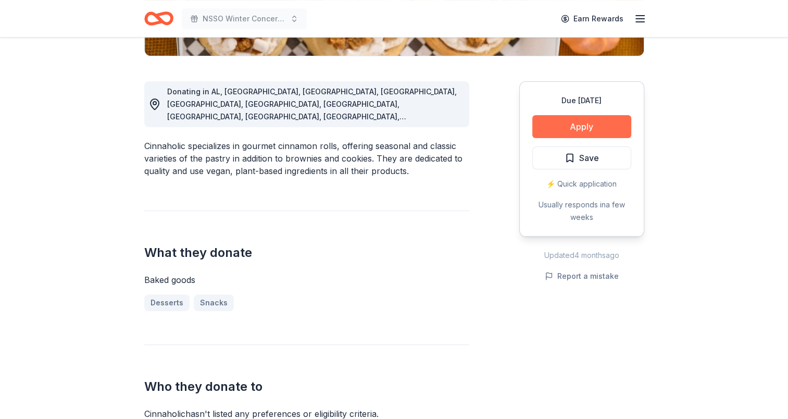
click at [582, 124] on button "Apply" at bounding box center [582, 126] width 99 height 23
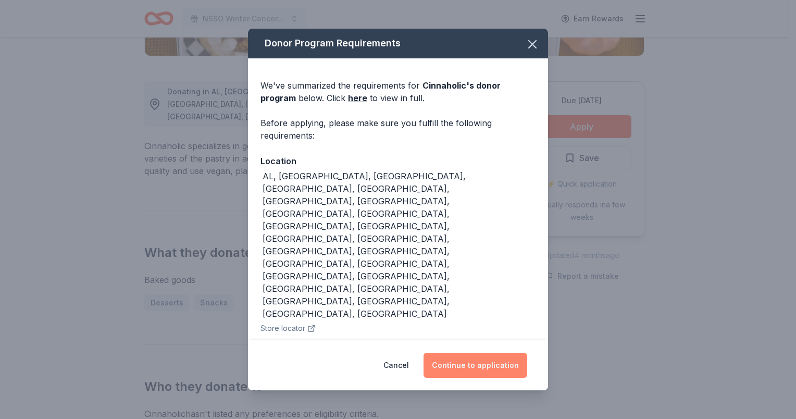
click at [470, 353] on button "Continue to application" at bounding box center [476, 365] width 104 height 25
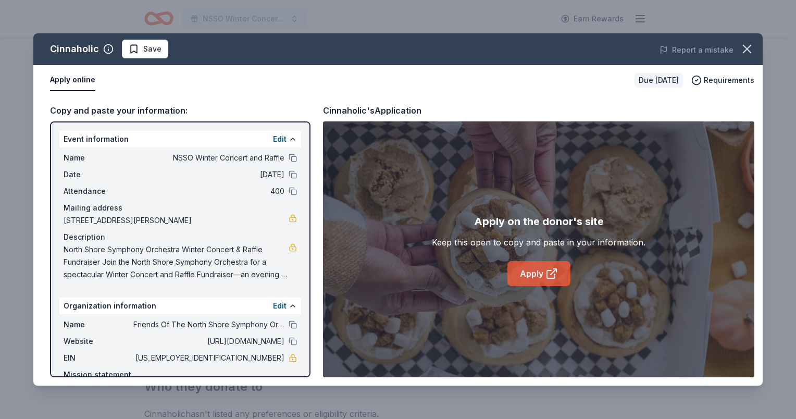
click at [541, 275] on link "Apply" at bounding box center [539, 273] width 63 height 25
click at [149, 46] on span "Save" at bounding box center [152, 49] width 18 height 13
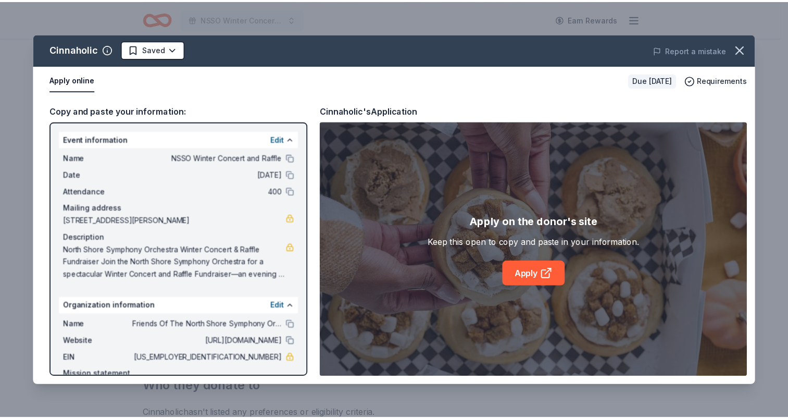
scroll to position [0, 0]
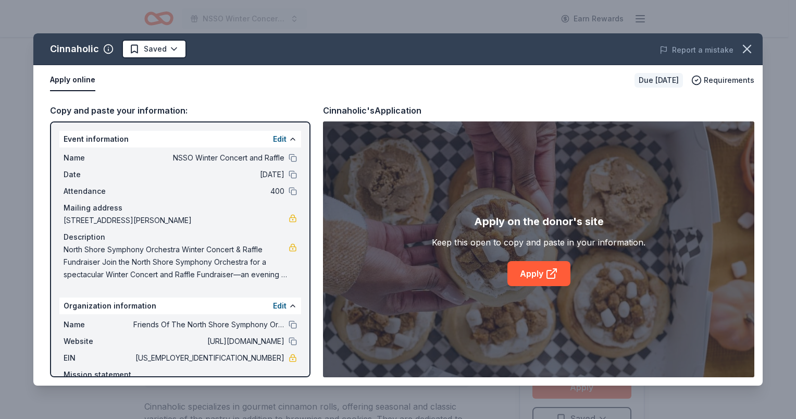
click at [149, 46] on html "NSSO Winter Concert and Raffle Earn Rewards Due in 37 days Share Cinnaholic New…" at bounding box center [398, 209] width 796 height 419
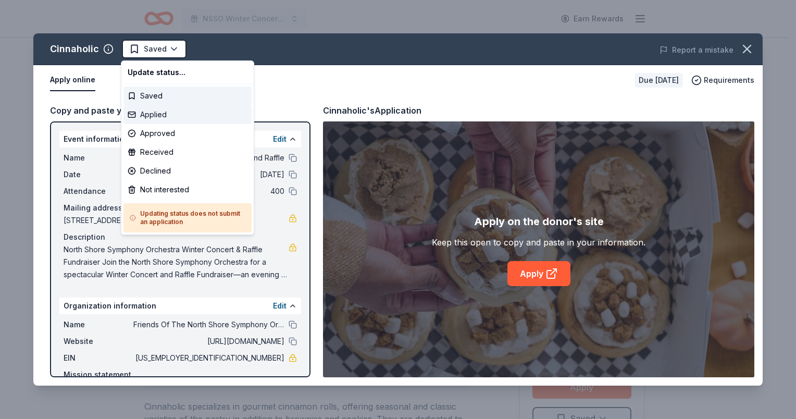
click at [148, 110] on div "Applied" at bounding box center [187, 114] width 128 height 19
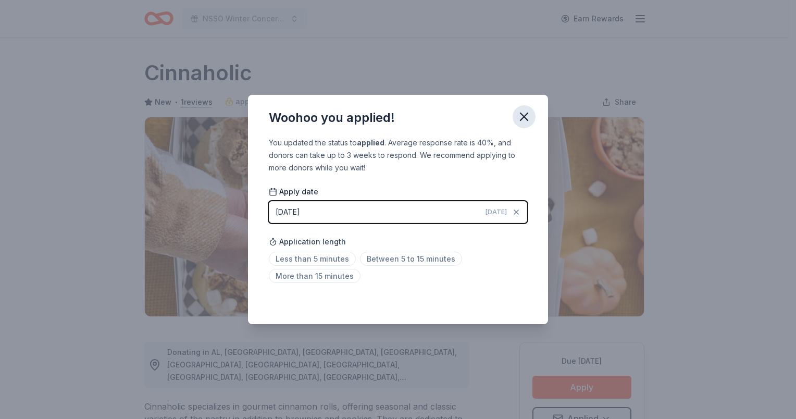
click at [523, 117] on icon "button" at bounding box center [524, 116] width 15 height 15
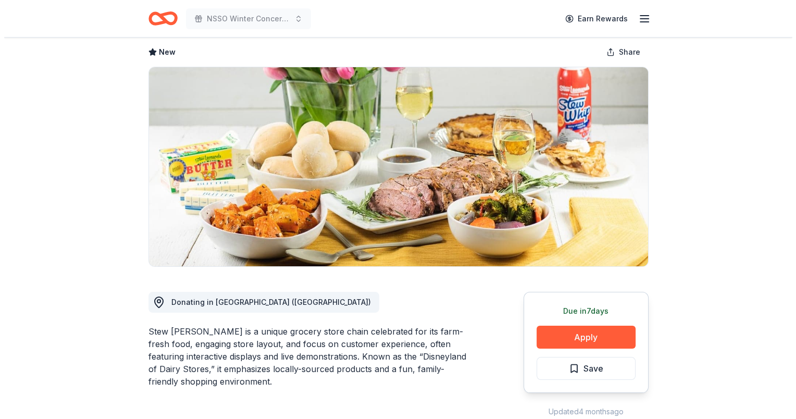
scroll to position [156, 0]
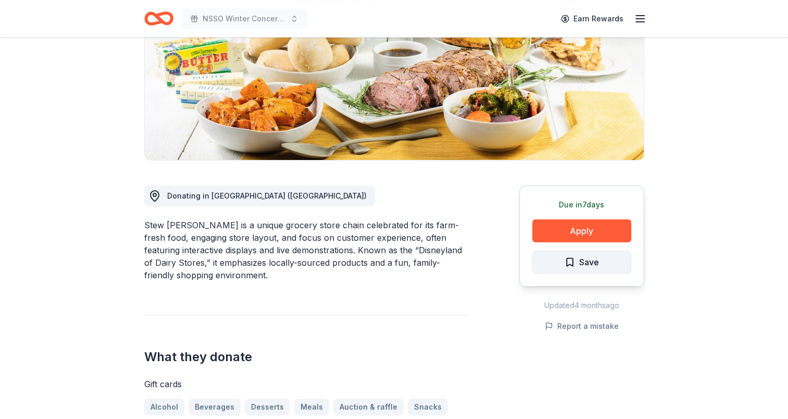
click at [573, 257] on span "Save" at bounding box center [582, 262] width 34 height 14
click at [573, 257] on html "NSSO Winter Concert and Raffle Earn Rewards Due [DATE] Share Stew [PERSON_NAME]…" at bounding box center [394, 53] width 788 height 419
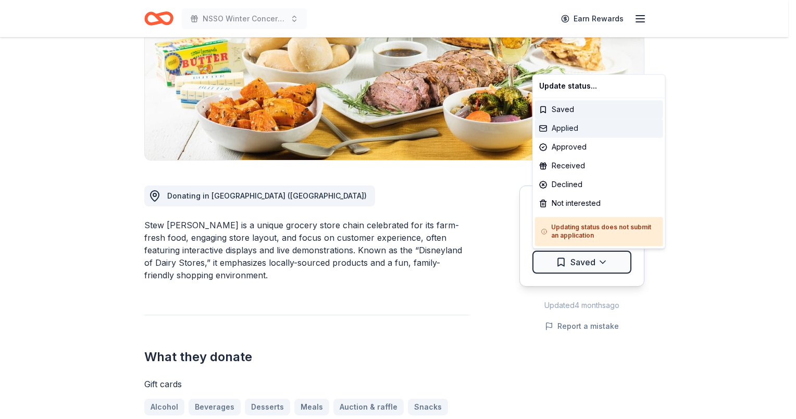
click at [563, 127] on div "Applied" at bounding box center [599, 128] width 128 height 19
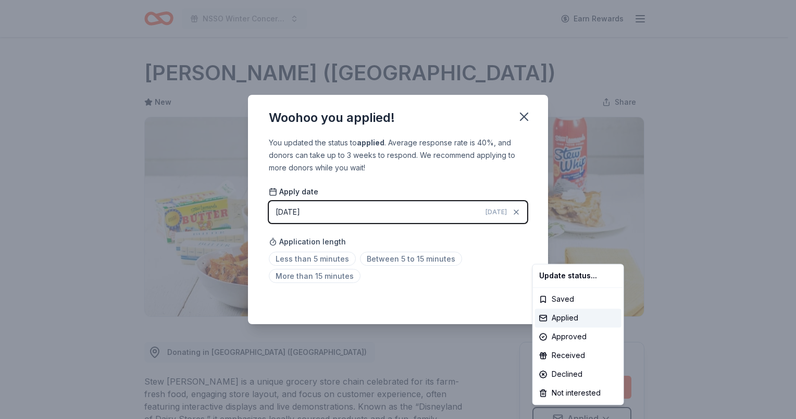
click at [524, 117] on html "NSSO Winter Concert and Raffle Earn Rewards Due [DATE] Share Stew [PERSON_NAME]…" at bounding box center [398, 209] width 796 height 419
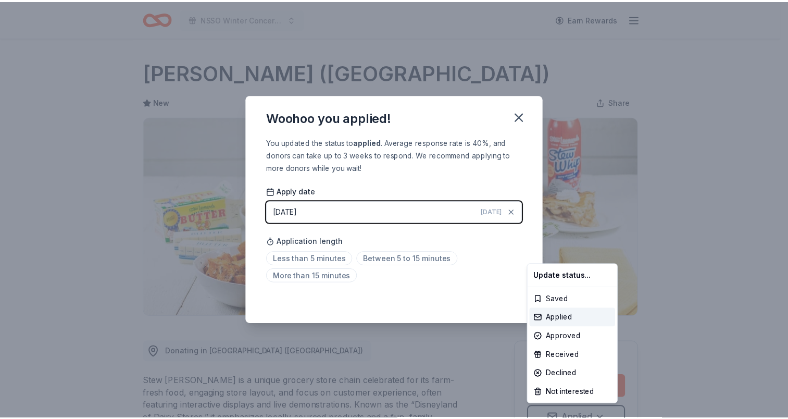
scroll to position [10, 0]
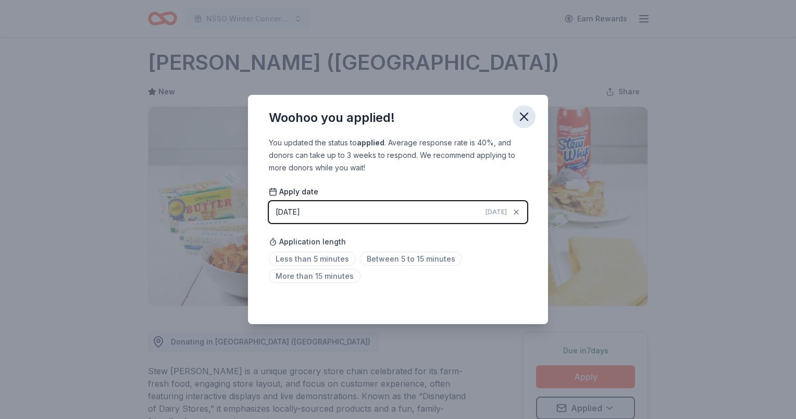
click at [524, 112] on icon "button" at bounding box center [524, 116] width 15 height 15
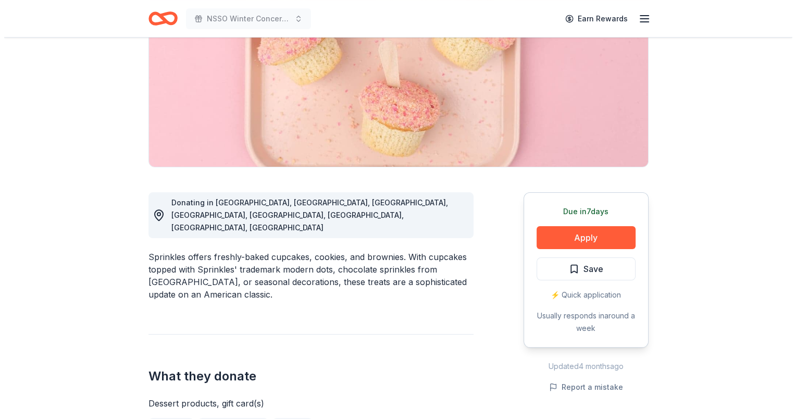
scroll to position [156, 0]
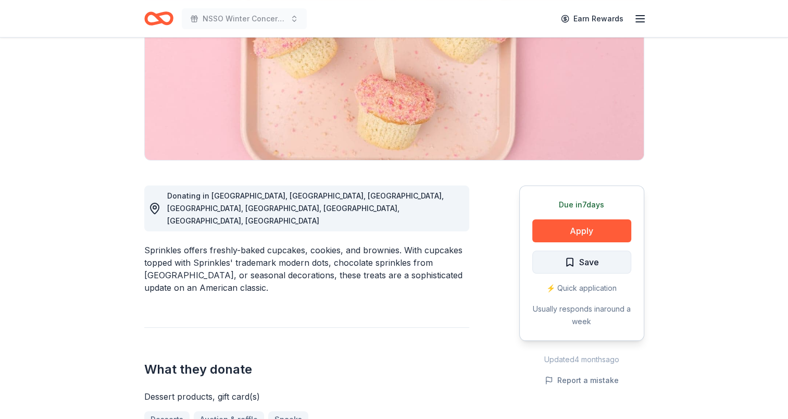
click at [579, 262] on span "Save" at bounding box center [589, 262] width 20 height 14
click at [579, 262] on html "NSSO Winter Concert and Raffle Earn Rewards Due [DATE] Share Sprinkles 4.3 • 3 …" at bounding box center [394, 53] width 788 height 419
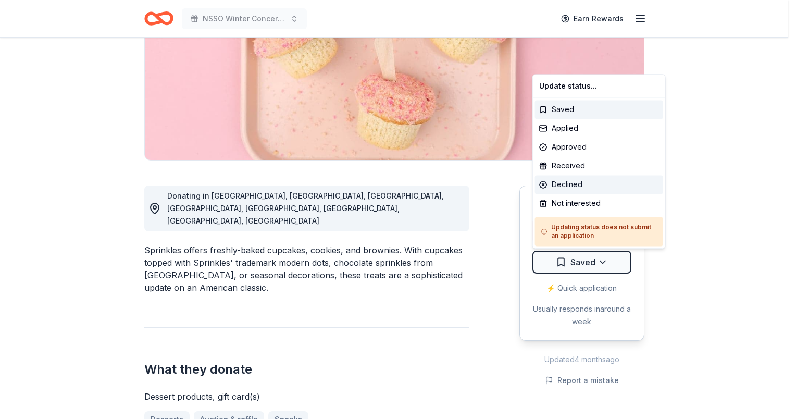
click at [562, 184] on div "Declined" at bounding box center [599, 184] width 128 height 19
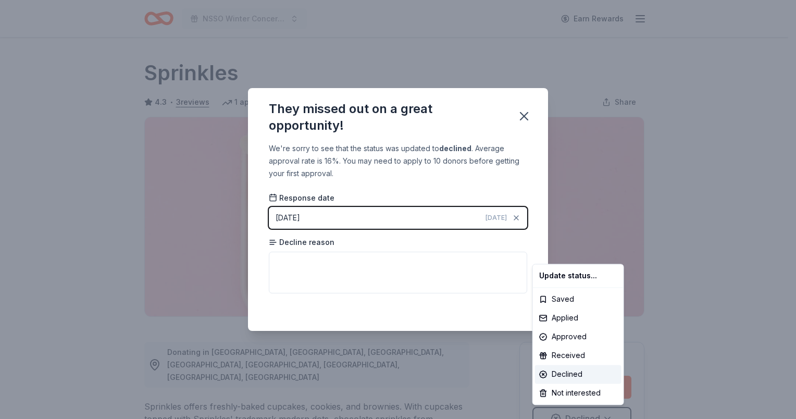
click at [525, 118] on html "NSSO Winter Concert and Raffle Earn Rewards Due in 7 days Share Sprinkles 4.3 •…" at bounding box center [398, 209] width 796 height 419
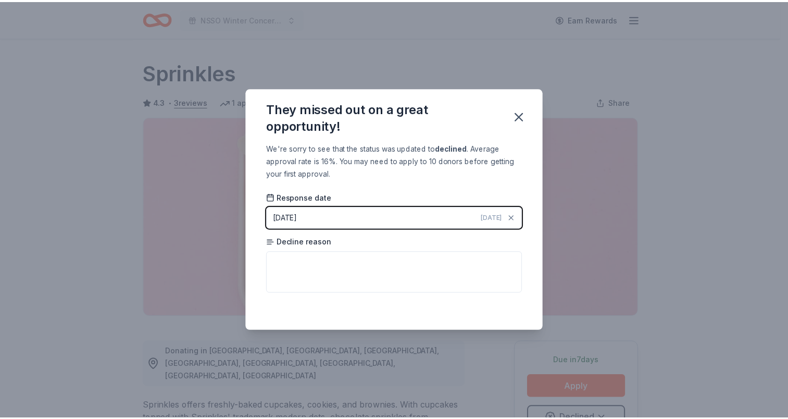
scroll to position [10, 0]
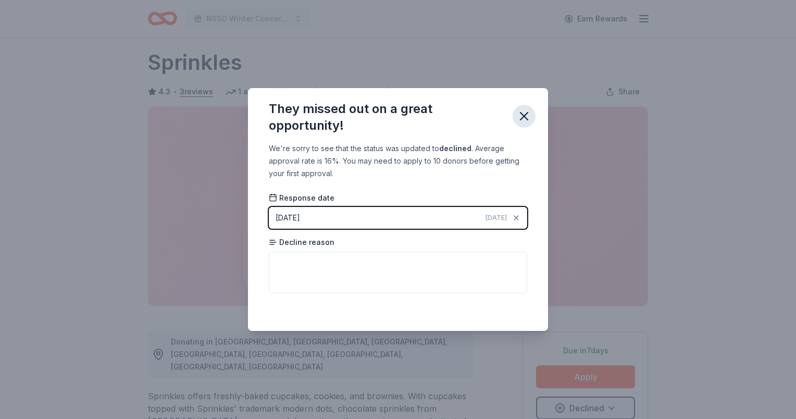
click at [525, 118] on icon "button" at bounding box center [524, 116] width 15 height 15
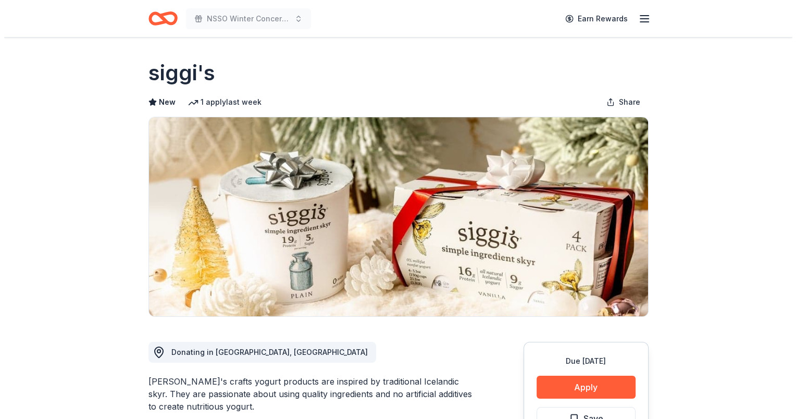
scroll to position [156, 0]
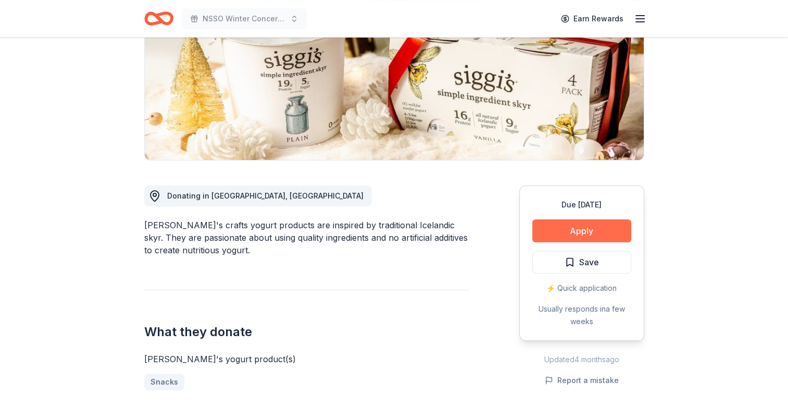
click at [591, 232] on button "Apply" at bounding box center [582, 230] width 99 height 23
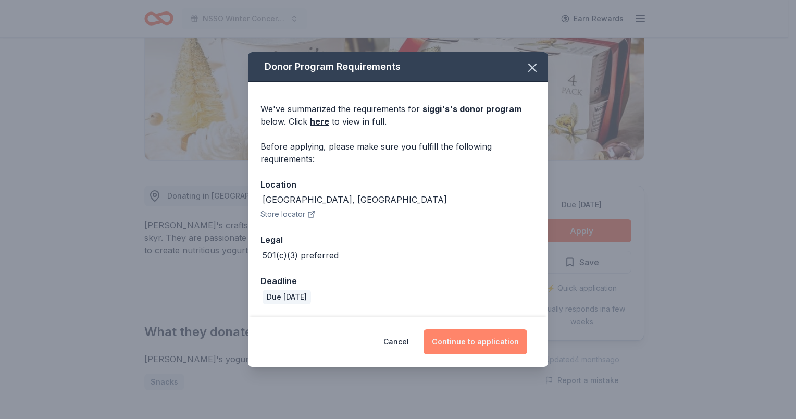
click at [480, 341] on button "Continue to application" at bounding box center [476, 341] width 104 height 25
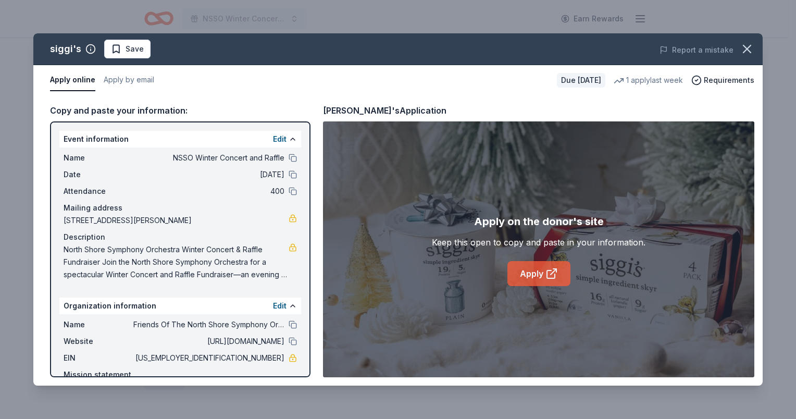
click at [538, 274] on link "Apply" at bounding box center [539, 273] width 63 height 25
click at [120, 53] on span "Save" at bounding box center [127, 49] width 33 height 13
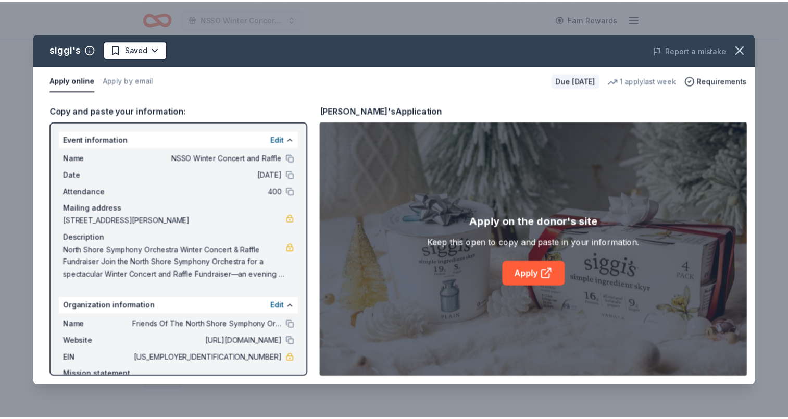
scroll to position [0, 0]
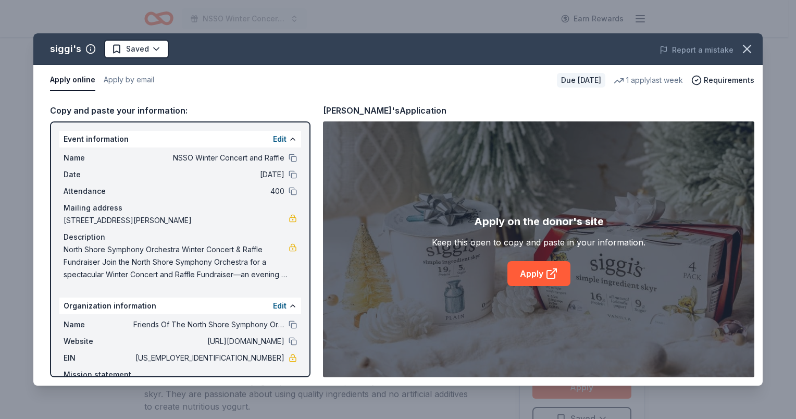
click at [120, 53] on html "NSSO Winter Concert and Raffle Earn Rewards Due in 37 days Share siggi's New 1 …" at bounding box center [398, 209] width 796 height 419
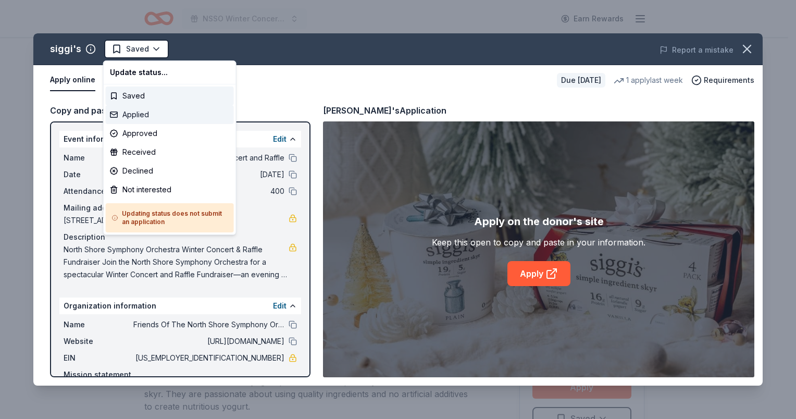
click at [126, 115] on div "Applied" at bounding box center [170, 114] width 128 height 19
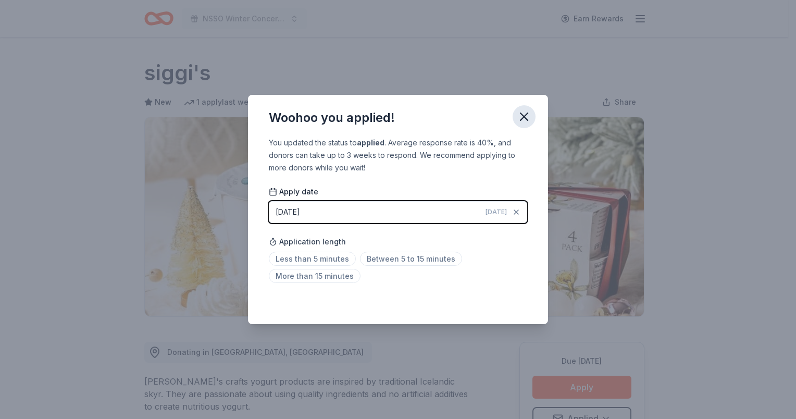
click at [526, 115] on icon "button" at bounding box center [524, 116] width 7 height 7
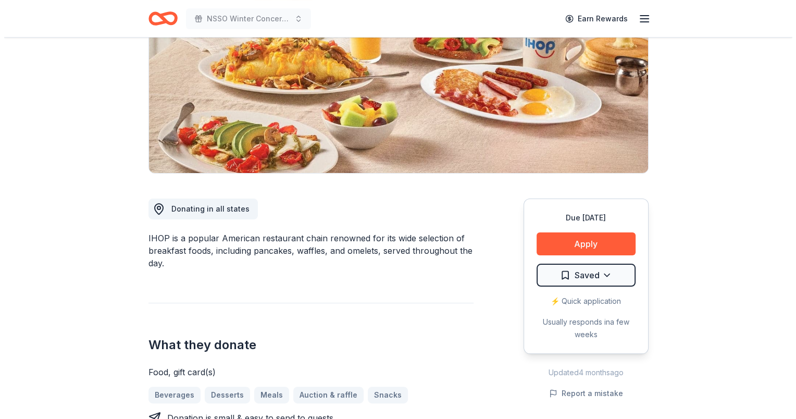
scroll to position [208, 0]
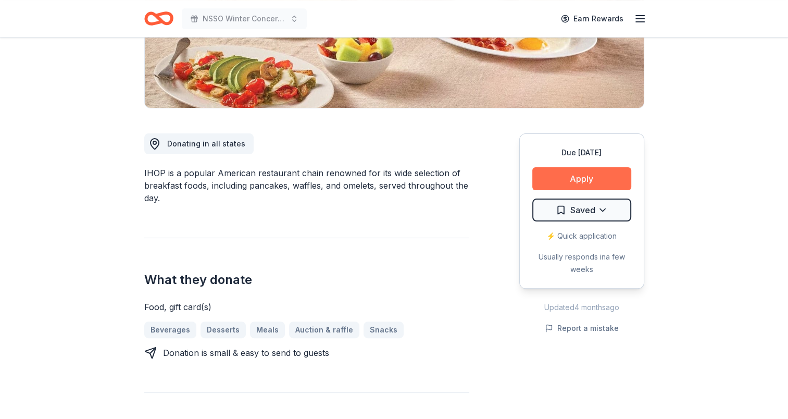
click at [573, 174] on button "Apply" at bounding box center [582, 178] width 99 height 23
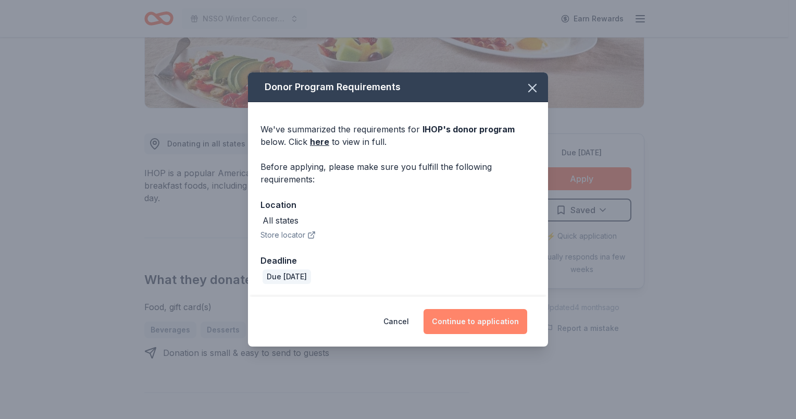
click at [468, 316] on button "Continue to application" at bounding box center [476, 321] width 104 height 25
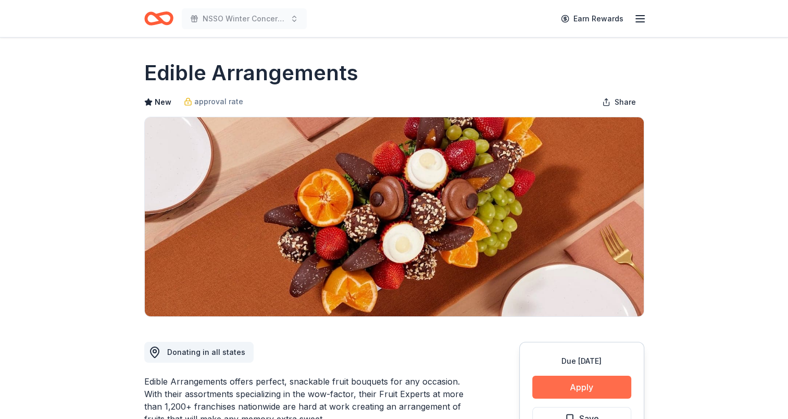
click at [582, 386] on button "Apply" at bounding box center [582, 387] width 99 height 23
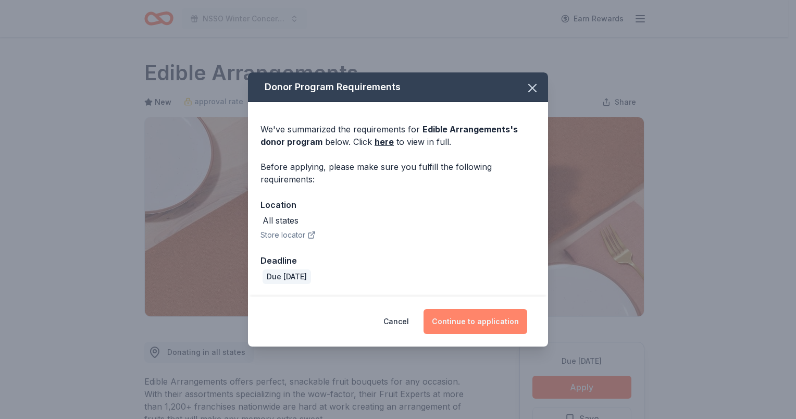
click at [471, 319] on button "Continue to application" at bounding box center [476, 321] width 104 height 25
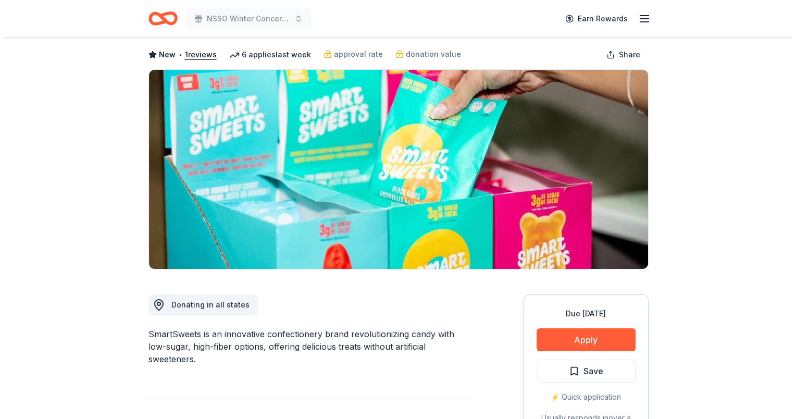
scroll to position [104, 0]
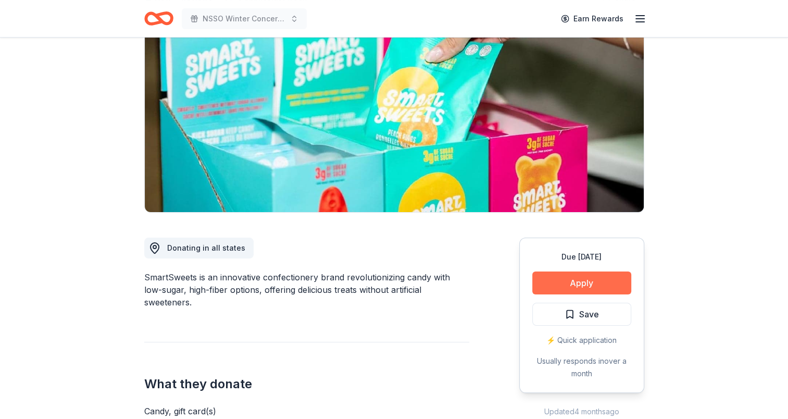
click at [581, 282] on button "Apply" at bounding box center [582, 282] width 99 height 23
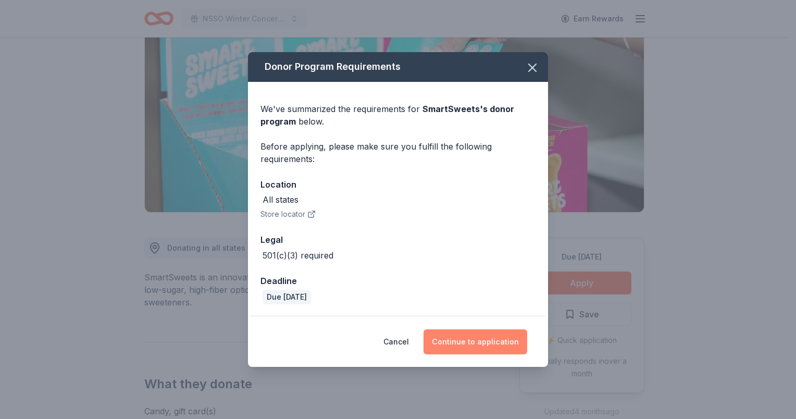
click at [471, 341] on button "Continue to application" at bounding box center [476, 341] width 104 height 25
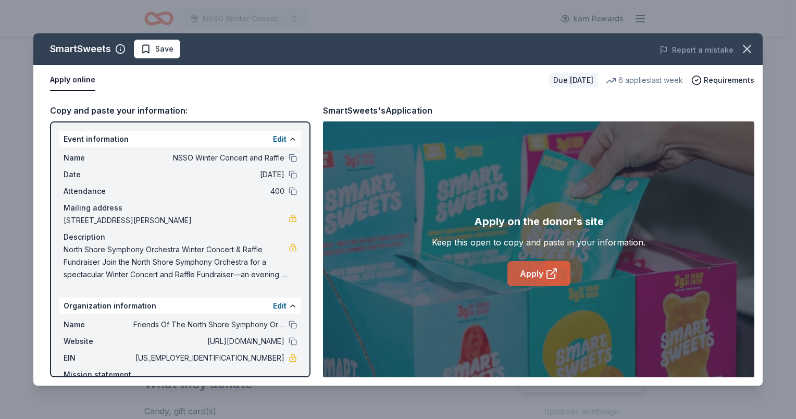
click at [538, 273] on link "Apply" at bounding box center [539, 273] width 63 height 25
click at [289, 155] on button at bounding box center [293, 158] width 8 height 8
click at [273, 141] on button "Edit" at bounding box center [280, 139] width 14 height 13
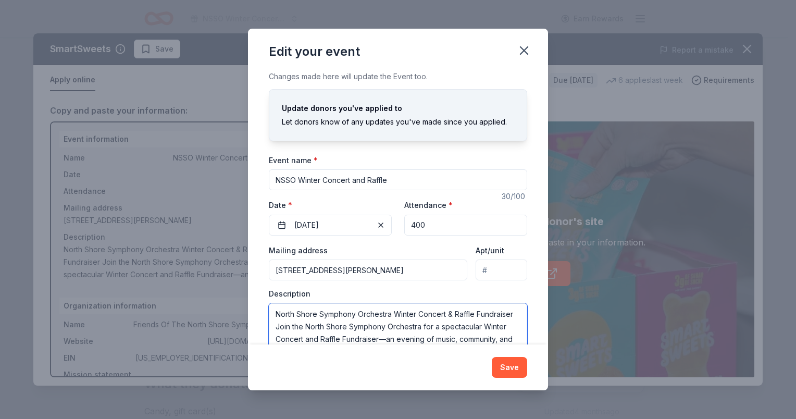
click at [293, 323] on textarea "North Shore Symphony Orchestra Winter Concert & Raffle Fundraiser Join the Nort…" at bounding box center [398, 326] width 258 height 47
click at [520, 48] on icon "button" at bounding box center [524, 50] width 15 height 15
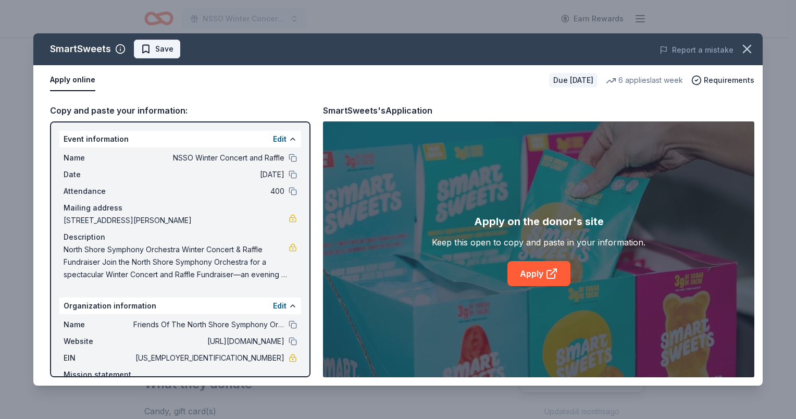
click at [152, 50] on span "Save" at bounding box center [157, 49] width 33 height 13
click at [152, 50] on html "NSSO Winter Concert and Raffle Earn Rewards Due in 37 days Share SmartSweets Ne…" at bounding box center [398, 105] width 796 height 419
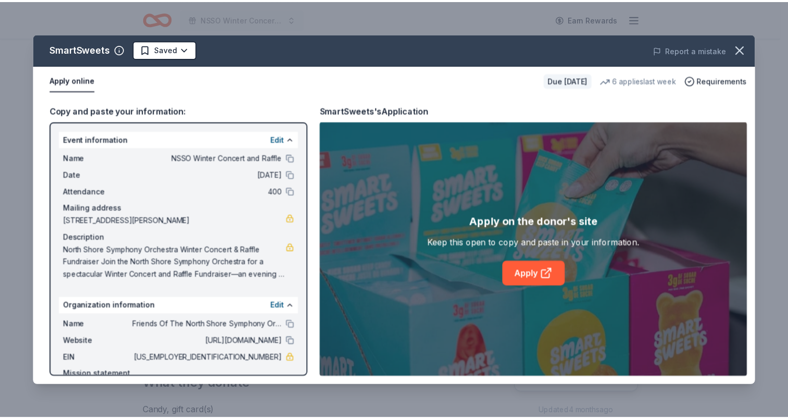
scroll to position [0, 0]
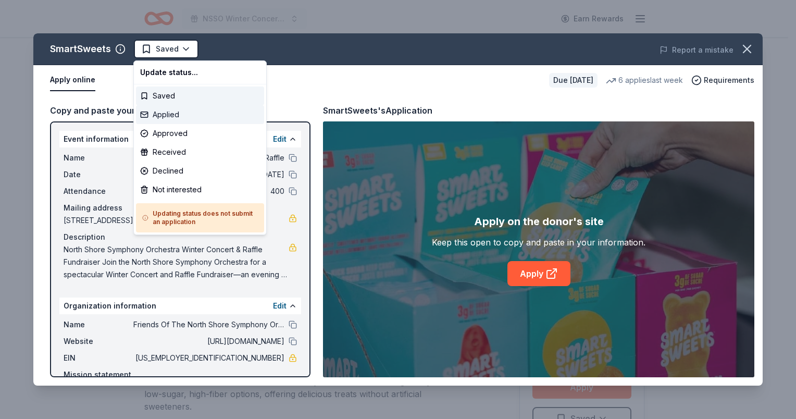
click at [160, 115] on div "Applied" at bounding box center [200, 114] width 128 height 19
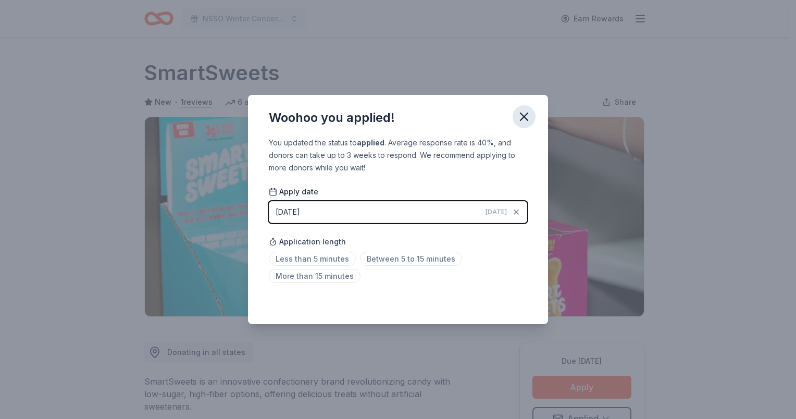
click at [527, 116] on icon "button" at bounding box center [524, 116] width 15 height 15
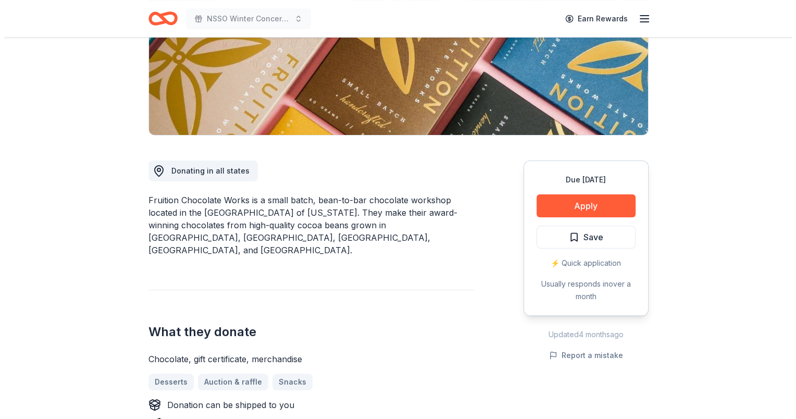
scroll to position [208, 0]
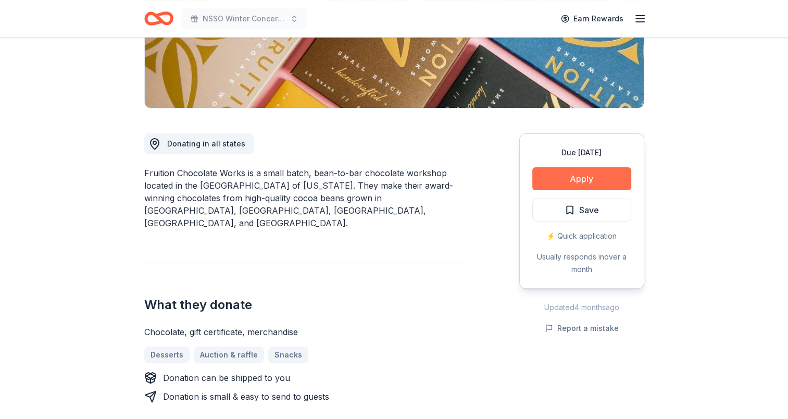
click at [582, 184] on button "Apply" at bounding box center [582, 178] width 99 height 23
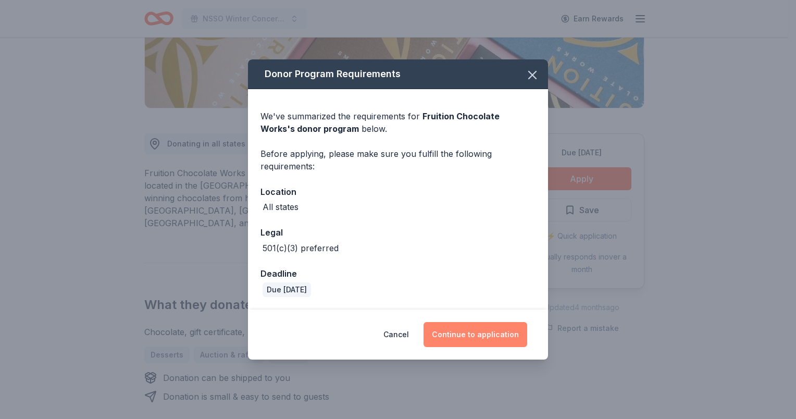
click at [475, 331] on button "Continue to application" at bounding box center [476, 334] width 104 height 25
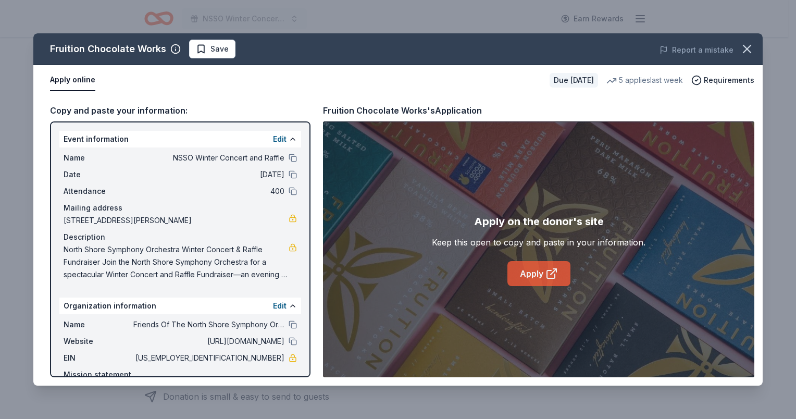
click at [537, 275] on link "Apply" at bounding box center [539, 273] width 63 height 25
click at [289, 326] on button at bounding box center [293, 324] width 8 height 8
click at [289, 156] on button at bounding box center [293, 158] width 8 height 8
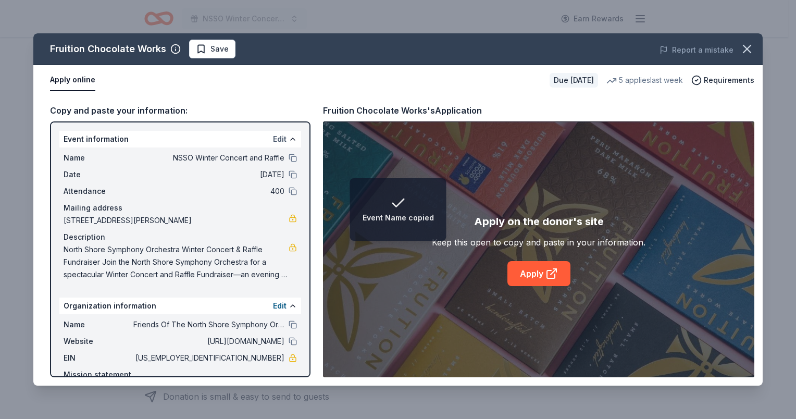
click at [273, 137] on button "Edit" at bounding box center [280, 139] width 14 height 13
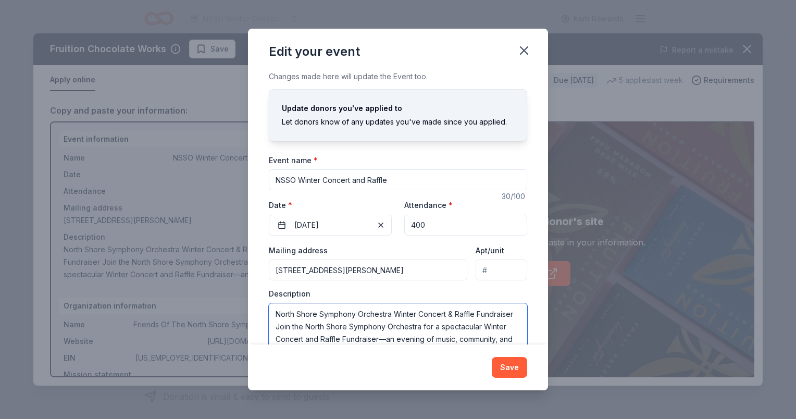
click at [346, 316] on textarea "North Shore Symphony Orchestra Winter Concert & Raffle Fundraiser Join the Nort…" at bounding box center [398, 326] width 258 height 47
click at [509, 367] on button "Save" at bounding box center [509, 367] width 35 height 21
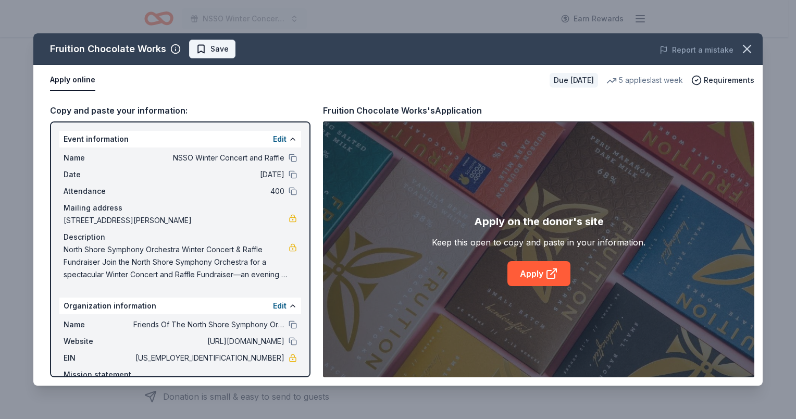
click at [203, 48] on span "Save" at bounding box center [212, 49] width 33 height 13
click at [203, 48] on html "NSSO Winter Concert and Raffle Earn Rewards Due in 37 days Share Fruition Choco…" at bounding box center [398, 1] width 796 height 419
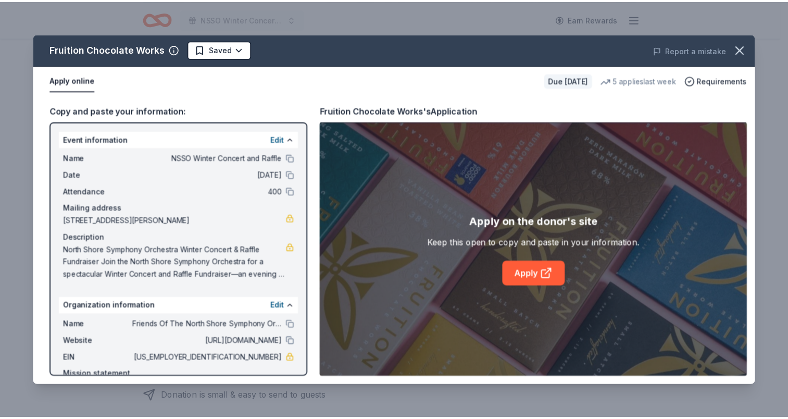
scroll to position [0, 0]
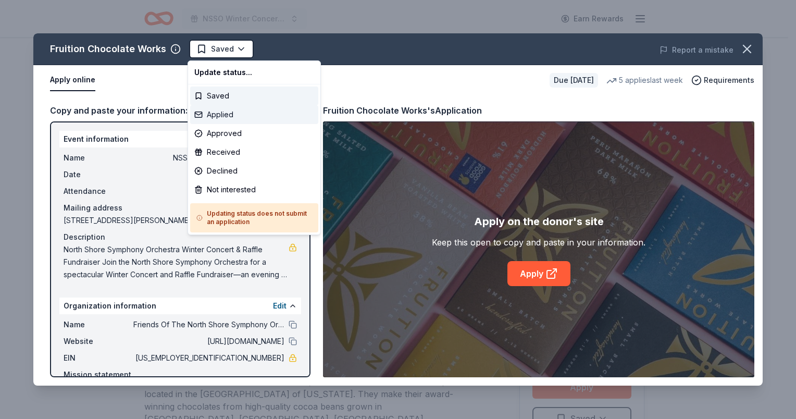
click at [206, 113] on div "Applied" at bounding box center [254, 114] width 128 height 19
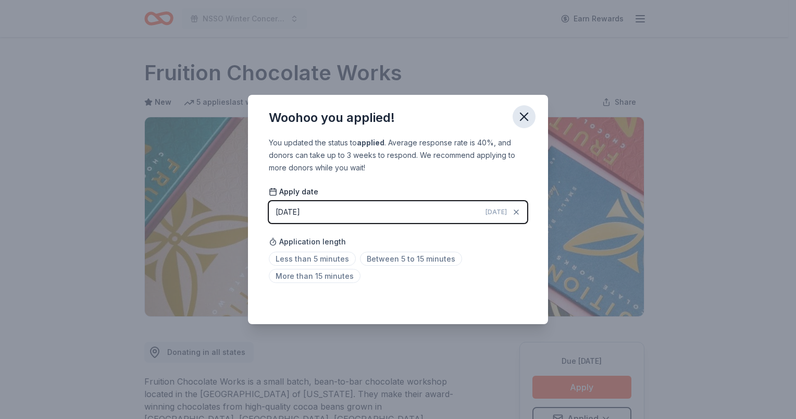
click at [527, 119] on icon "button" at bounding box center [524, 116] width 7 height 7
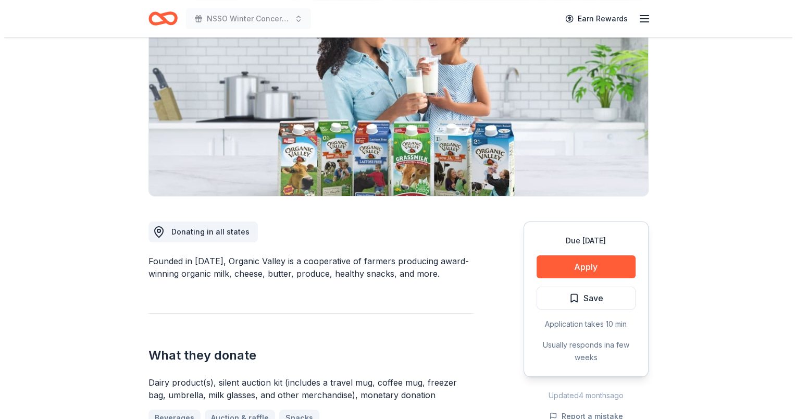
scroll to position [104, 0]
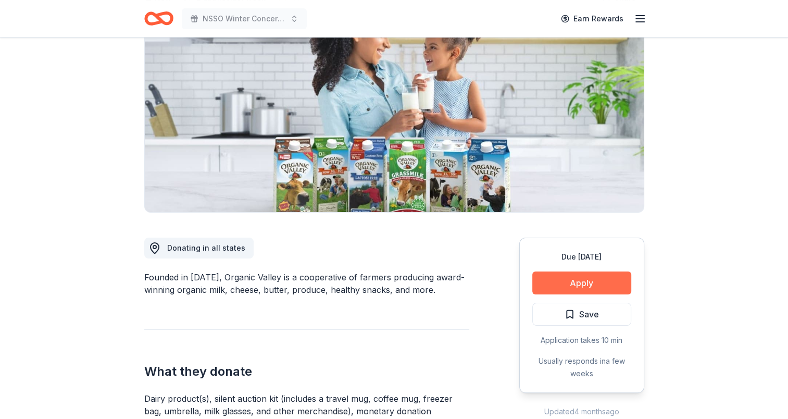
click at [582, 281] on button "Apply" at bounding box center [582, 282] width 99 height 23
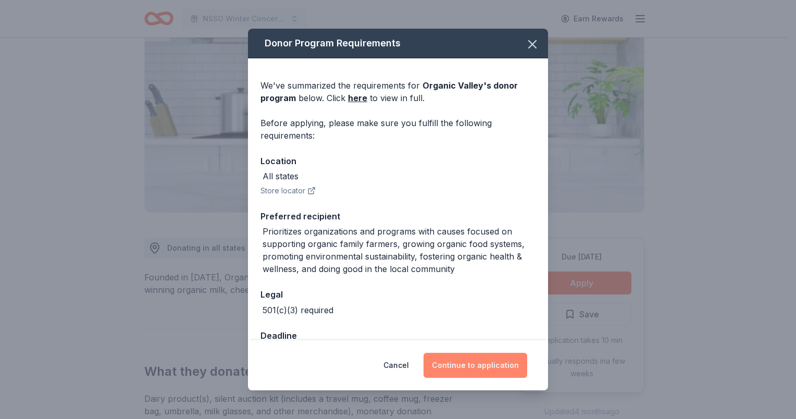
click at [484, 367] on button "Continue to application" at bounding box center [476, 365] width 104 height 25
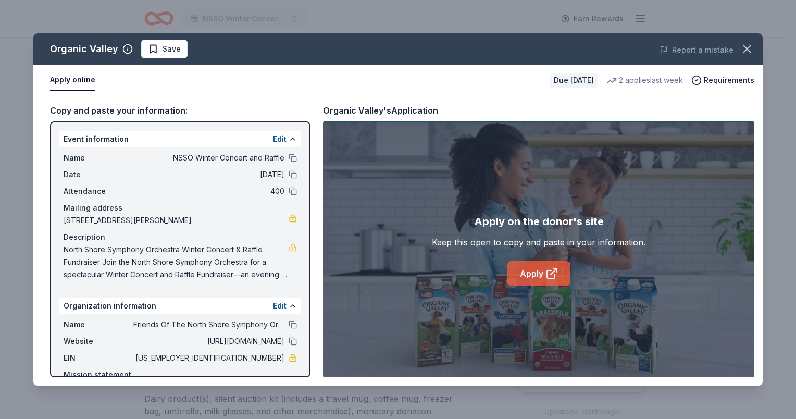
click at [533, 269] on link "Apply" at bounding box center [539, 273] width 63 height 25
click at [289, 340] on button at bounding box center [293, 341] width 8 height 8
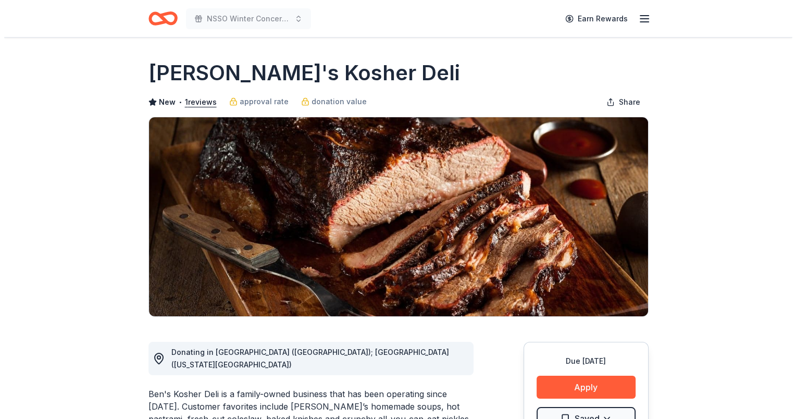
scroll to position [104, 0]
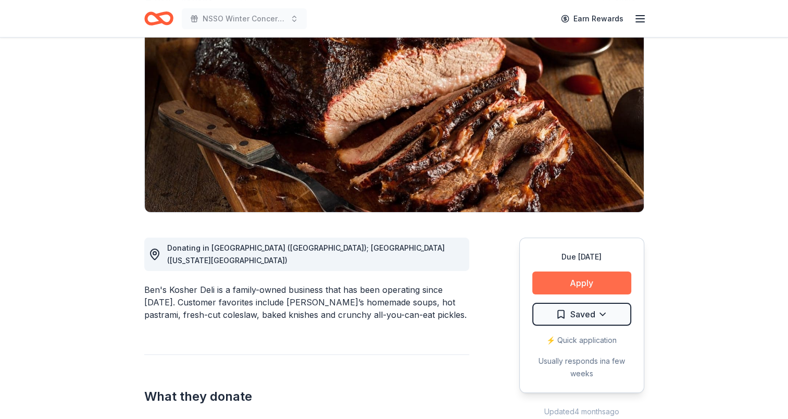
click at [576, 279] on button "Apply" at bounding box center [582, 282] width 99 height 23
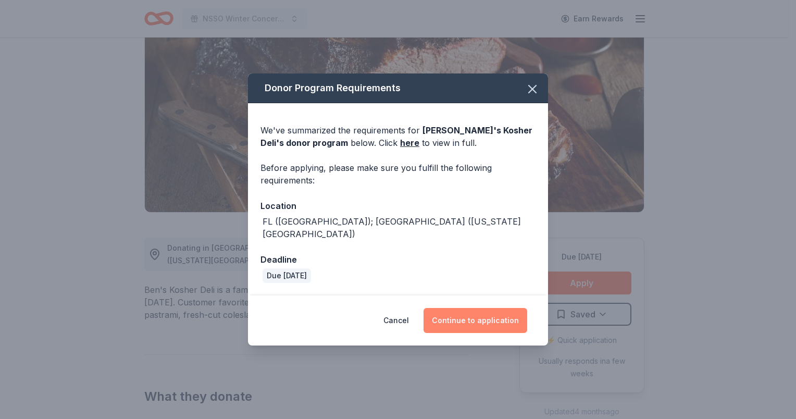
click at [471, 313] on button "Continue to application" at bounding box center [476, 320] width 104 height 25
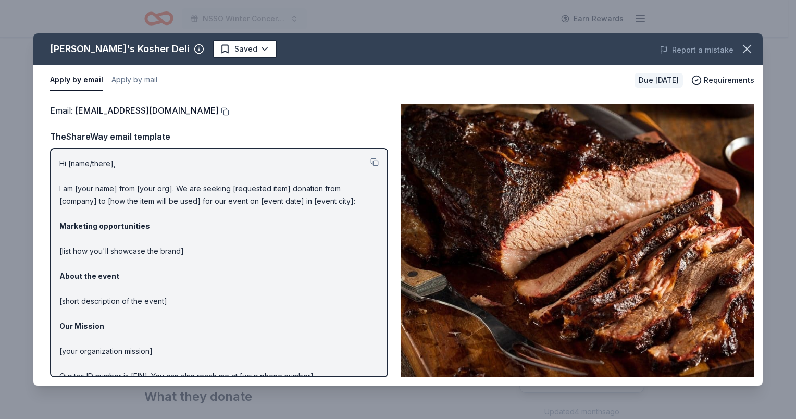
click at [219, 112] on button at bounding box center [224, 111] width 10 height 8
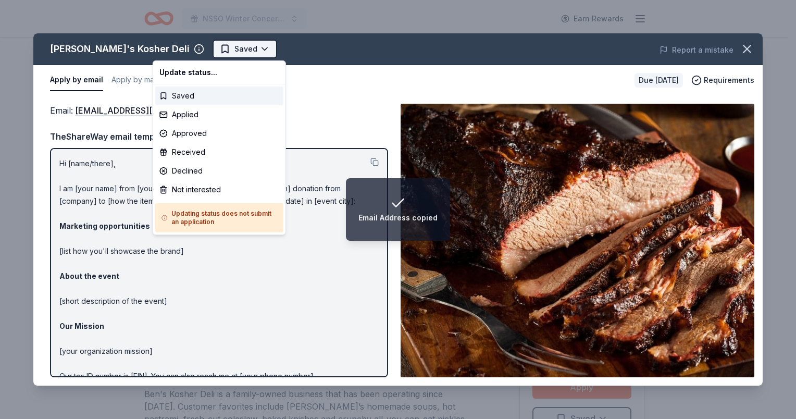
click at [182, 44] on html "Email Address copied NSSO Winter Concert and Raffle Earn Rewards Due [DATE] Sha…" at bounding box center [398, 209] width 796 height 419
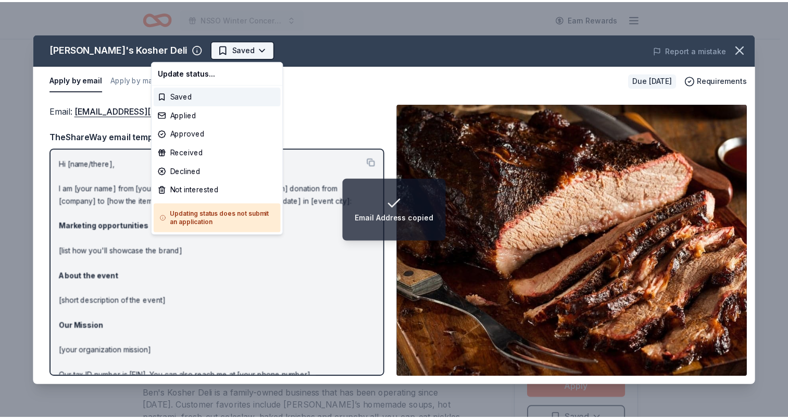
scroll to position [0, 0]
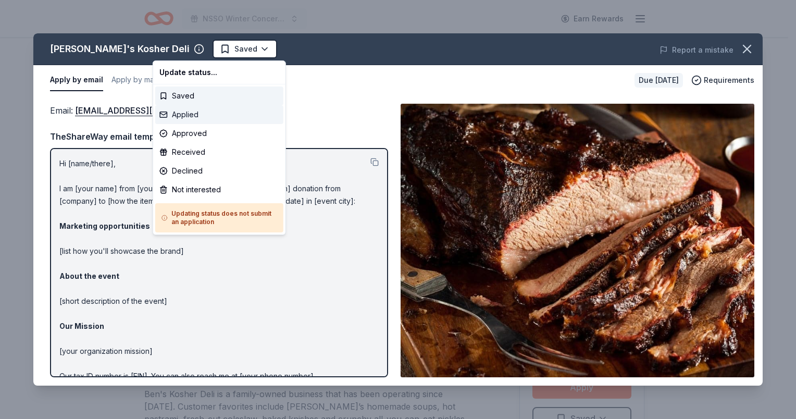
click at [177, 116] on div "Applied" at bounding box center [219, 114] width 128 height 19
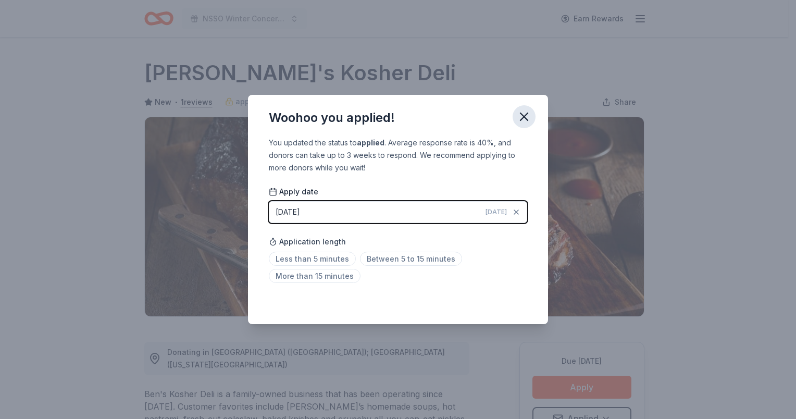
click at [526, 115] on icon "button" at bounding box center [524, 116] width 7 height 7
